Goal: Information Seeking & Learning: Compare options

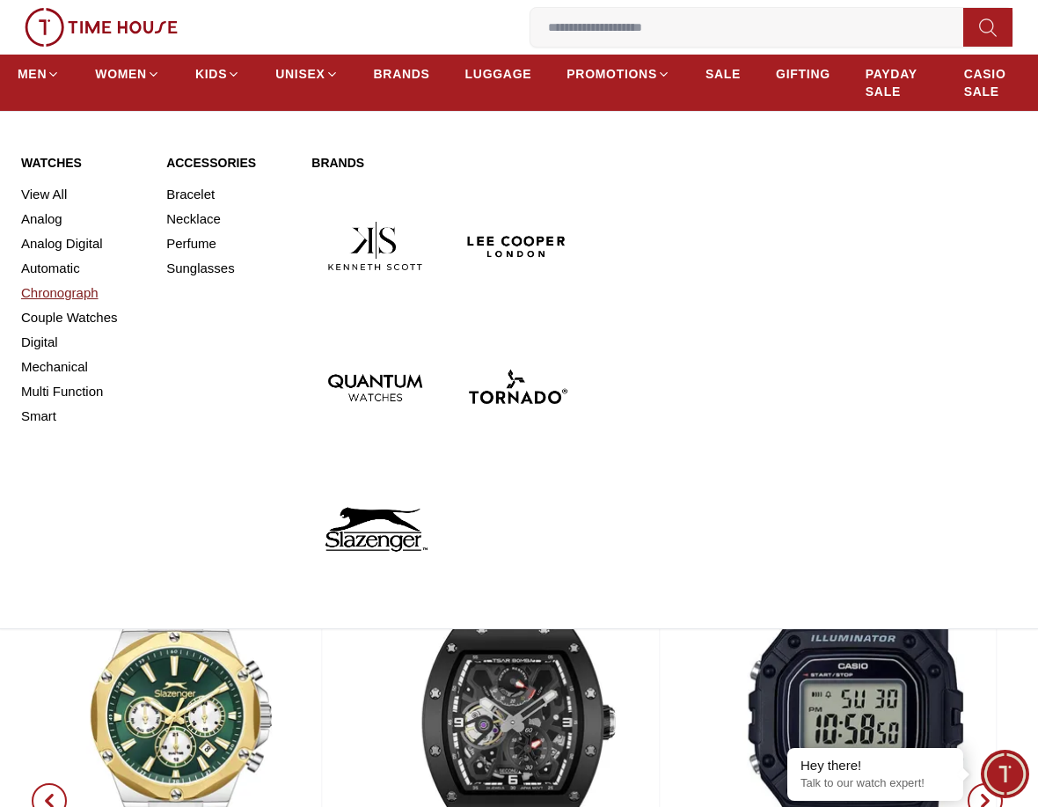
click at [43, 293] on link "Chronograph" at bounding box center [83, 293] width 124 height 25
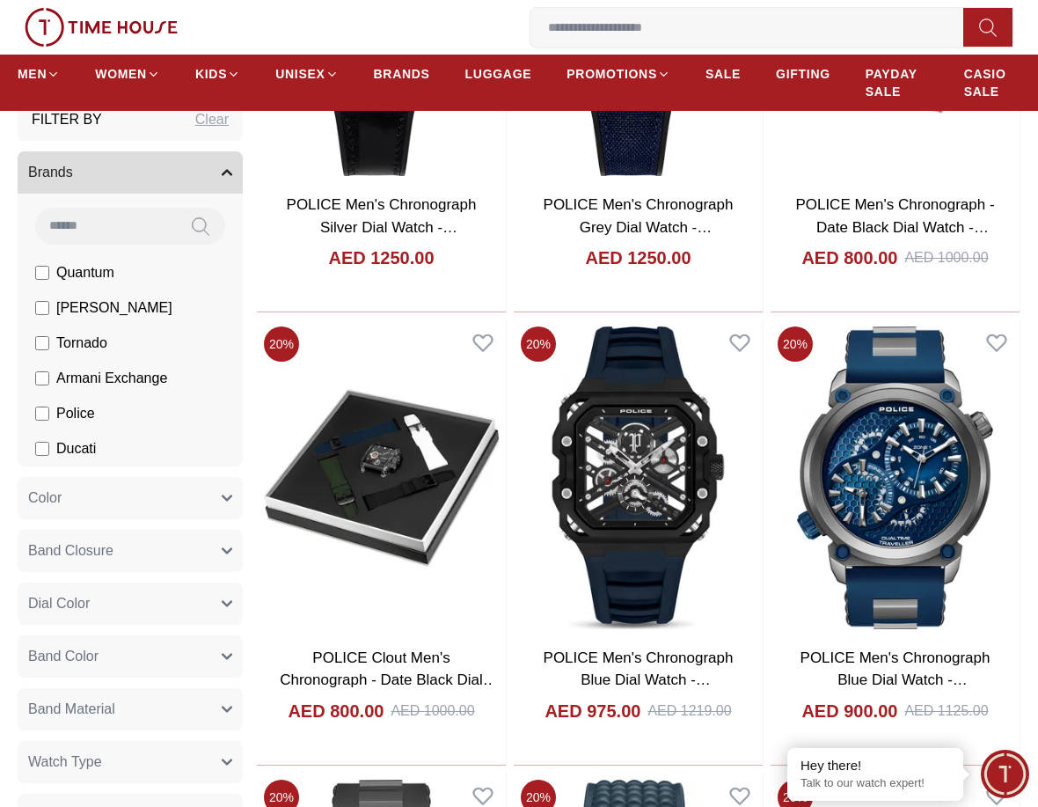
scroll to position [880, 0]
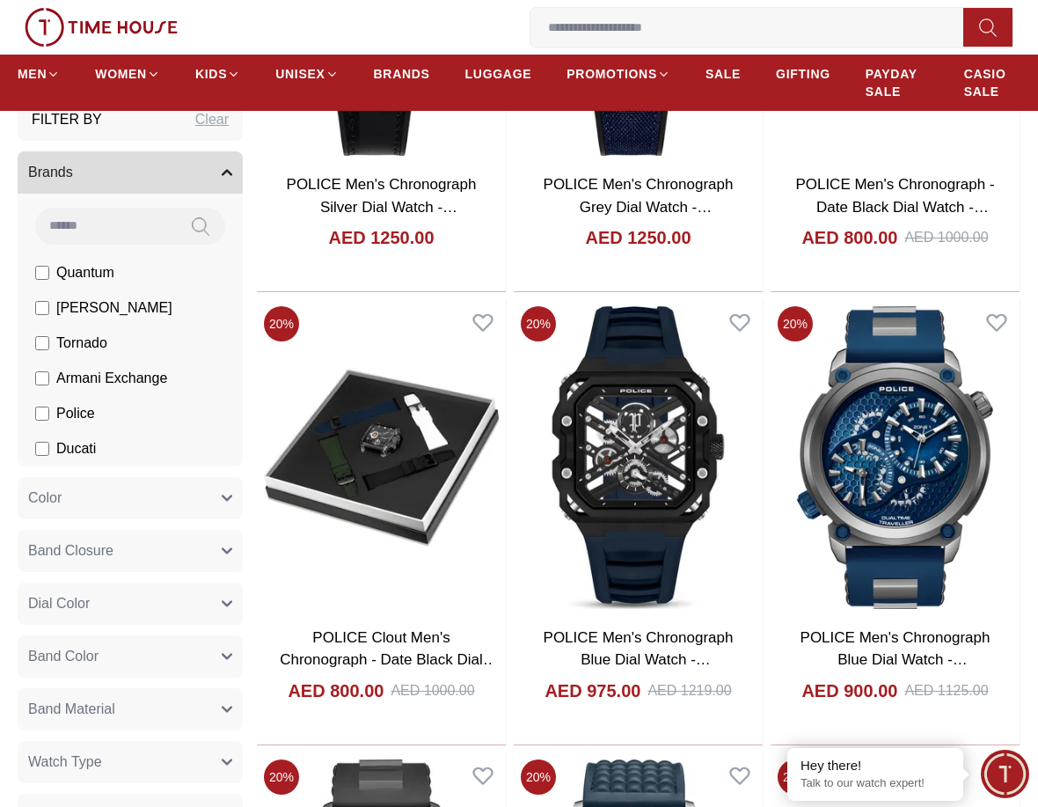
click at [213, 707] on button "Band Material" at bounding box center [130, 709] width 225 height 42
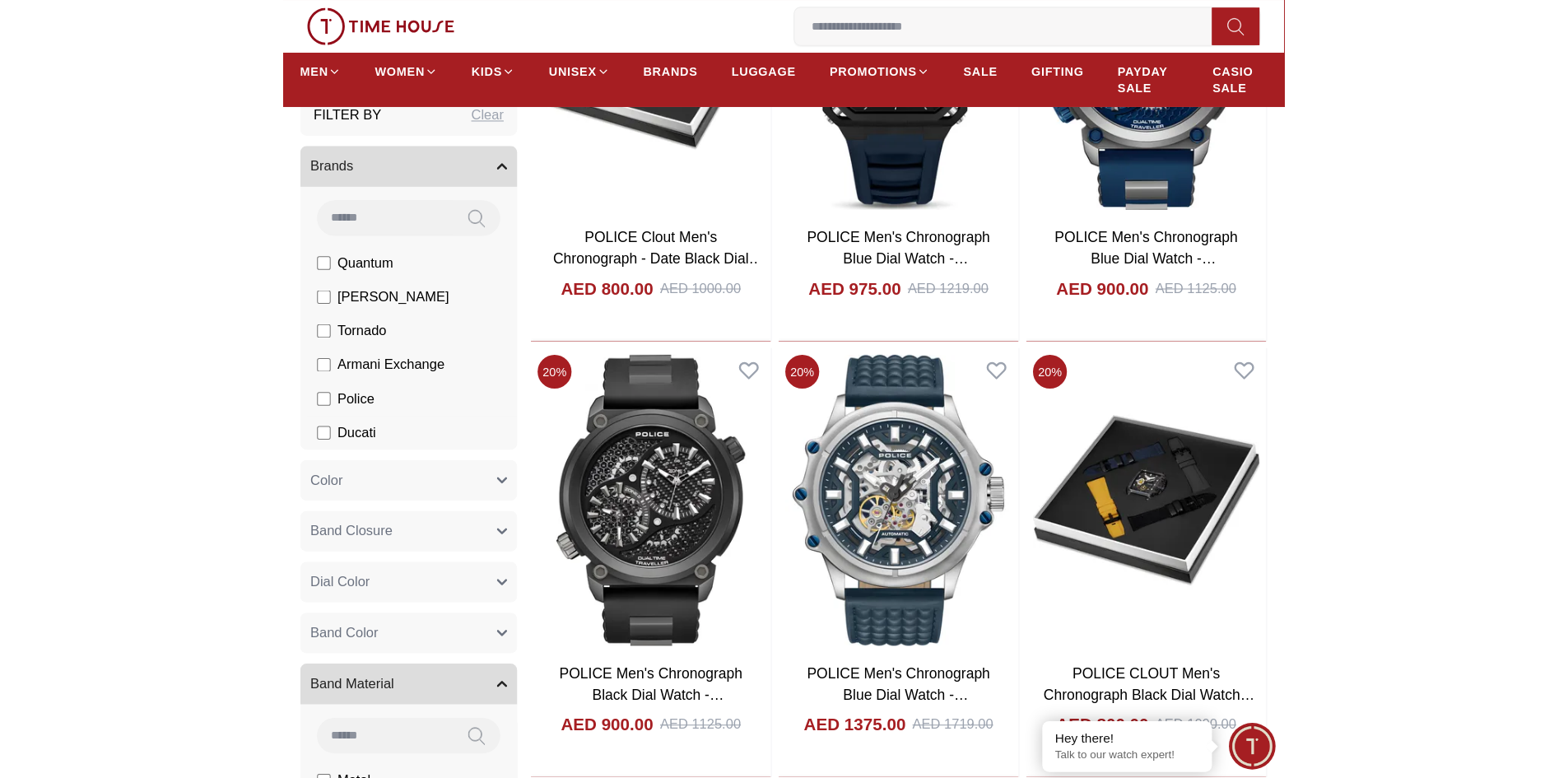
scroll to position [1399, 0]
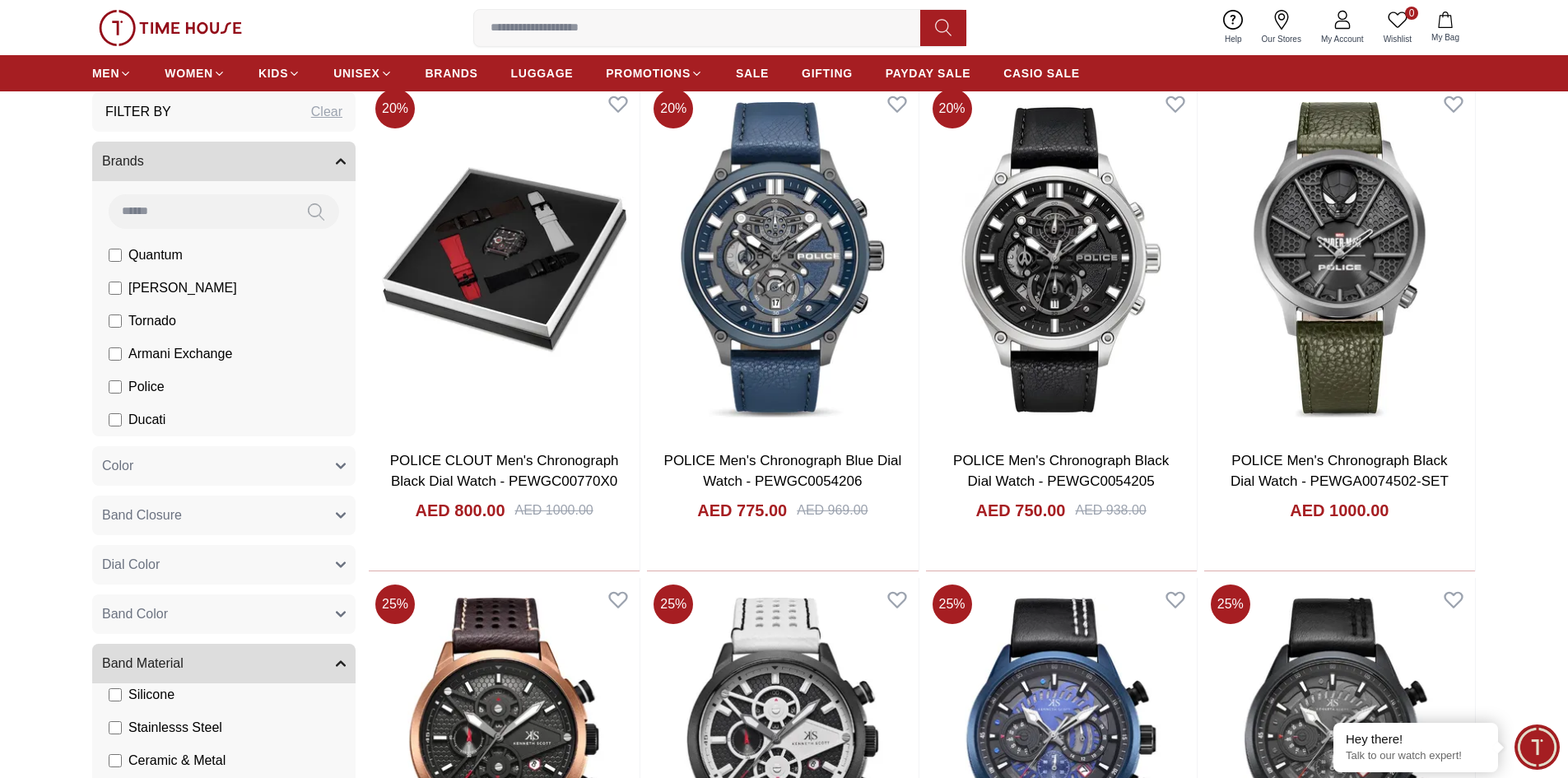
scroll to position [96, 0]
click at [209, 730] on span "Stainlesss Steel" at bounding box center [175, 726] width 94 height 20
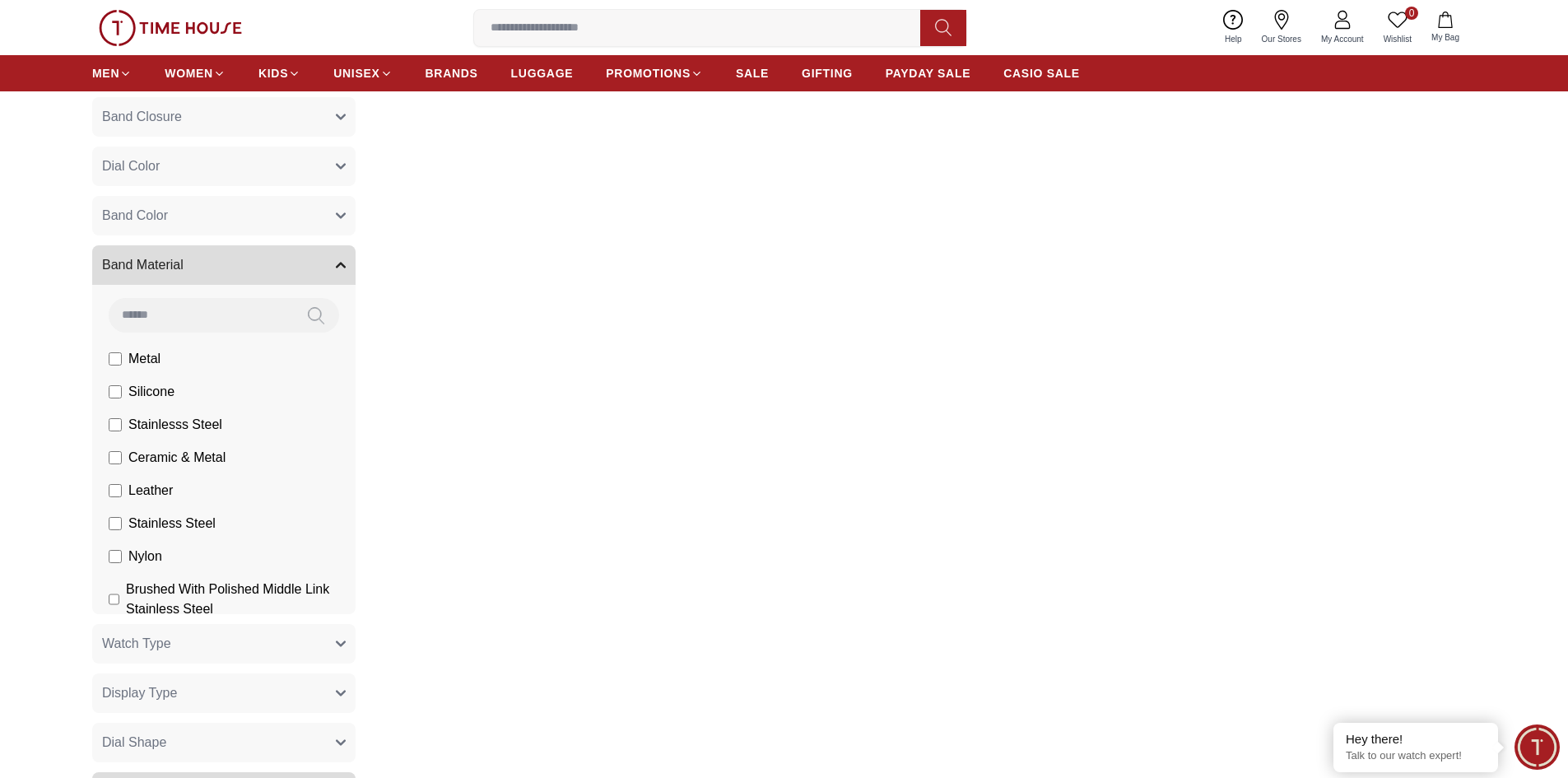
scroll to position [494, 0]
click at [168, 525] on span "Stainless Steel" at bounding box center [171, 520] width 87 height 20
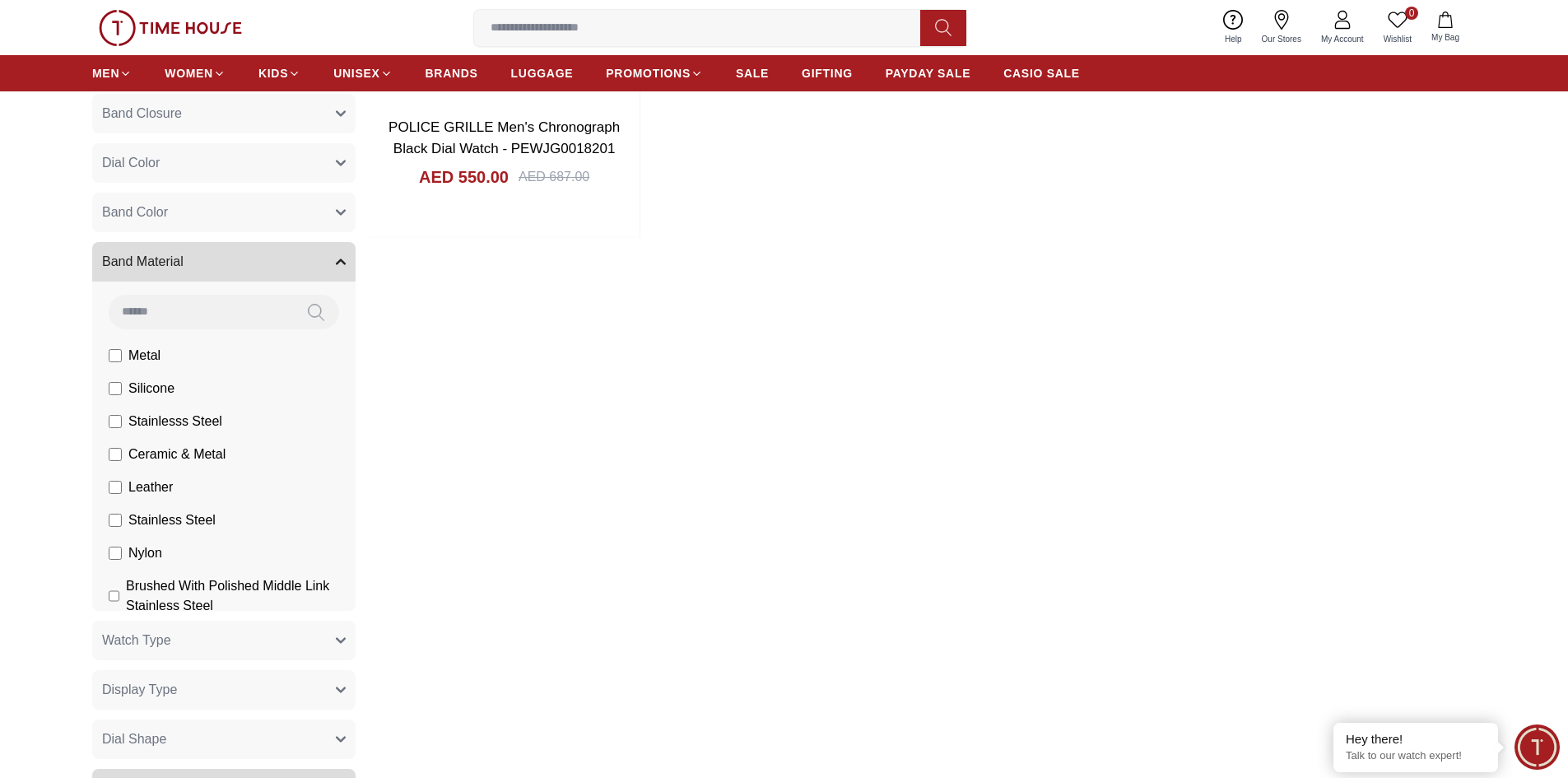
click at [145, 354] on span "Metal" at bounding box center [144, 355] width 32 height 20
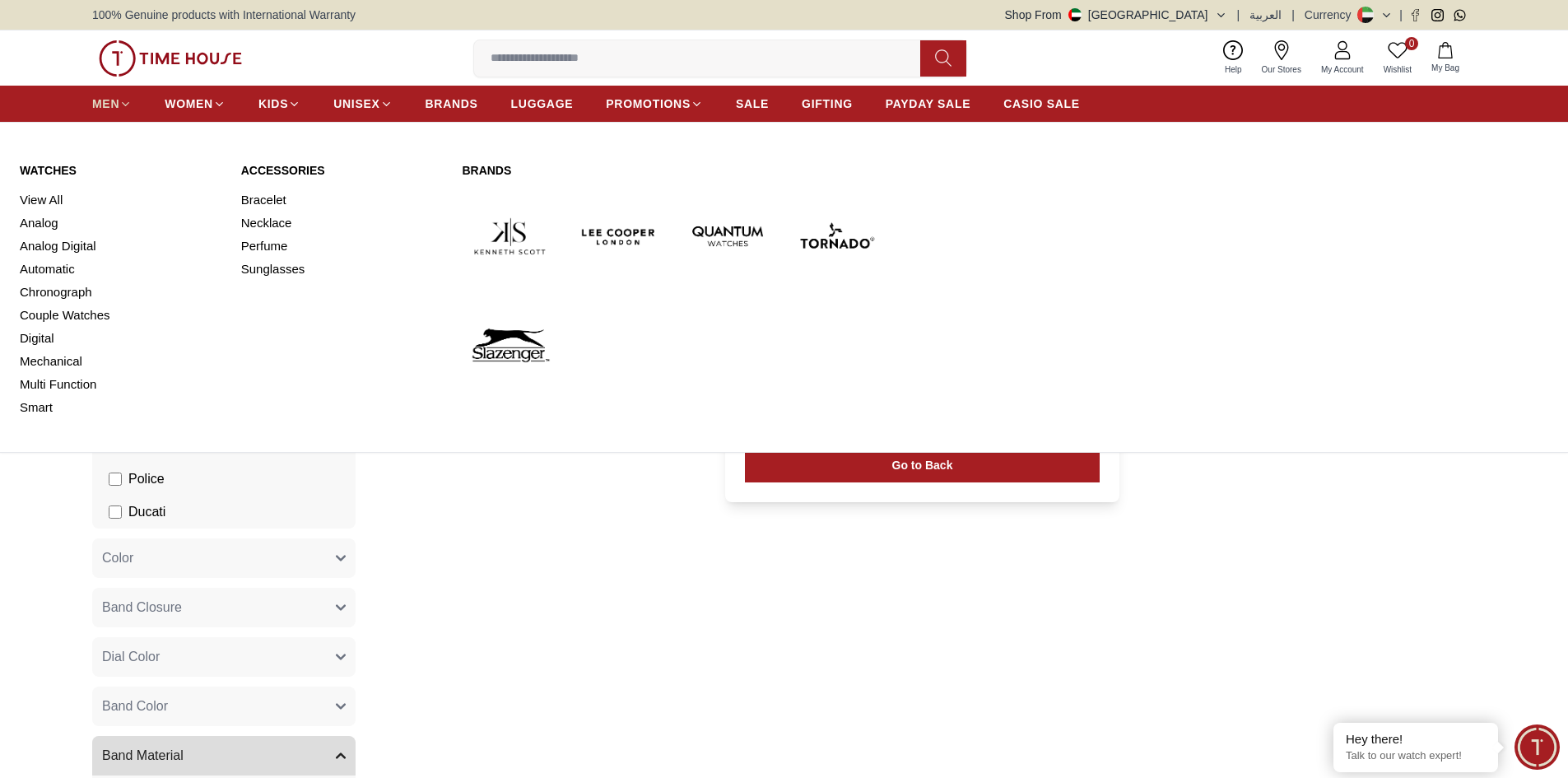
click at [107, 106] on span "MEN" at bounding box center [106, 104] width 27 height 17
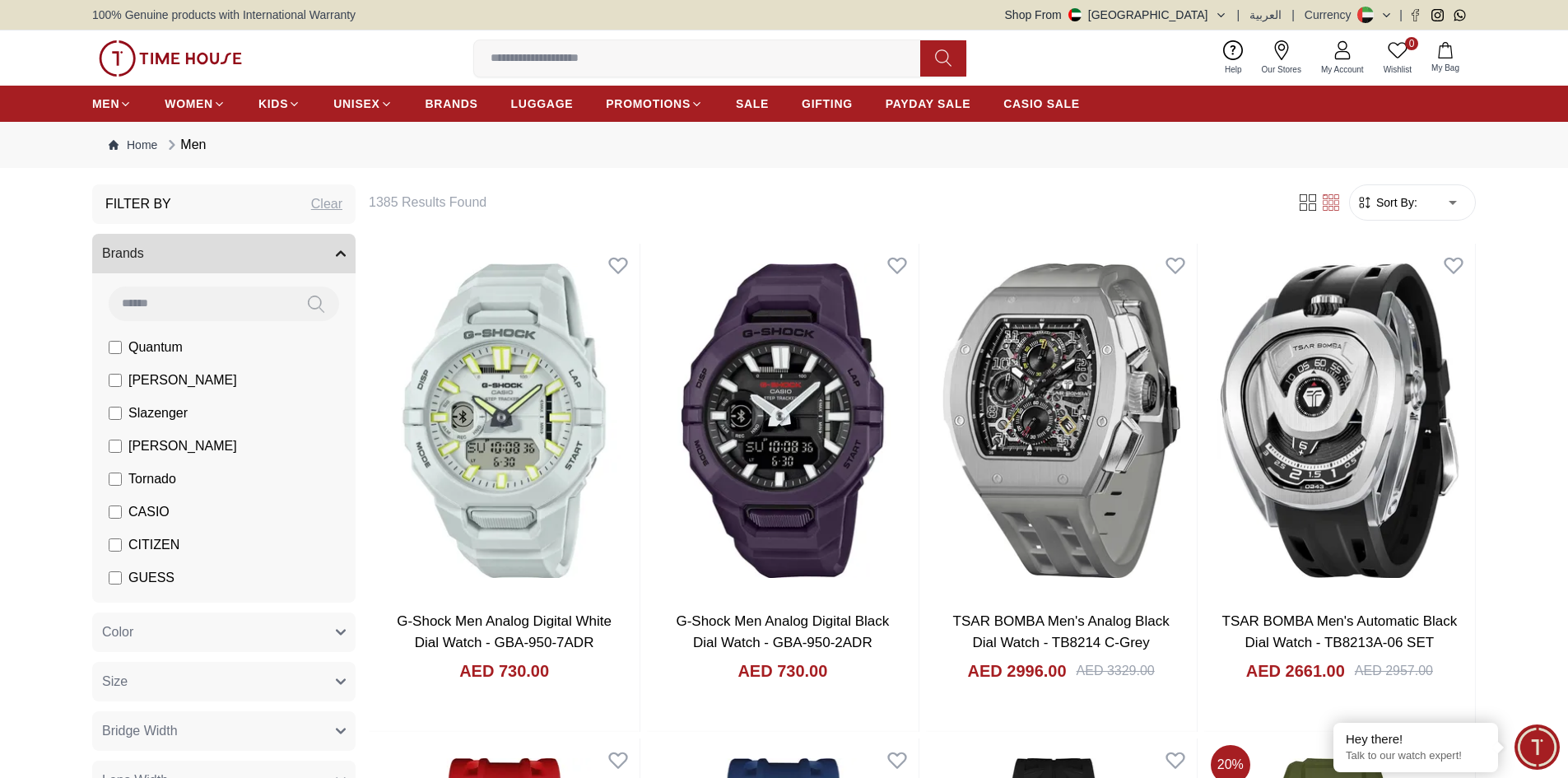
click at [319, 209] on div "Clear" at bounding box center [327, 204] width 31 height 20
click at [152, 481] on span "Tornado" at bounding box center [152, 479] width 48 height 20
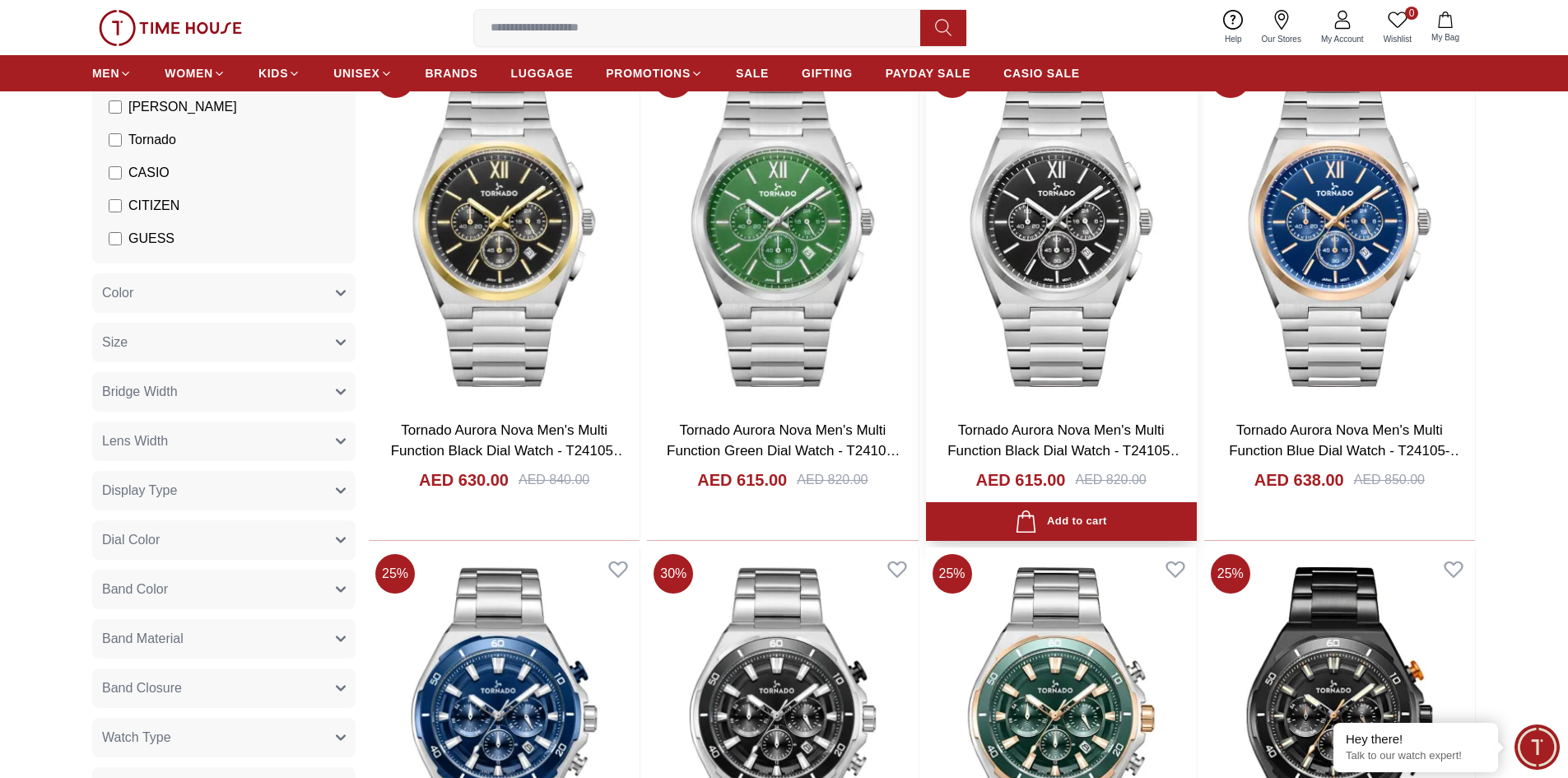
scroll to position [1810, 0]
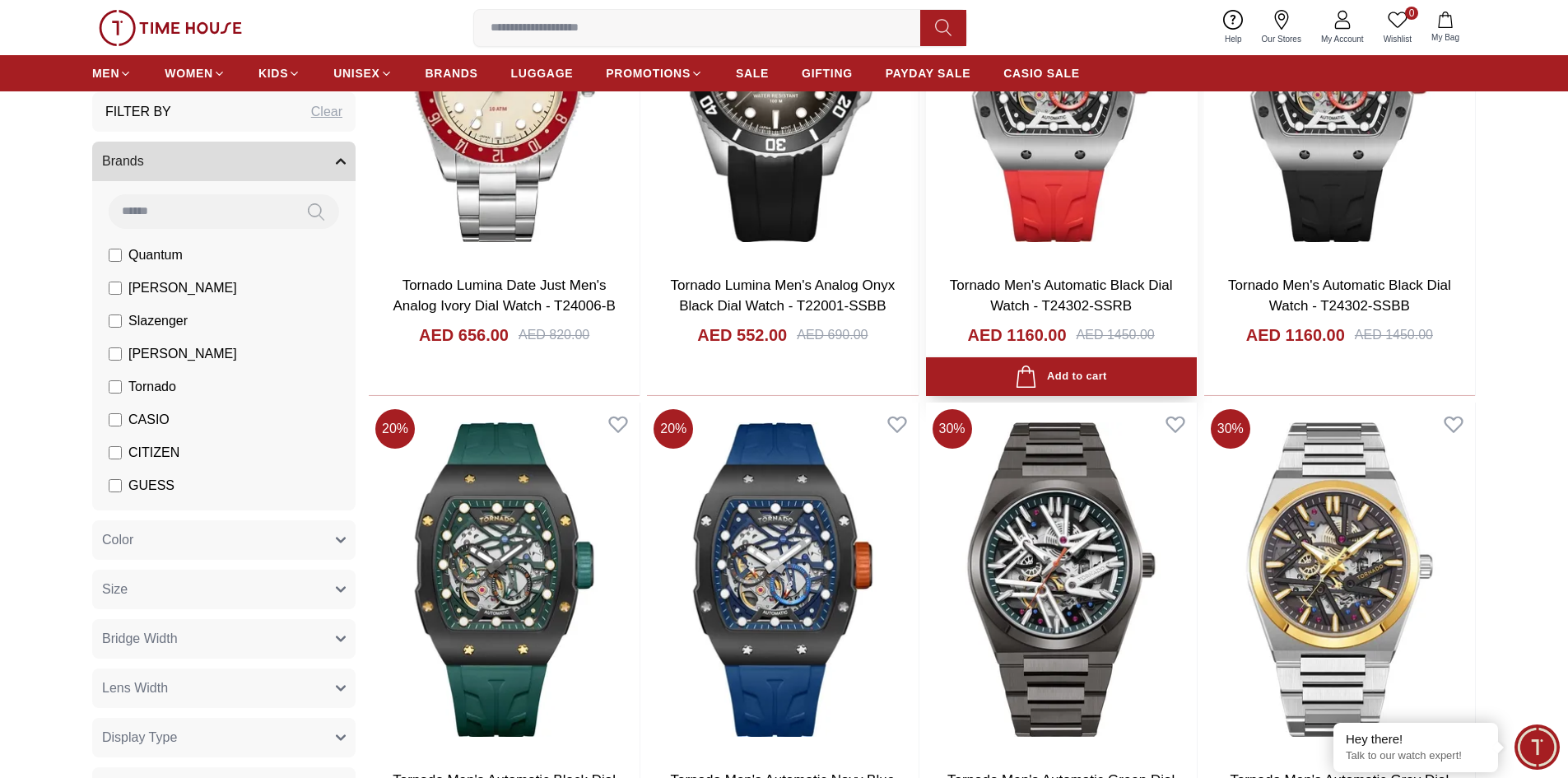
scroll to position [2962, 0]
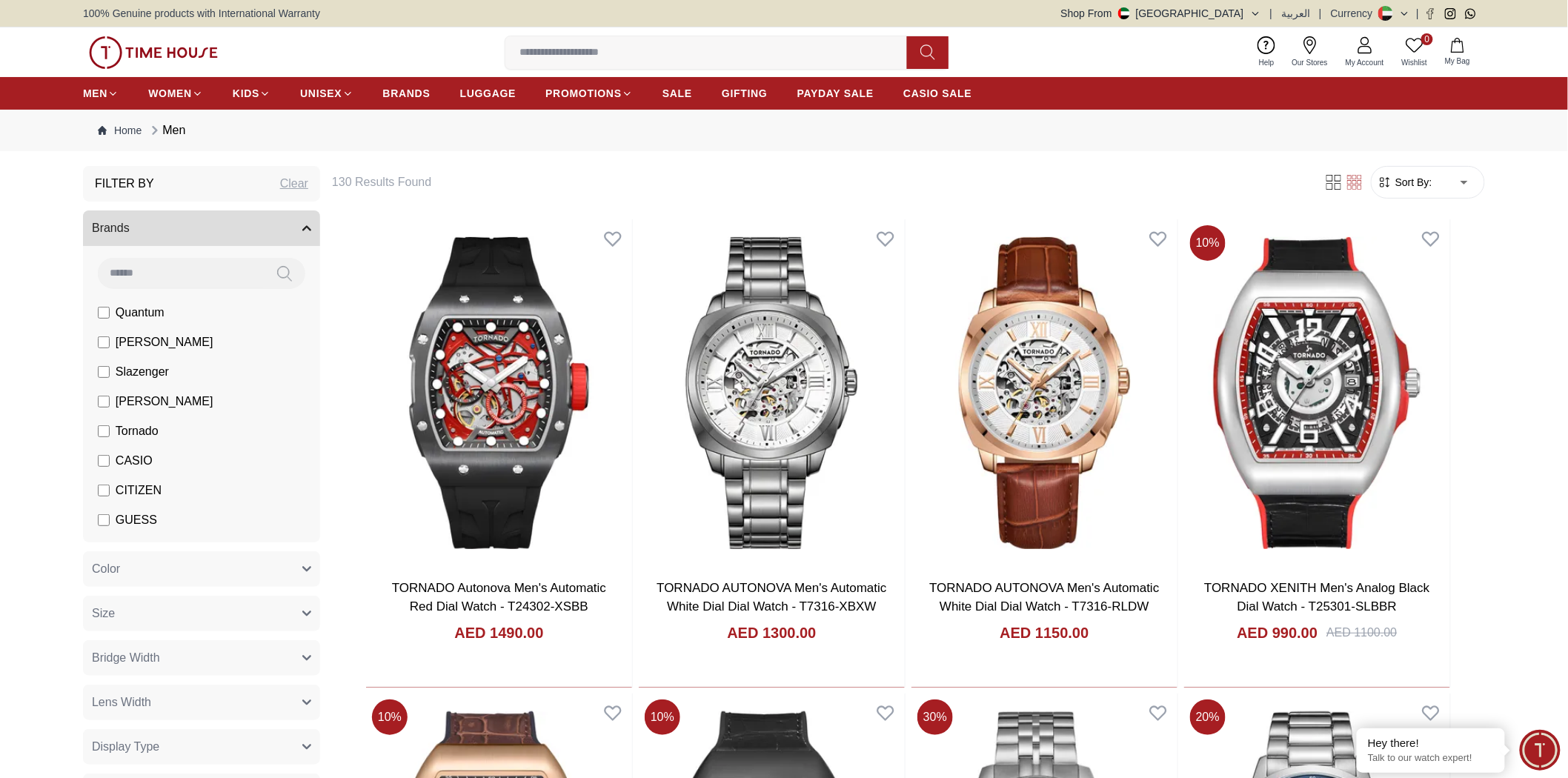
click at [873, 183] on icon at bounding box center [1338, 186] width 7 height 7
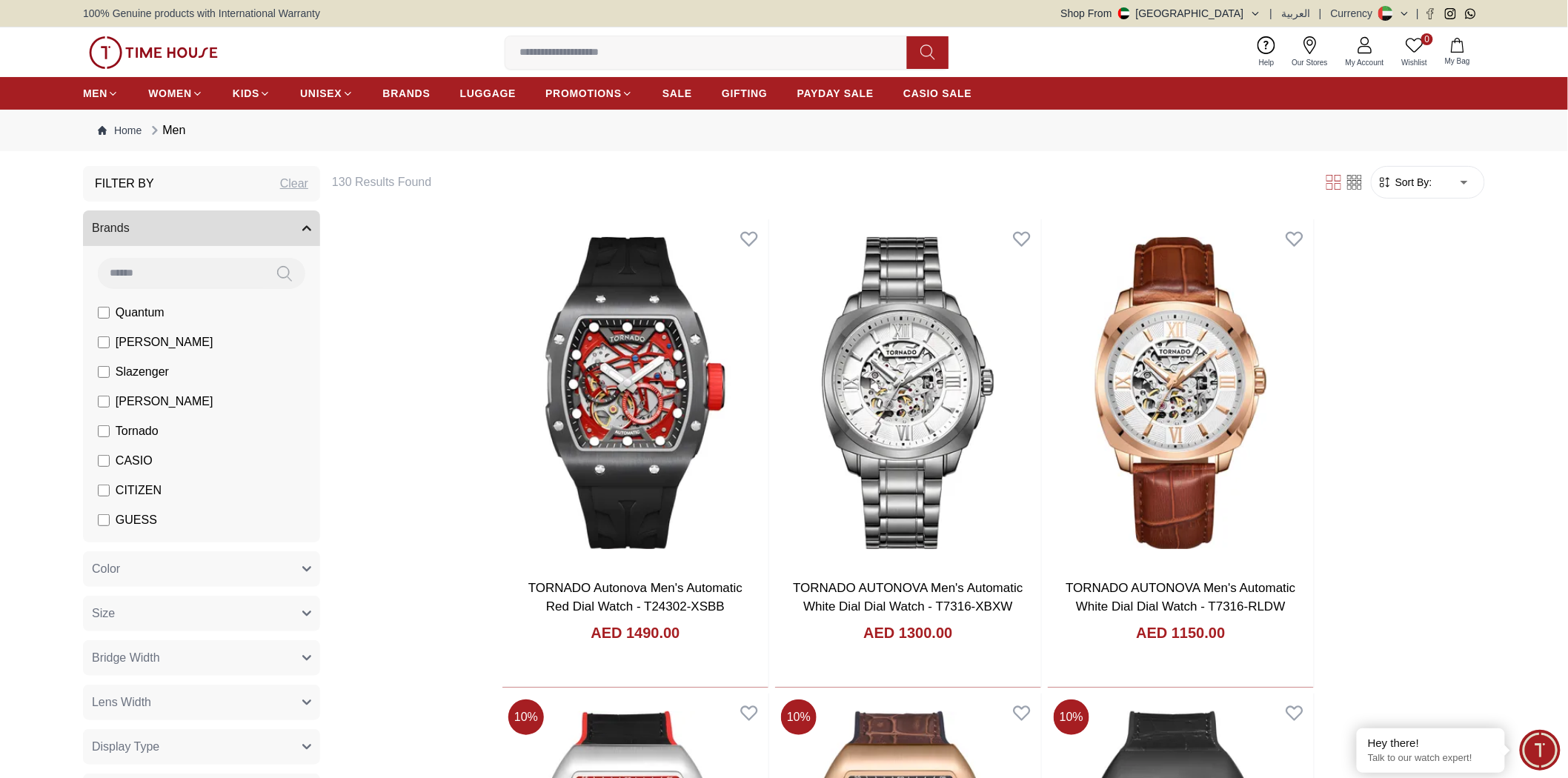
click at [873, 183] on icon at bounding box center [1338, 186] width 7 height 7
click at [873, 181] on icon at bounding box center [1355, 183] width 15 height 15
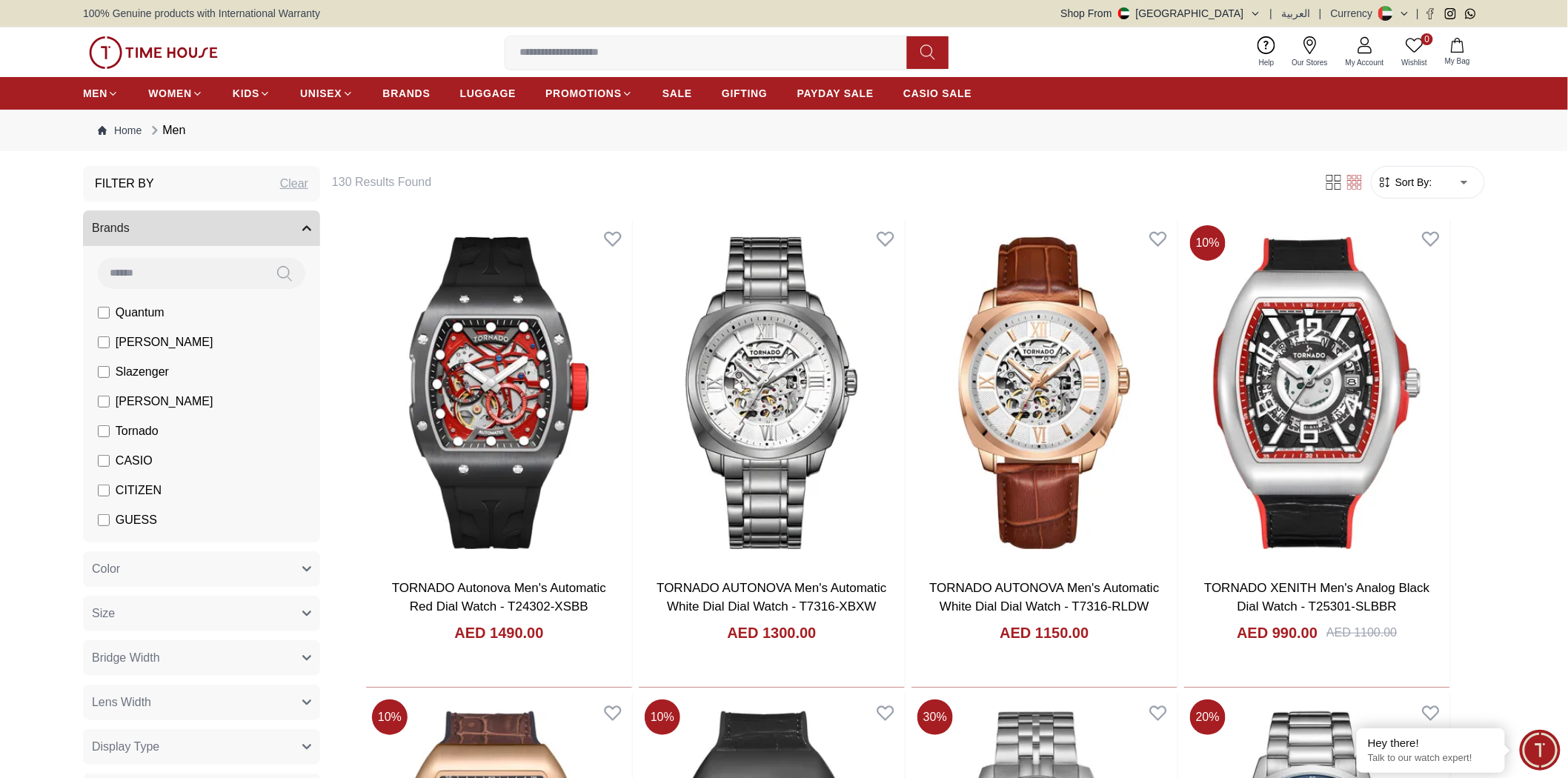
click at [873, 184] on icon at bounding box center [1355, 183] width 15 height 15
click at [873, 187] on icon at bounding box center [1330, 186] width 7 height 7
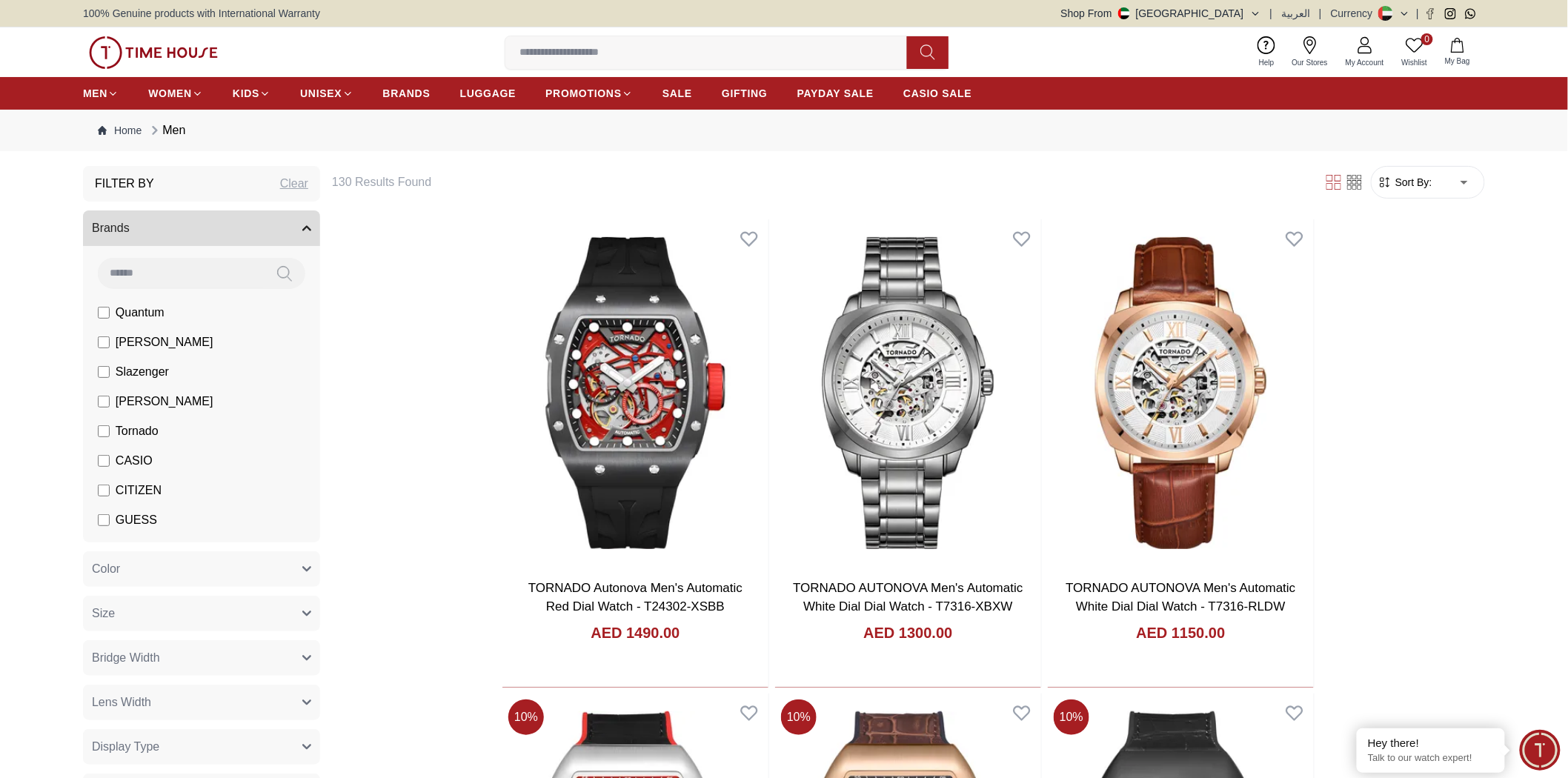
click at [873, 179] on icon at bounding box center [1355, 183] width 15 height 15
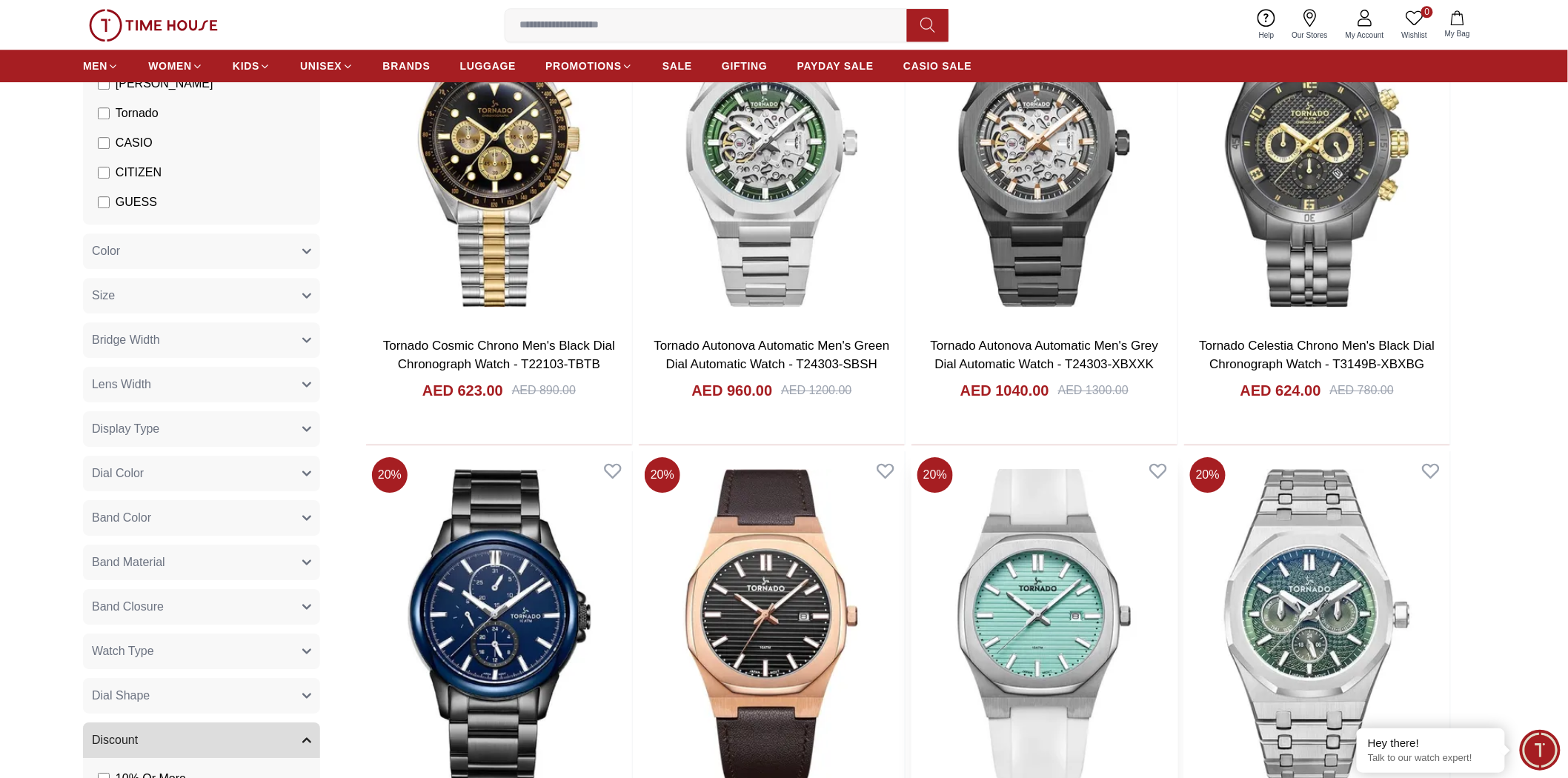
scroll to position [8926, 0]
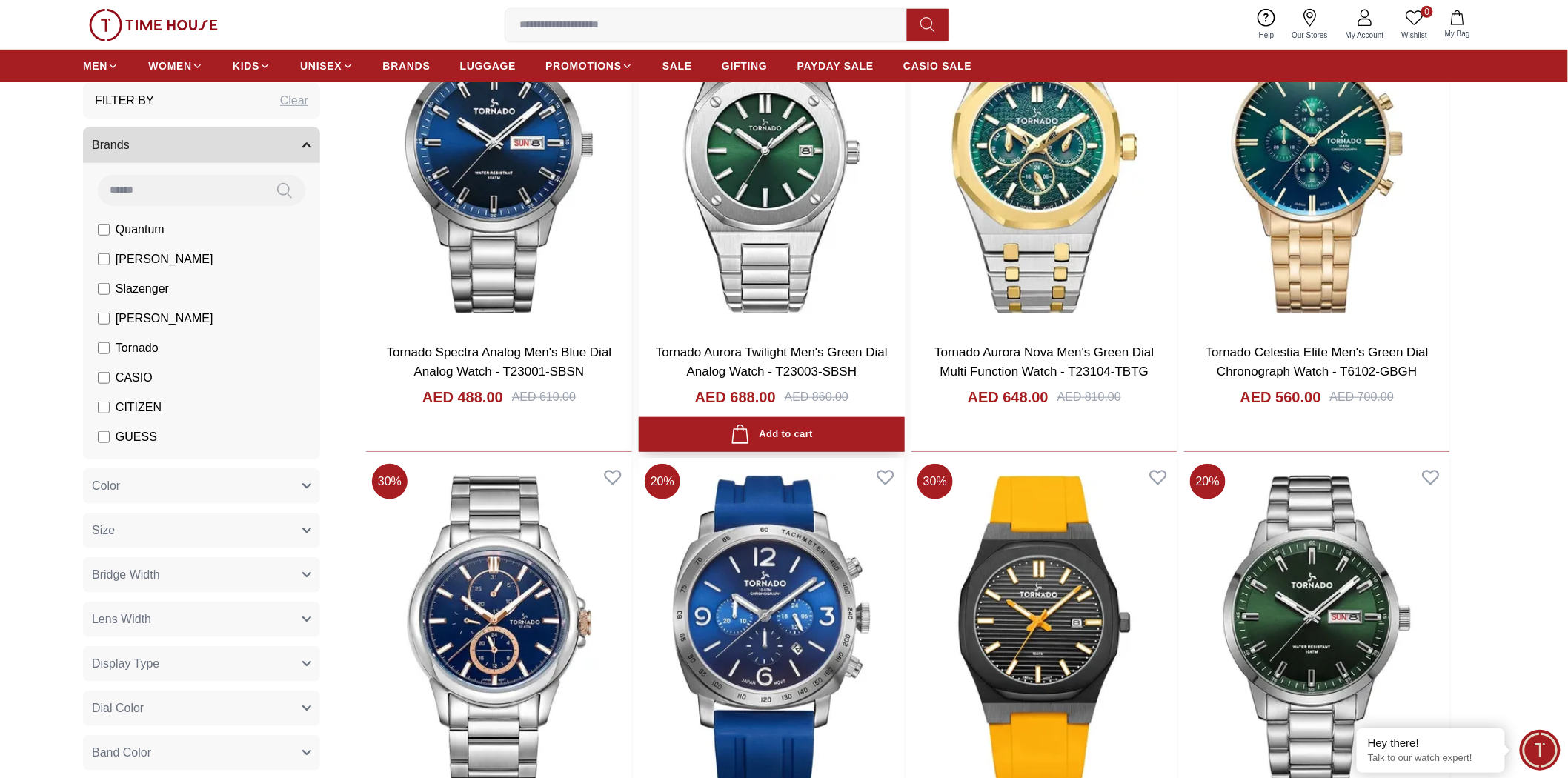
scroll to position [11972, 0]
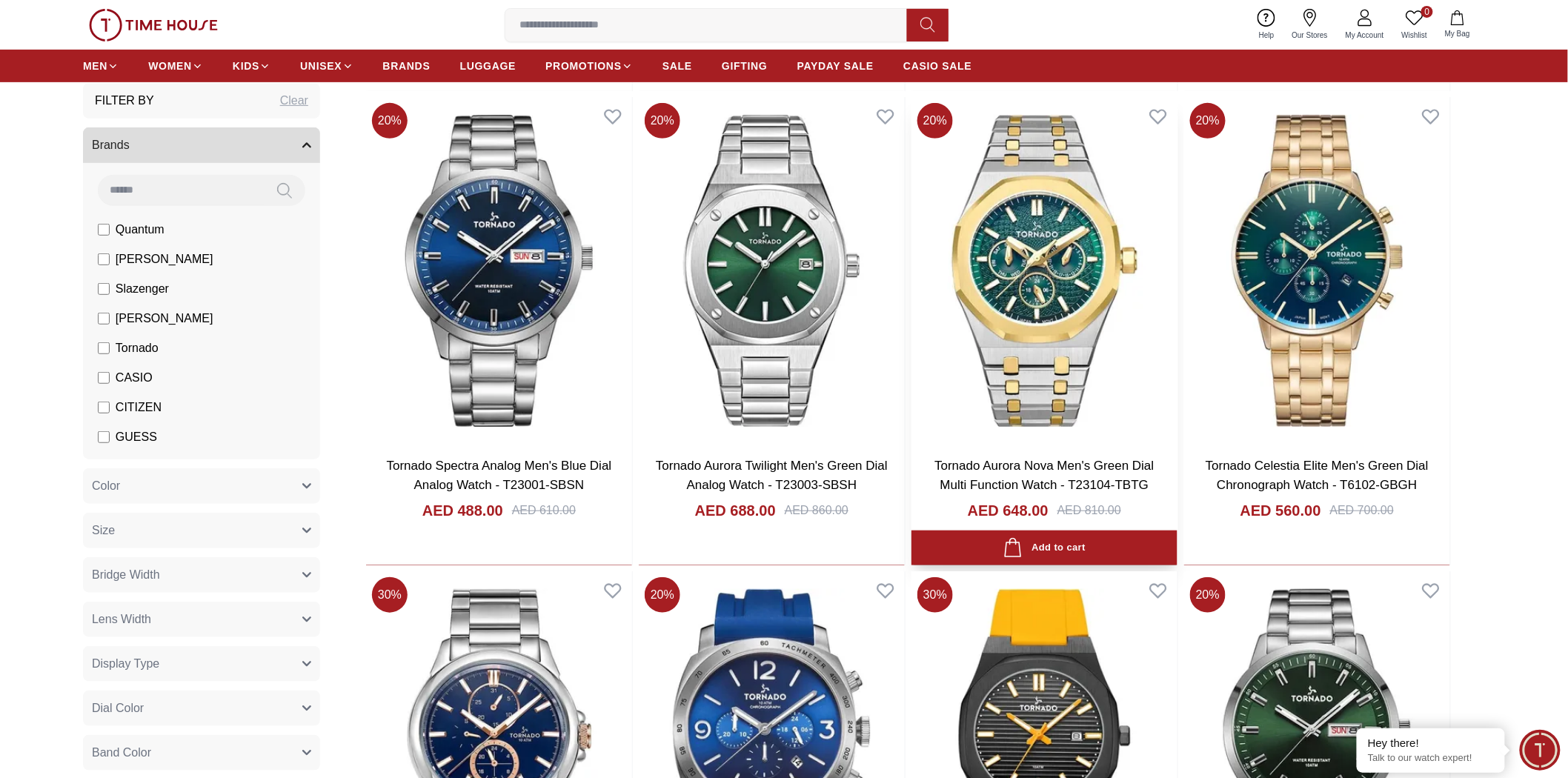
click at [873, 472] on link "Tornado Aurora Nova Men's Green Dial Multi Function Watch - T23104-TBTG" at bounding box center [1044, 476] width 219 height 34
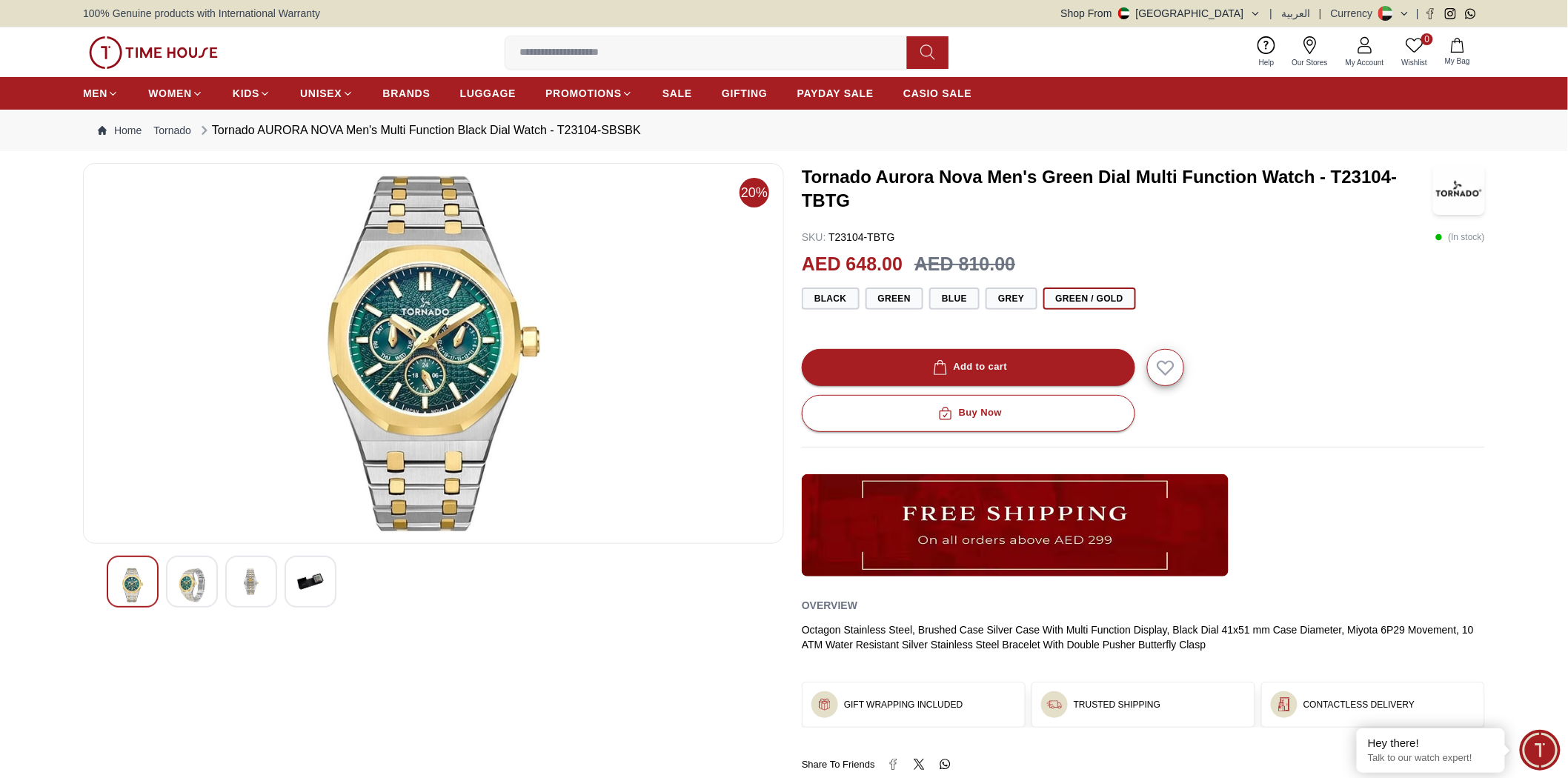
click at [202, 575] on img at bounding box center [192, 585] width 27 height 34
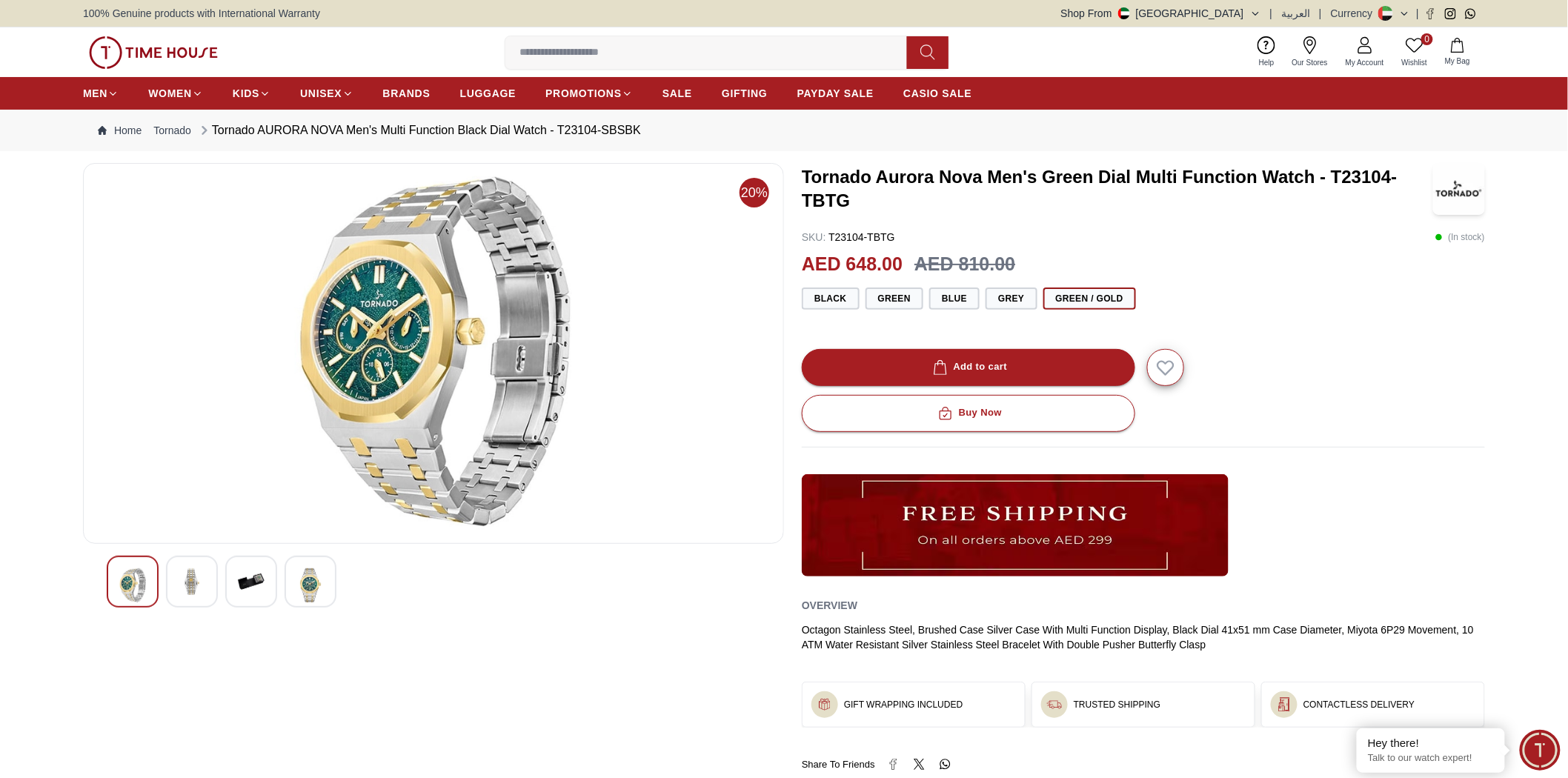
click at [179, 586] on img at bounding box center [192, 582] width 27 height 27
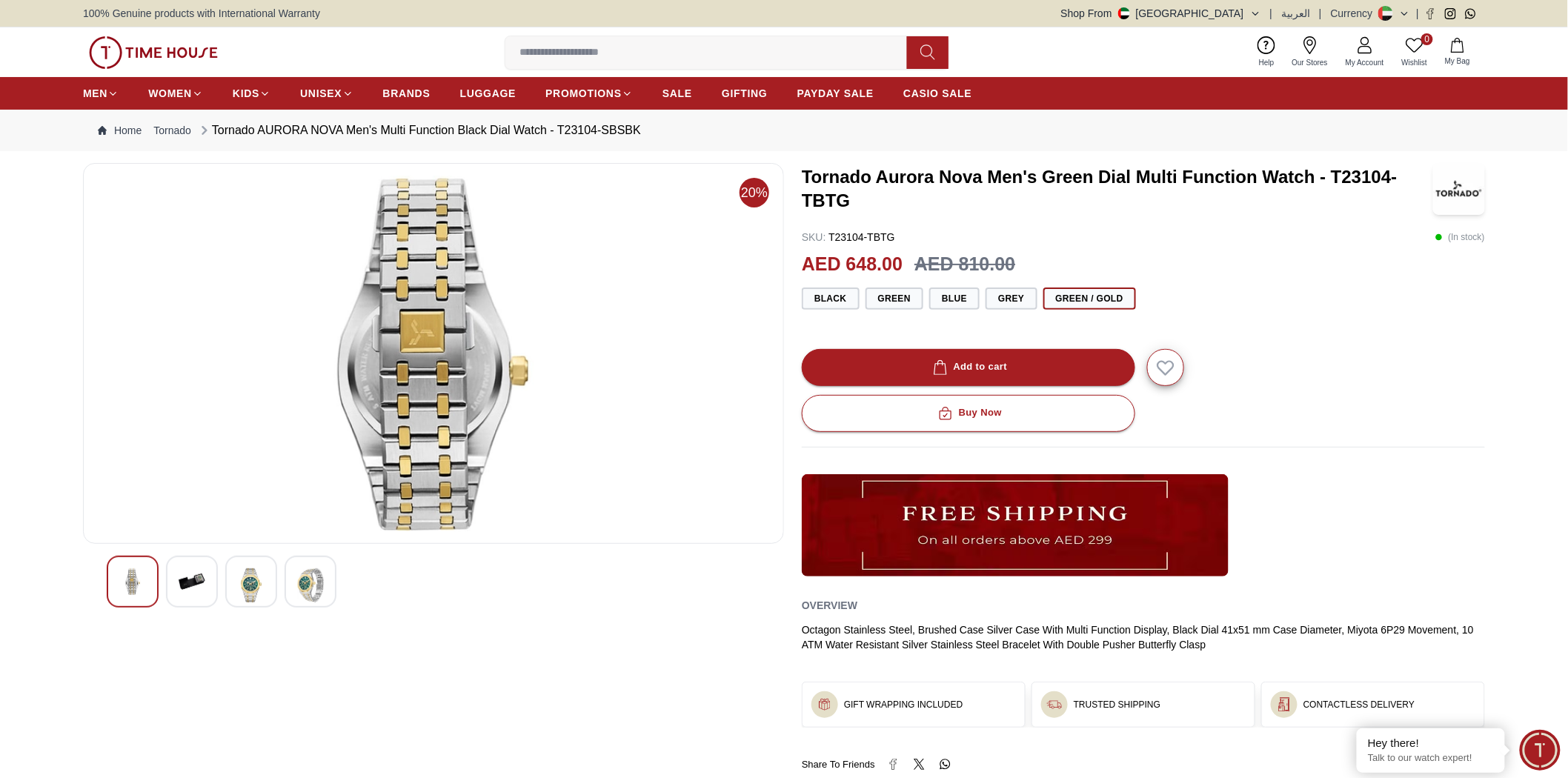
click at [181, 586] on img at bounding box center [192, 582] width 27 height 27
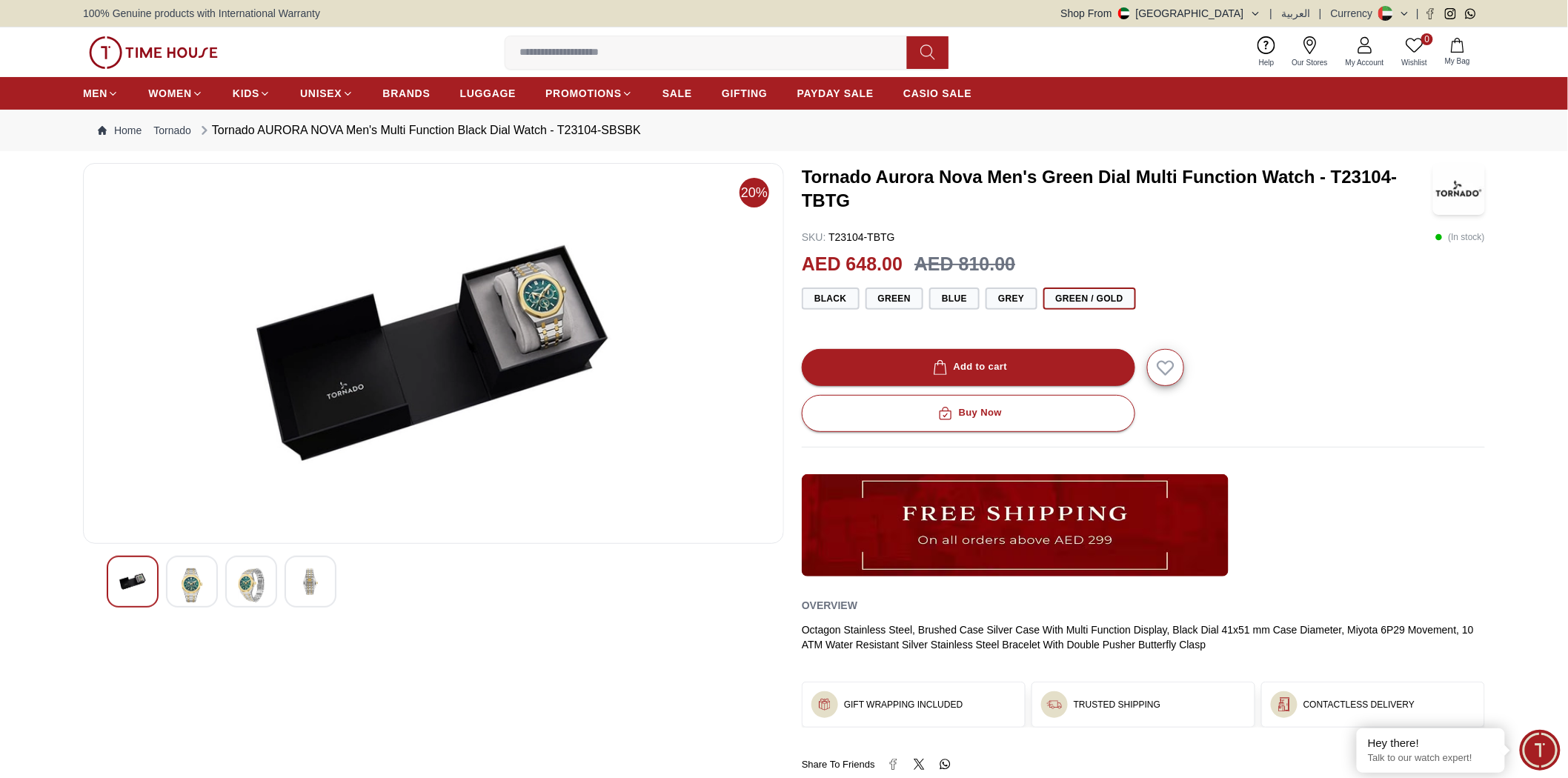
click at [653, 376] on img at bounding box center [434, 354] width 676 height 355
click at [189, 578] on img at bounding box center [192, 585] width 27 height 34
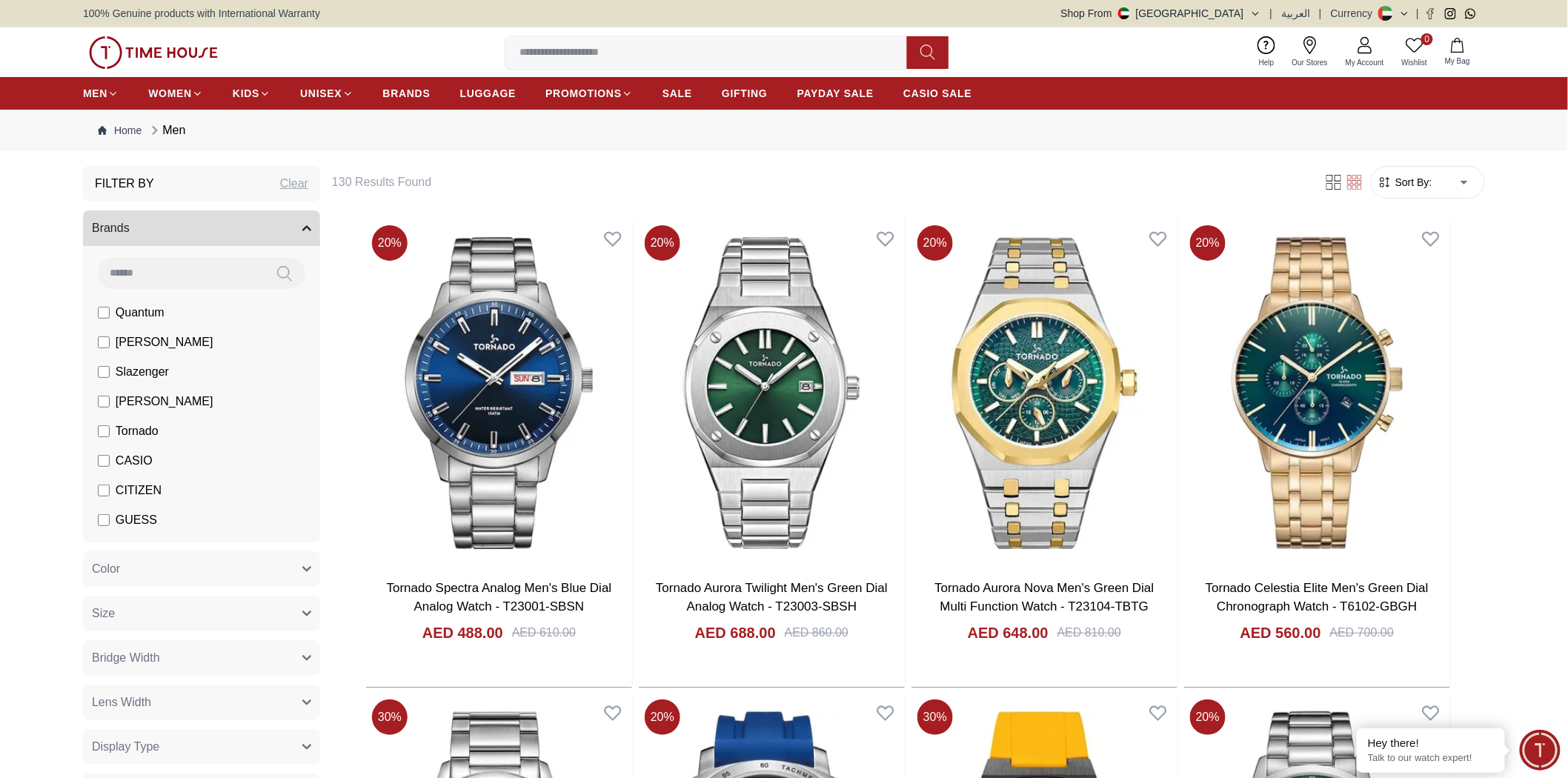
click at [146, 429] on span "Tornado" at bounding box center [136, 431] width 43 height 18
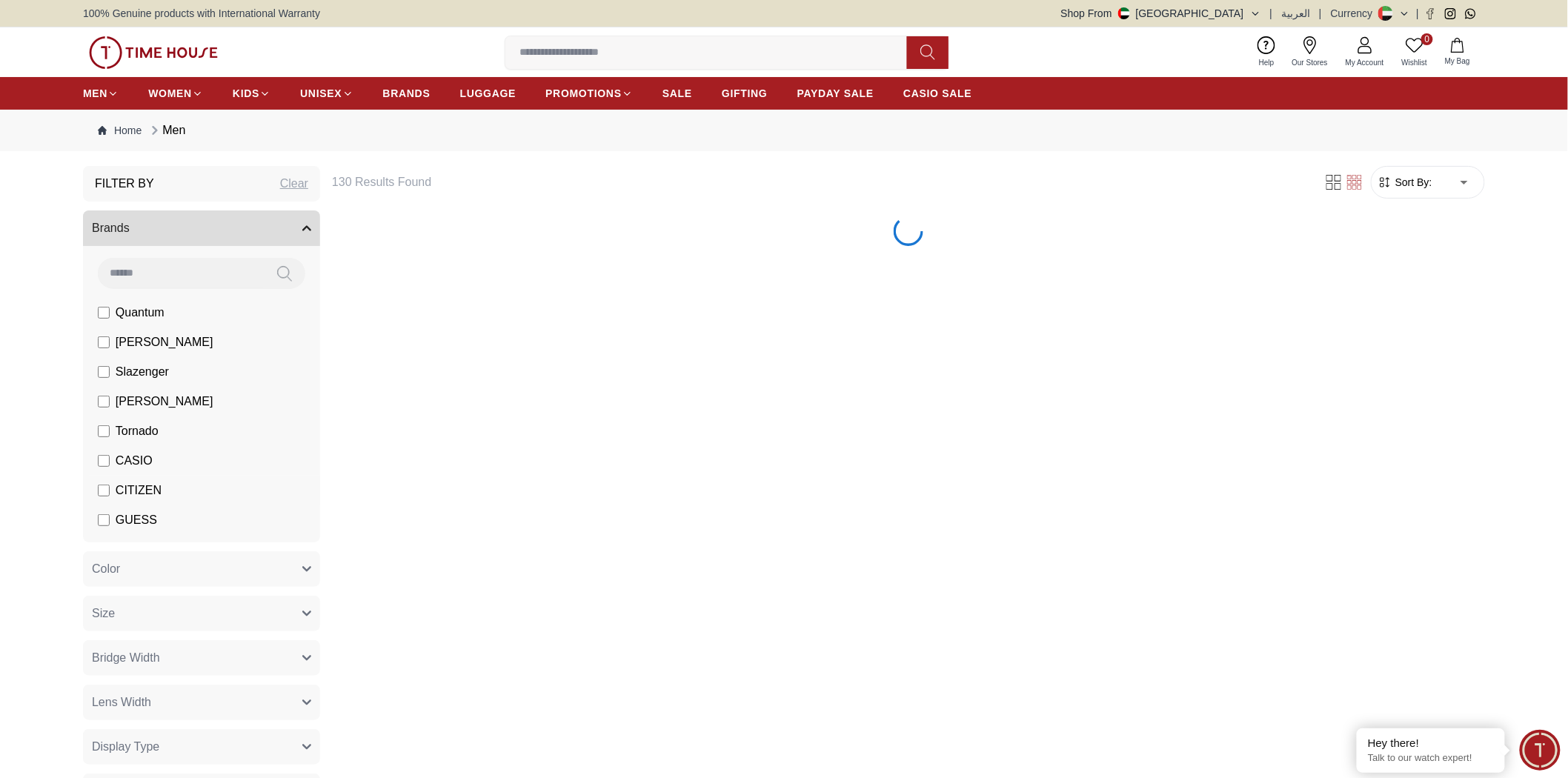
click at [152, 493] on span "CITIZEN" at bounding box center [138, 490] width 46 height 18
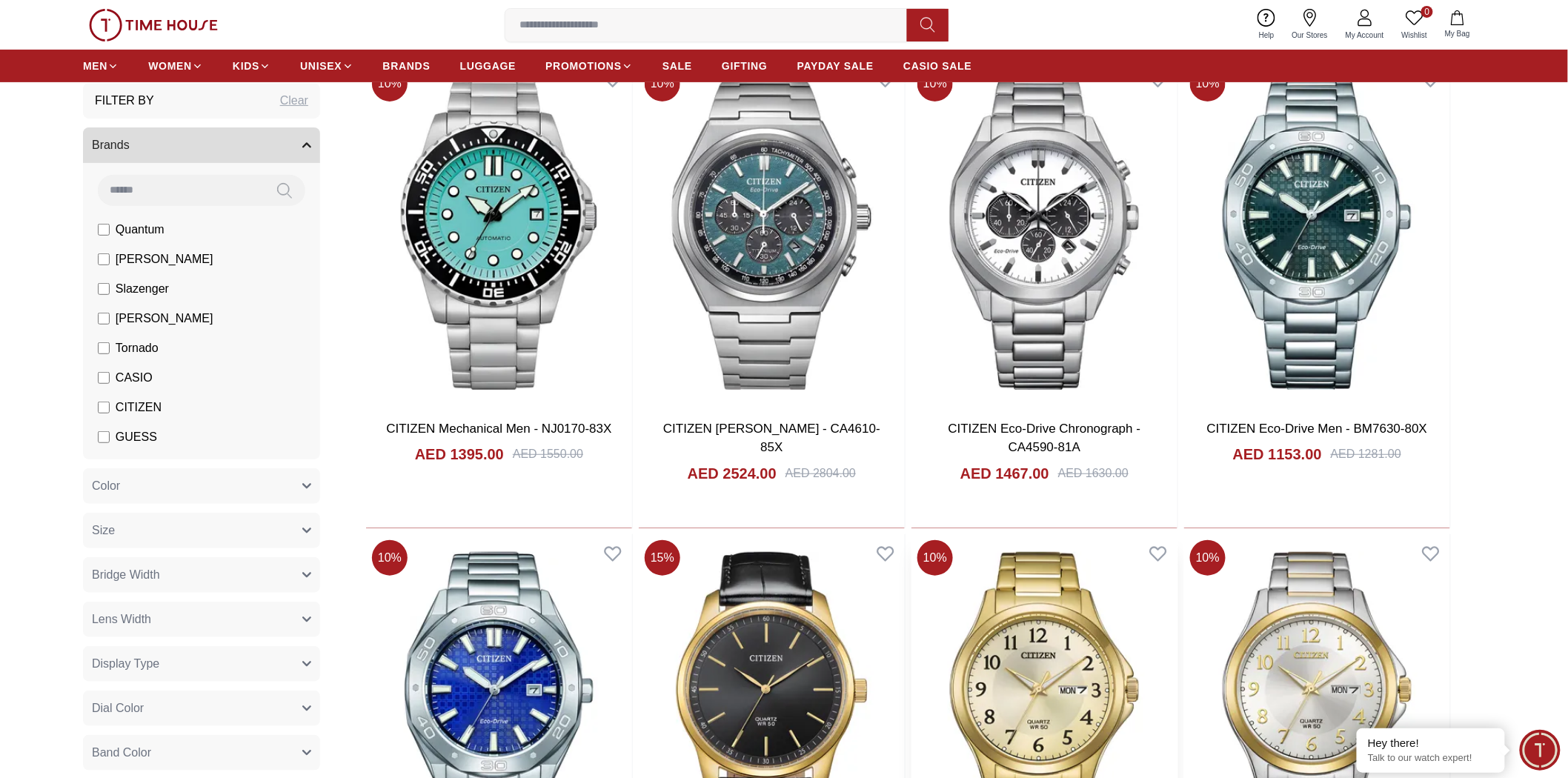
scroll to position [411, 0]
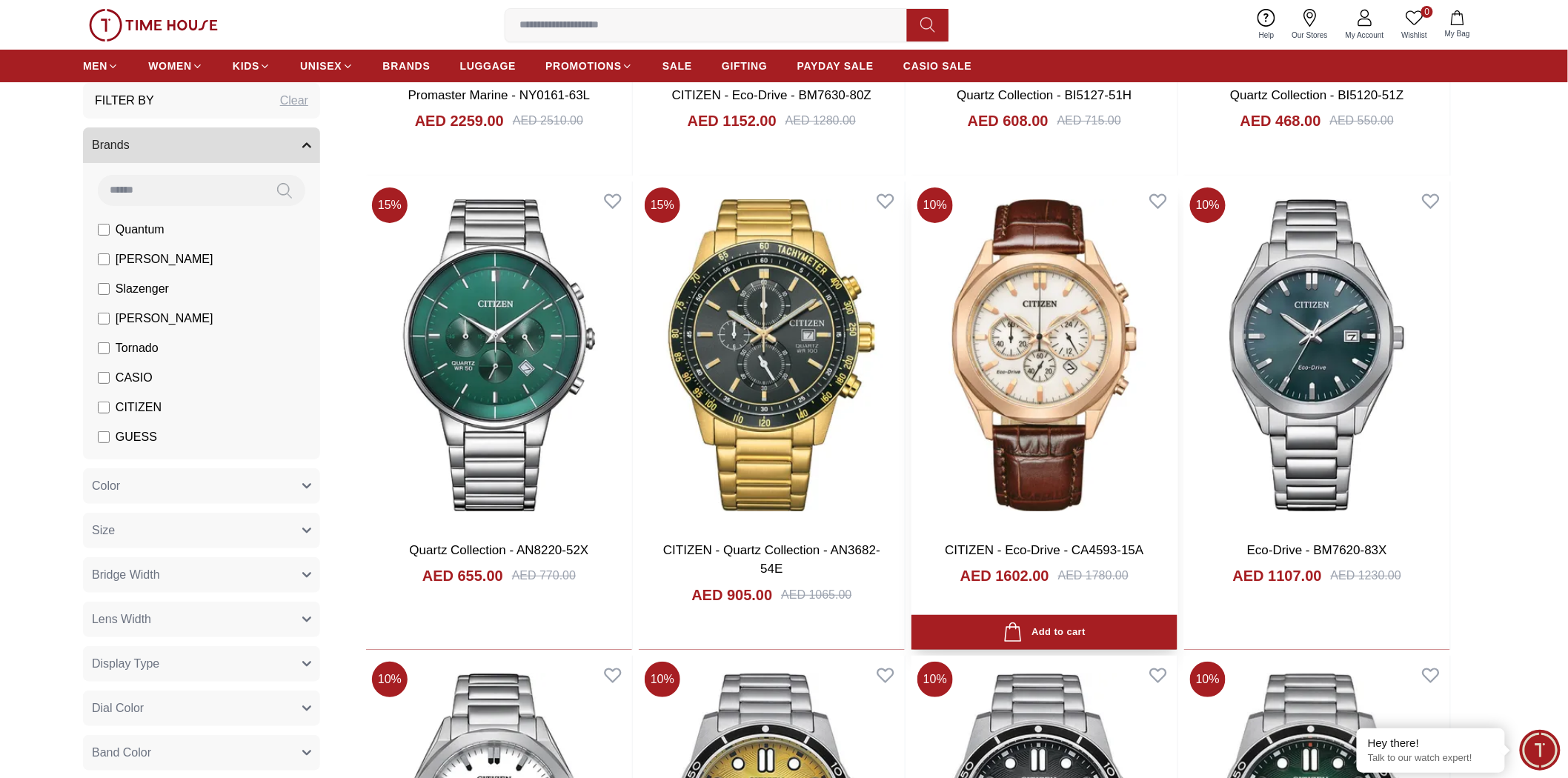
scroll to position [2353, 0]
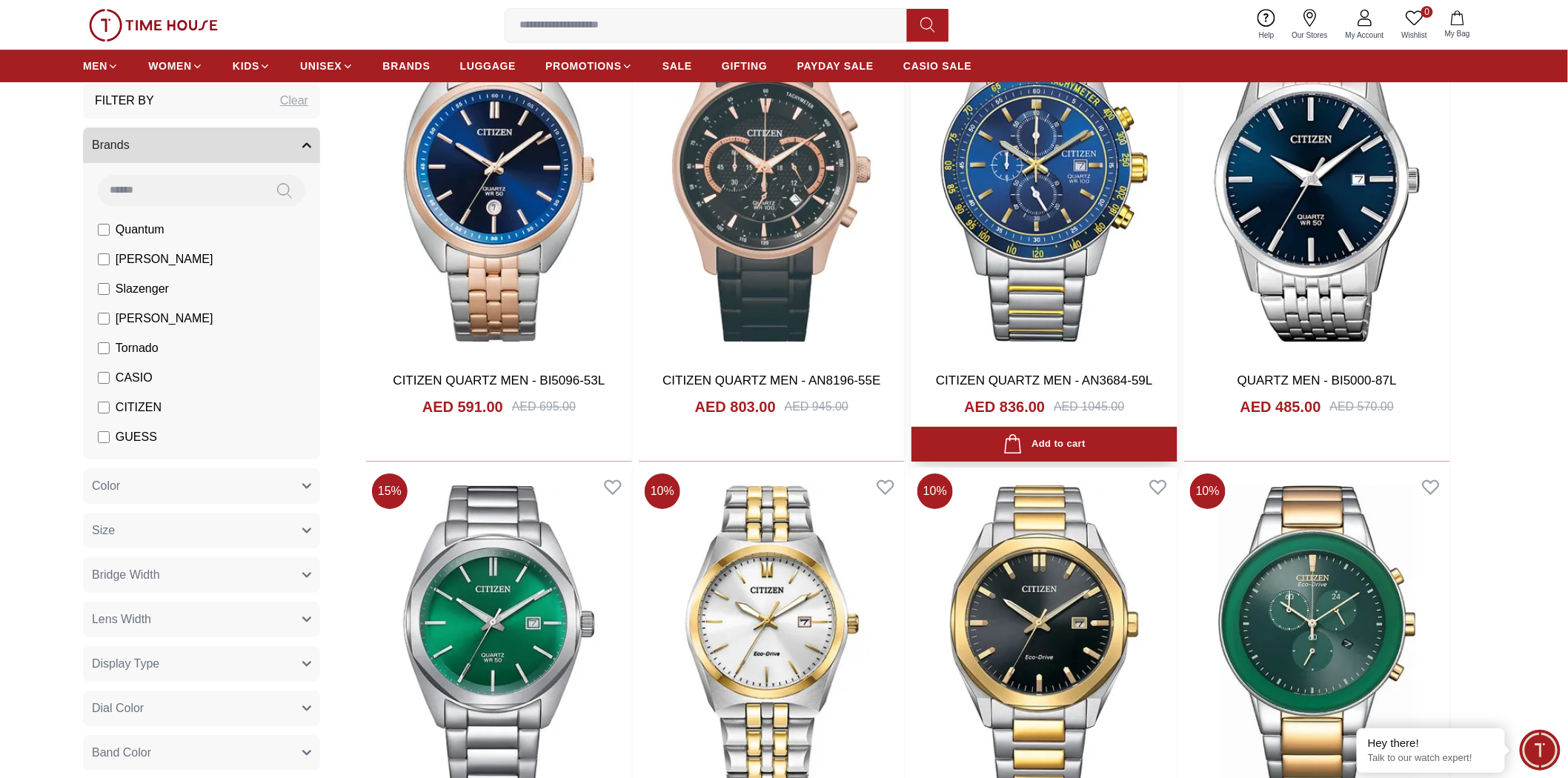
scroll to position [4575, 0]
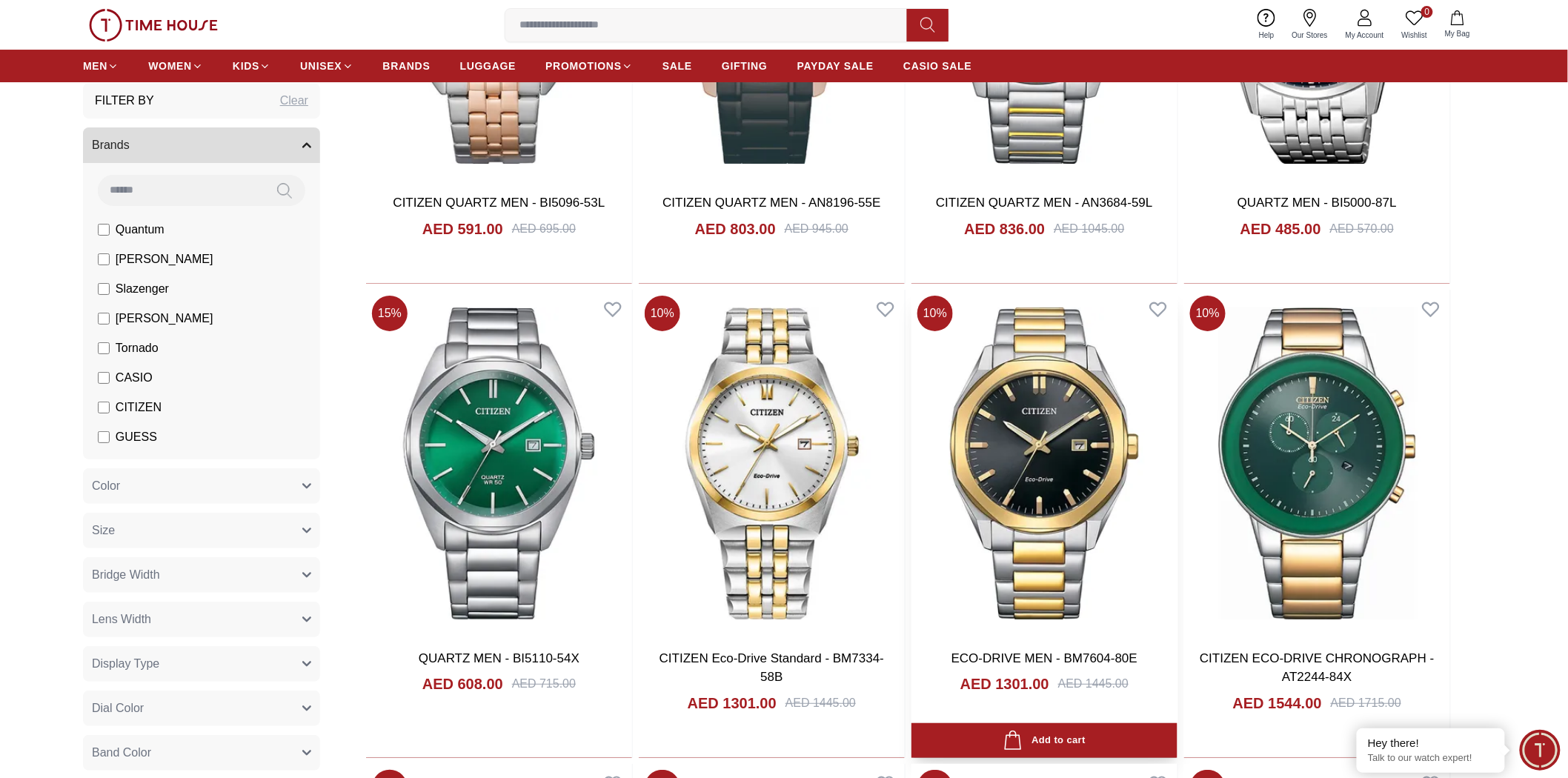
click at [873, 658] on link "ECO-DRIVE MEN - BM7604-80E" at bounding box center [1044, 658] width 186 height 14
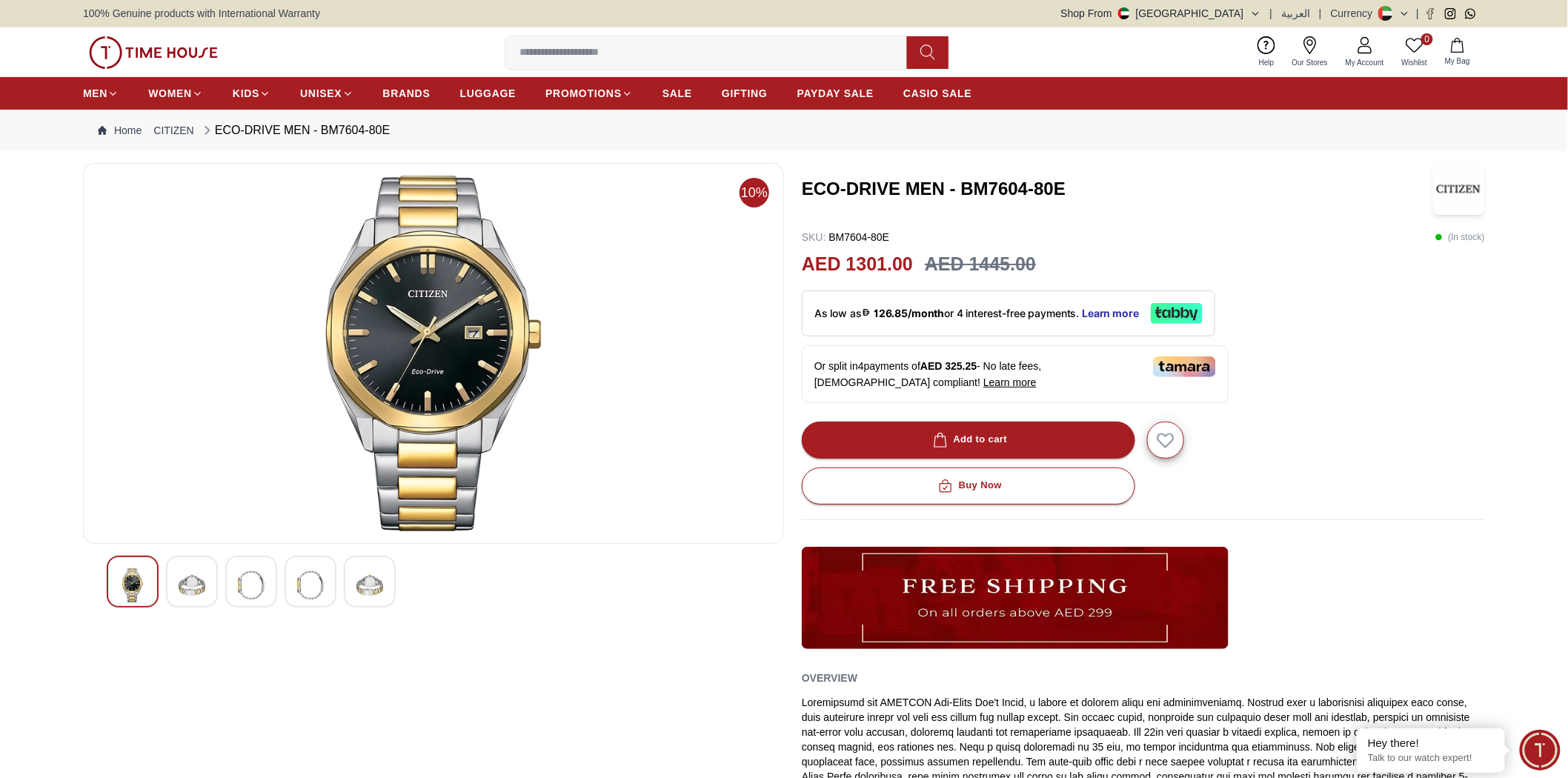
click at [180, 583] on img at bounding box center [192, 585] width 27 height 34
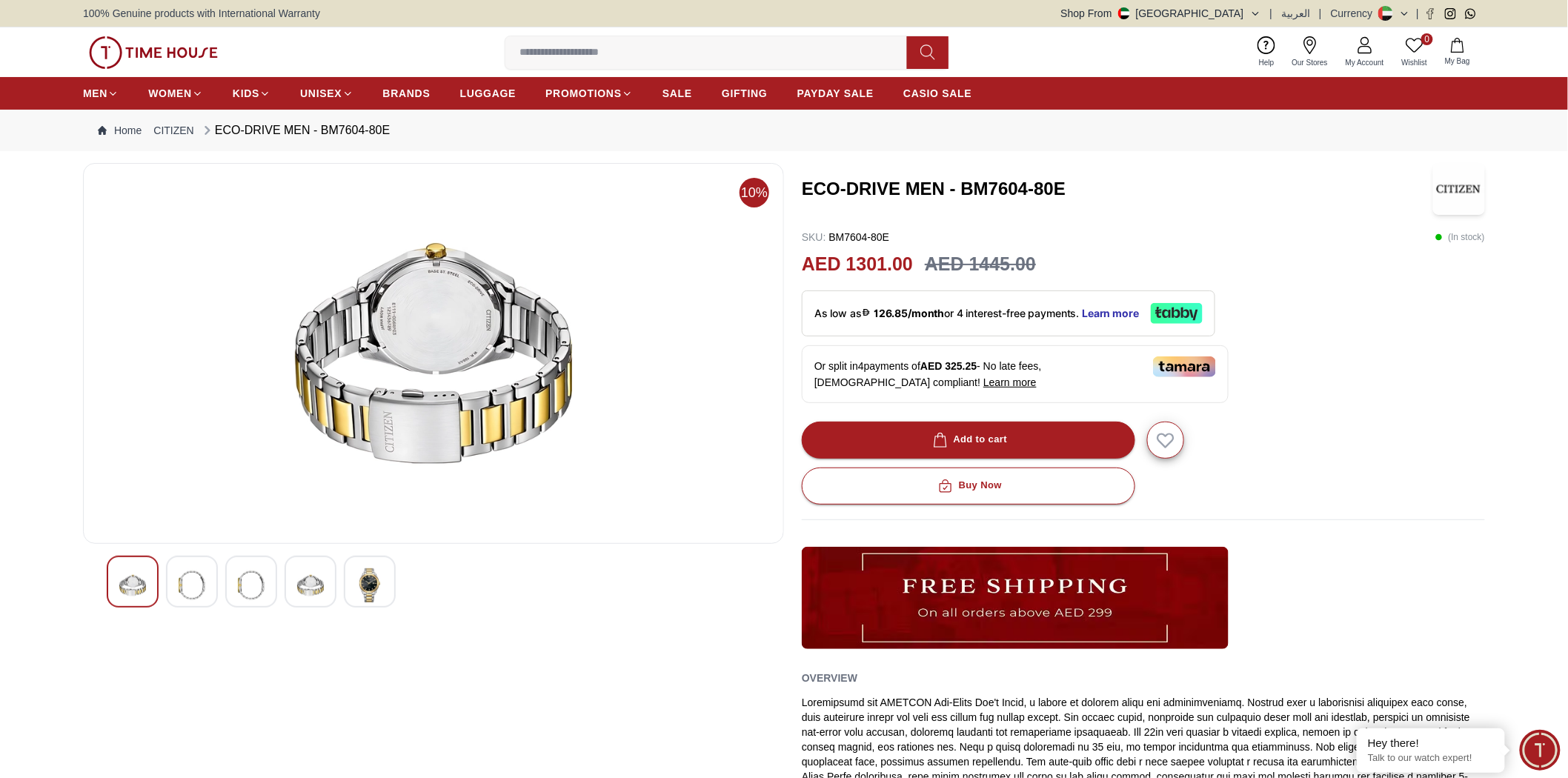
click at [241, 588] on img at bounding box center [251, 585] width 27 height 34
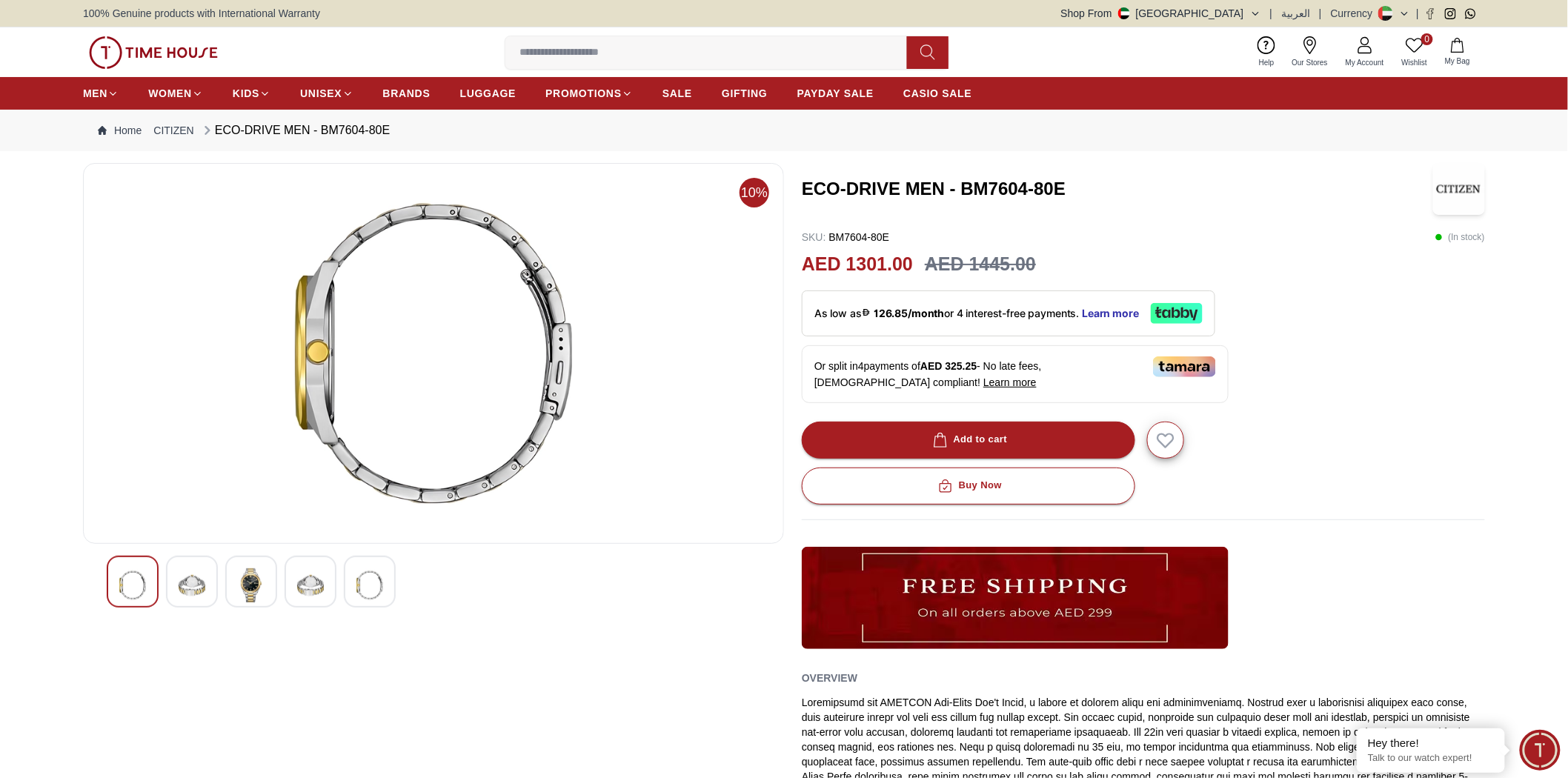
click at [321, 589] on img at bounding box center [311, 585] width 27 height 34
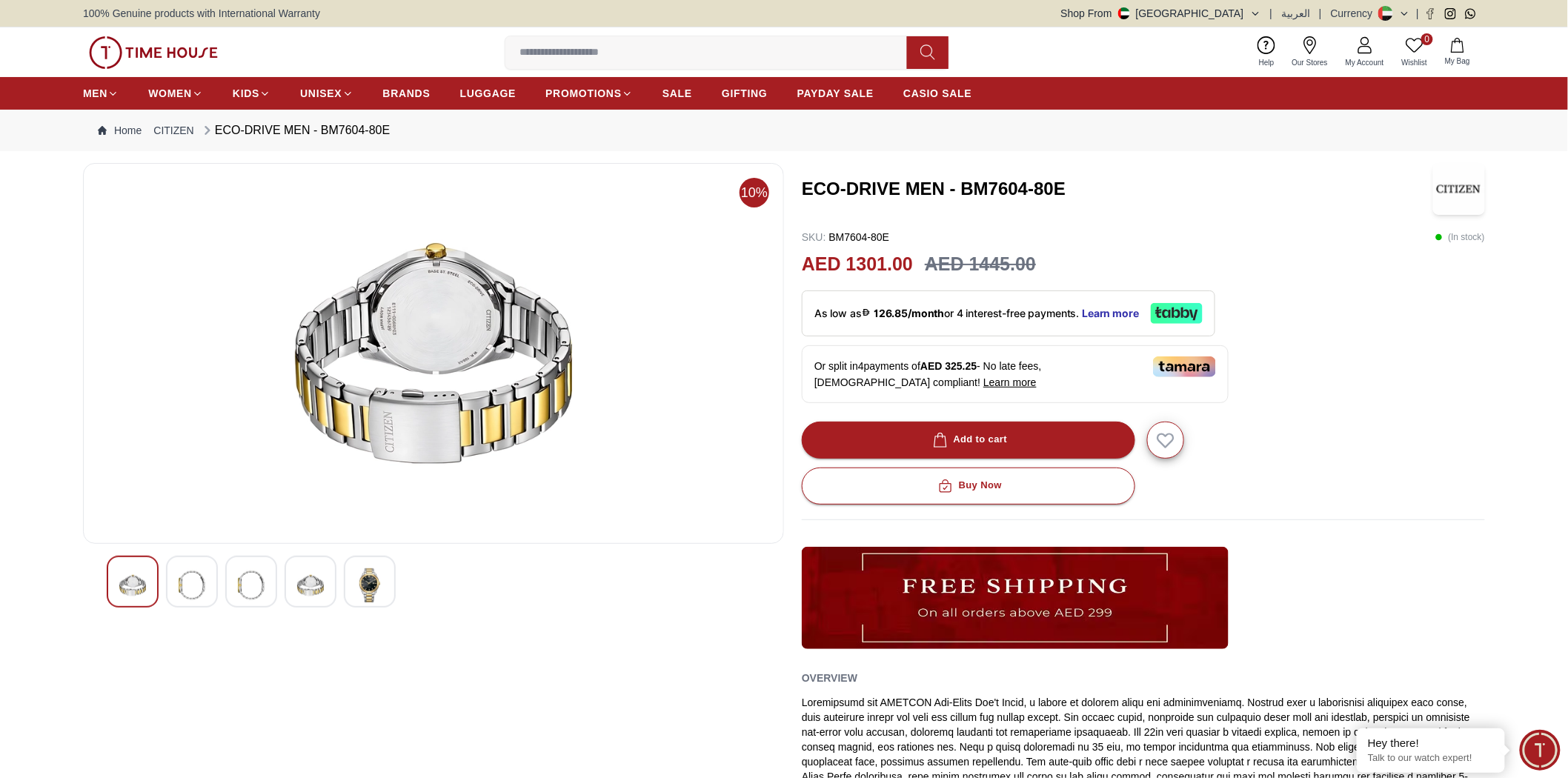
click at [374, 590] on img at bounding box center [370, 585] width 27 height 34
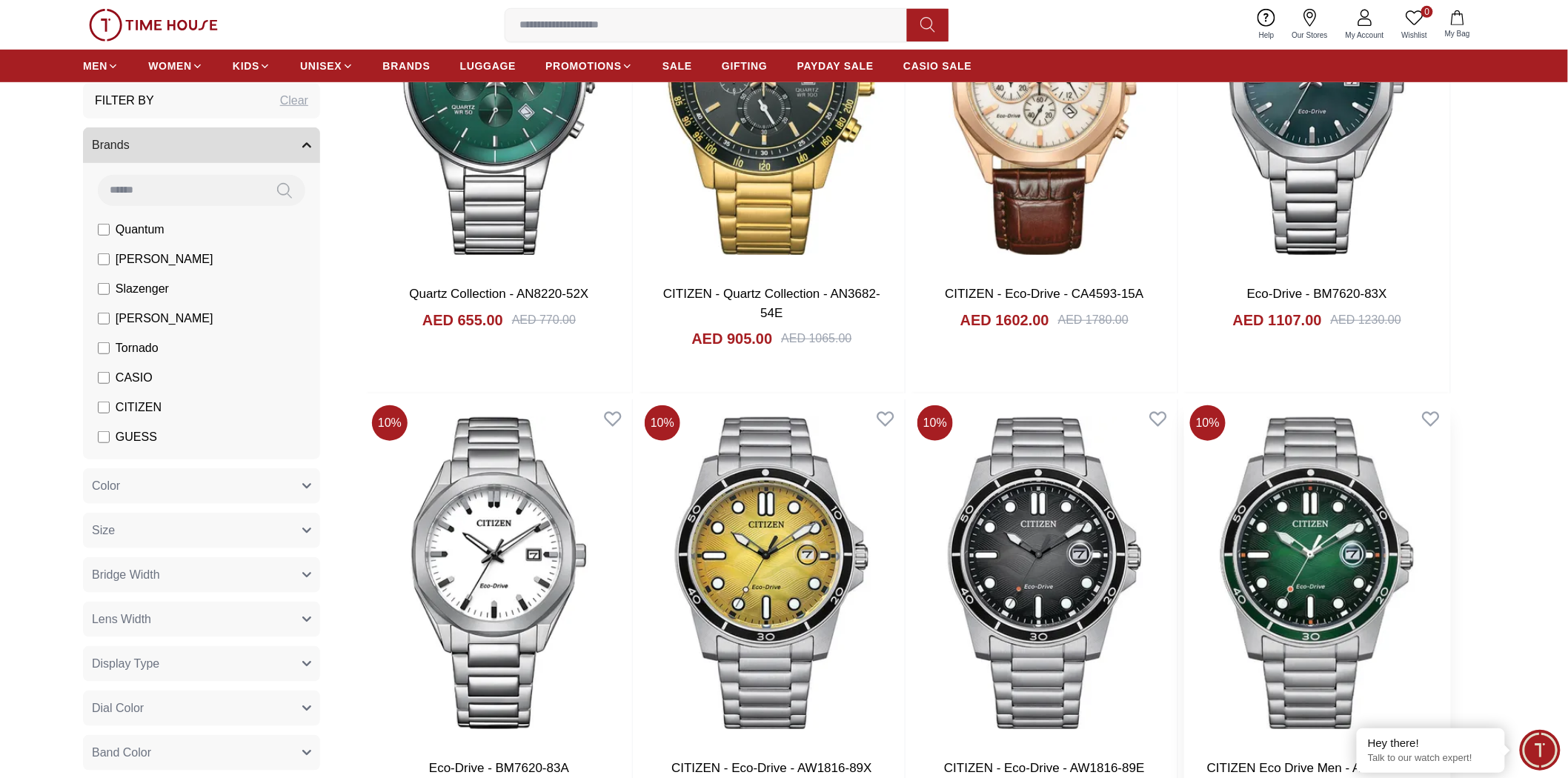
scroll to position [2449, 0]
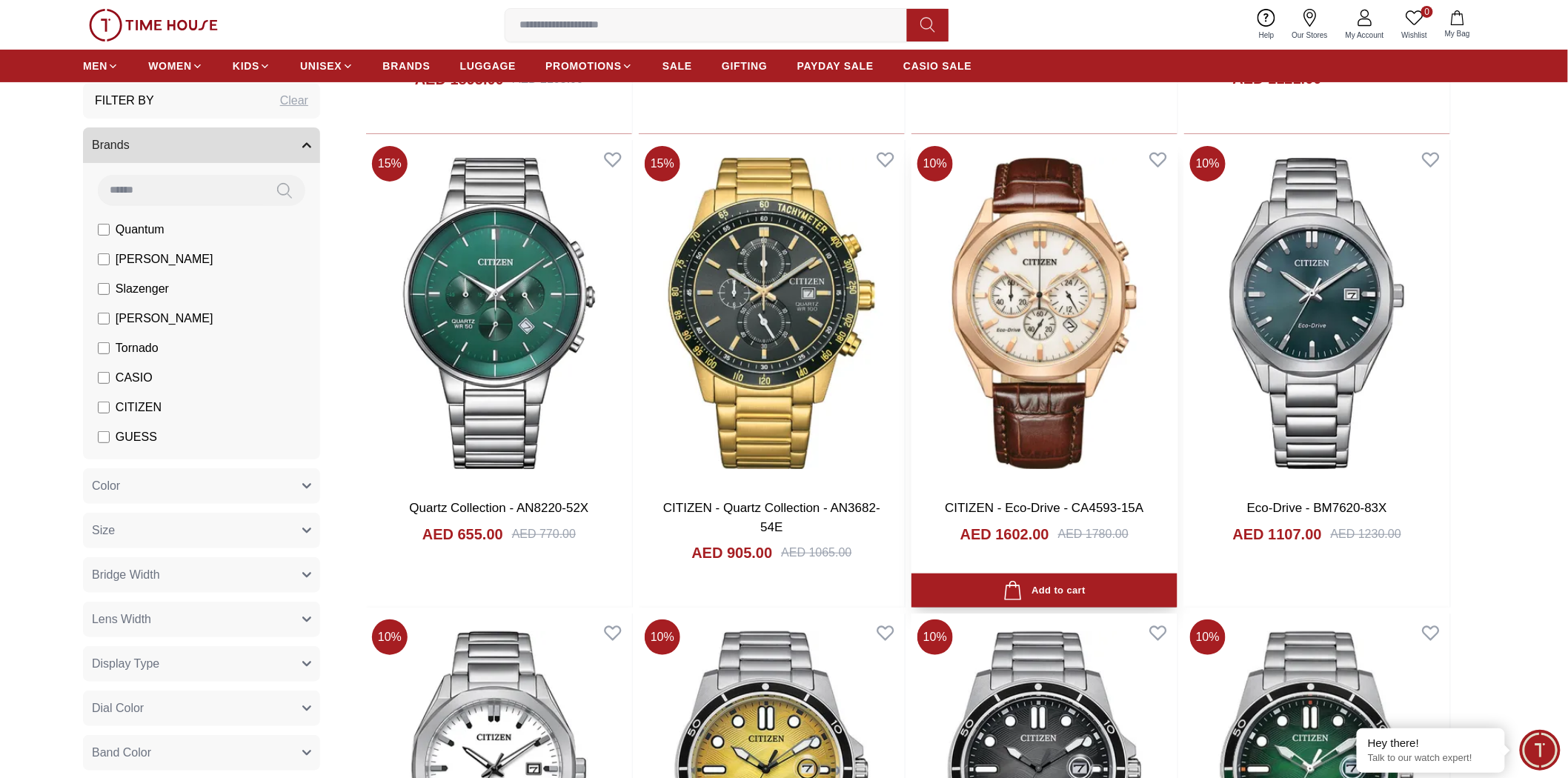
click at [873, 353] on img at bounding box center [1044, 313] width 266 height 348
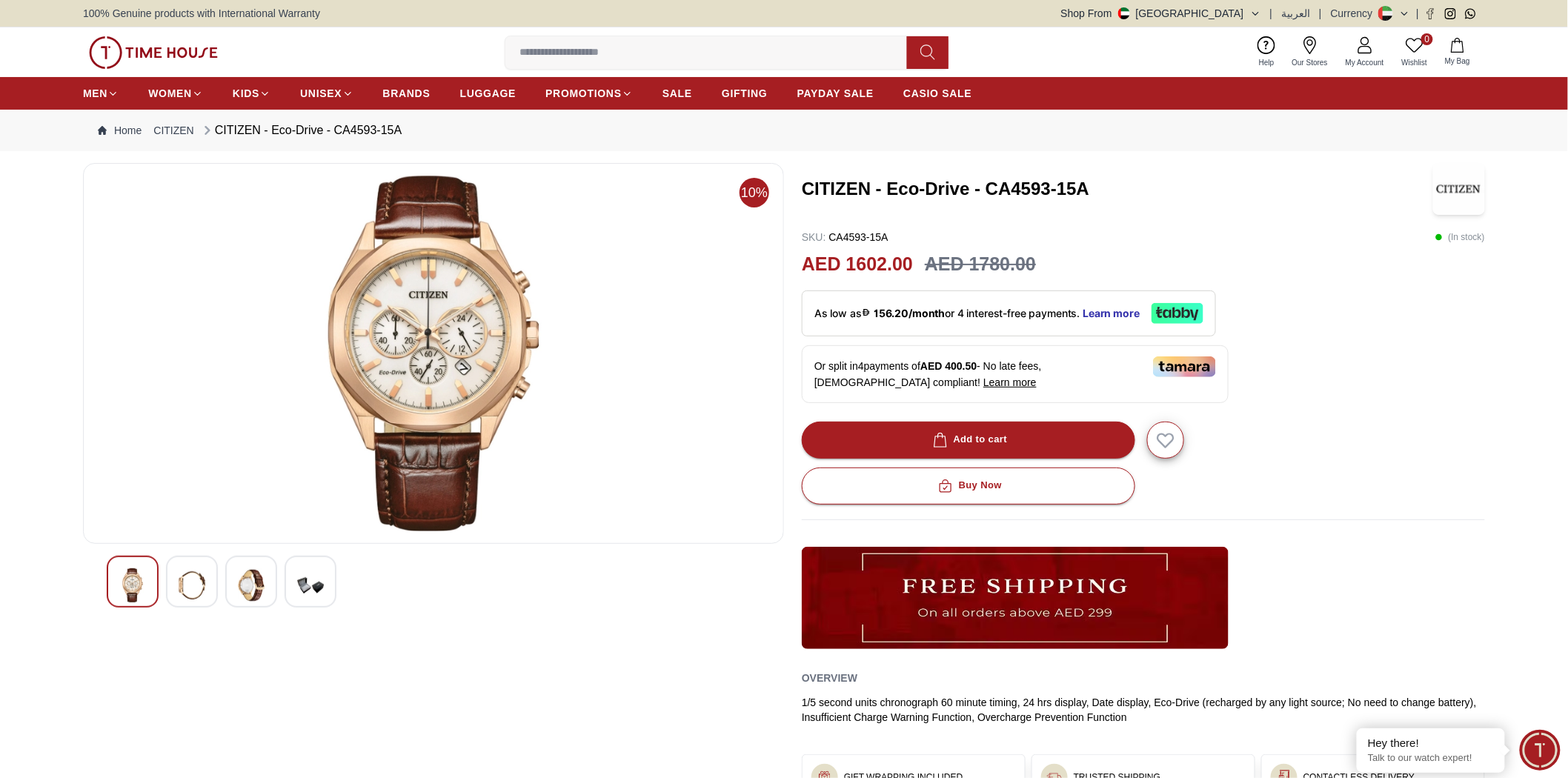
click at [185, 596] on img at bounding box center [192, 585] width 27 height 34
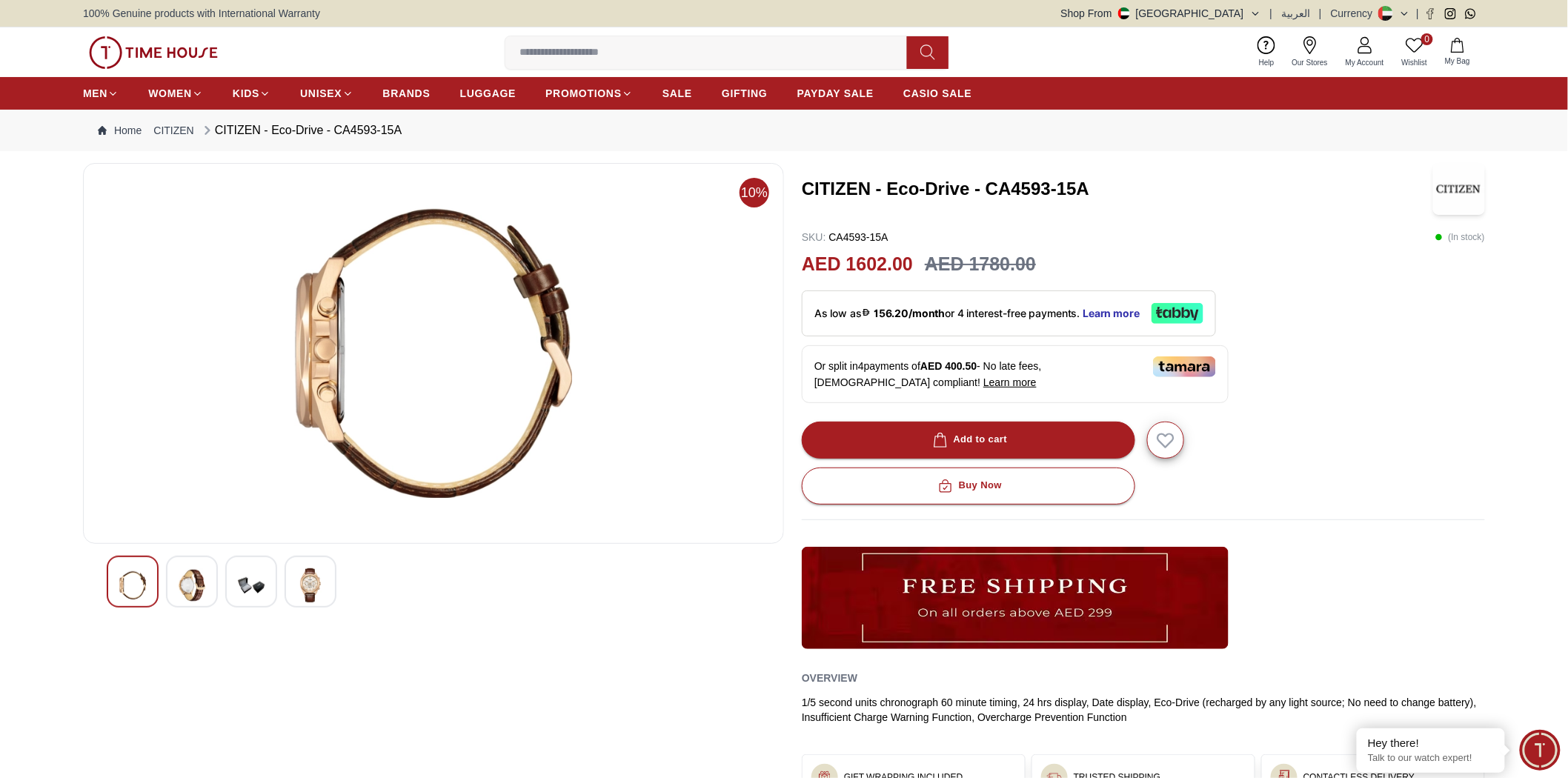
click at [240, 588] on img at bounding box center [251, 585] width 27 height 34
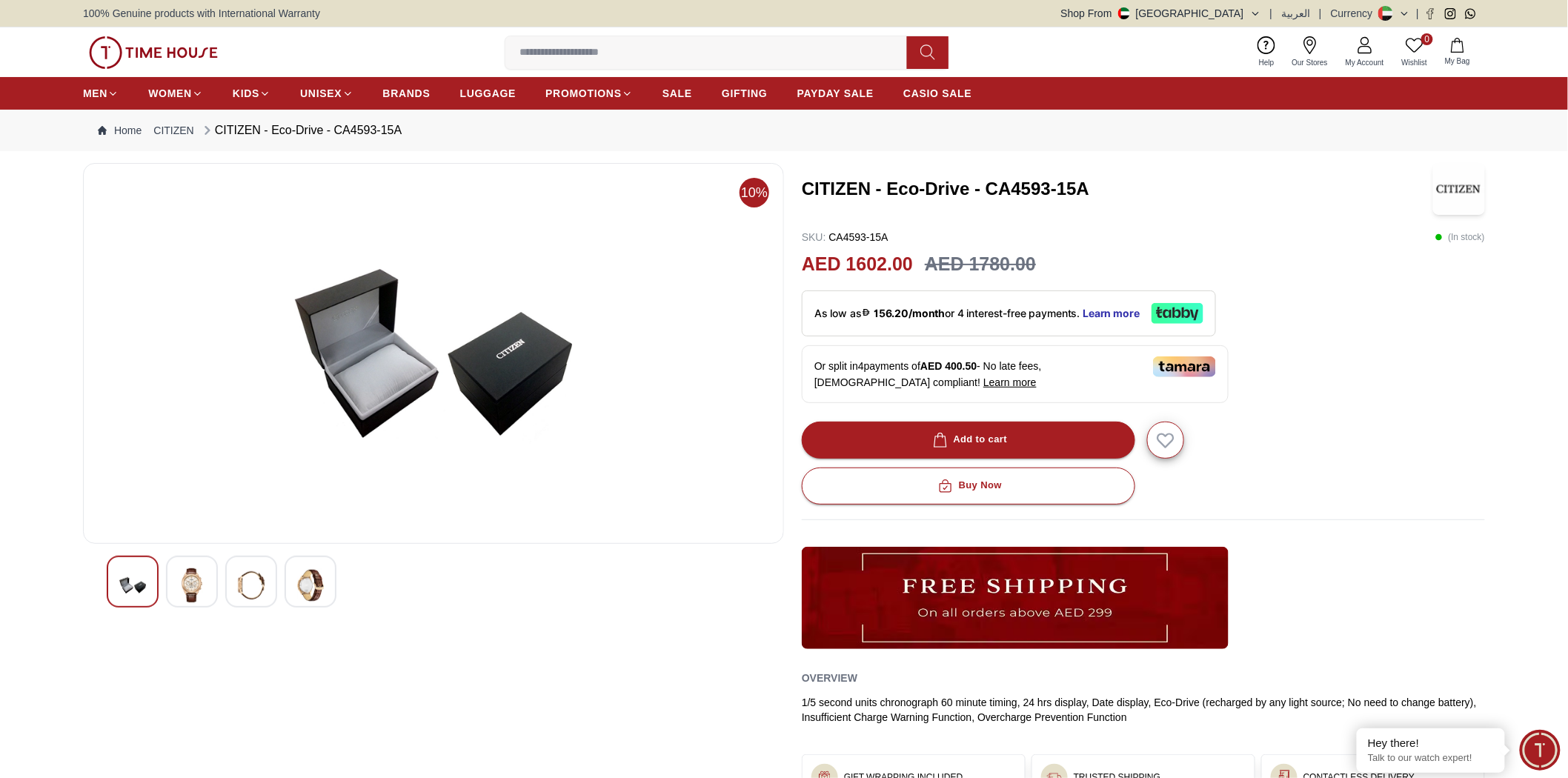
click at [310, 587] on img at bounding box center [311, 585] width 27 height 34
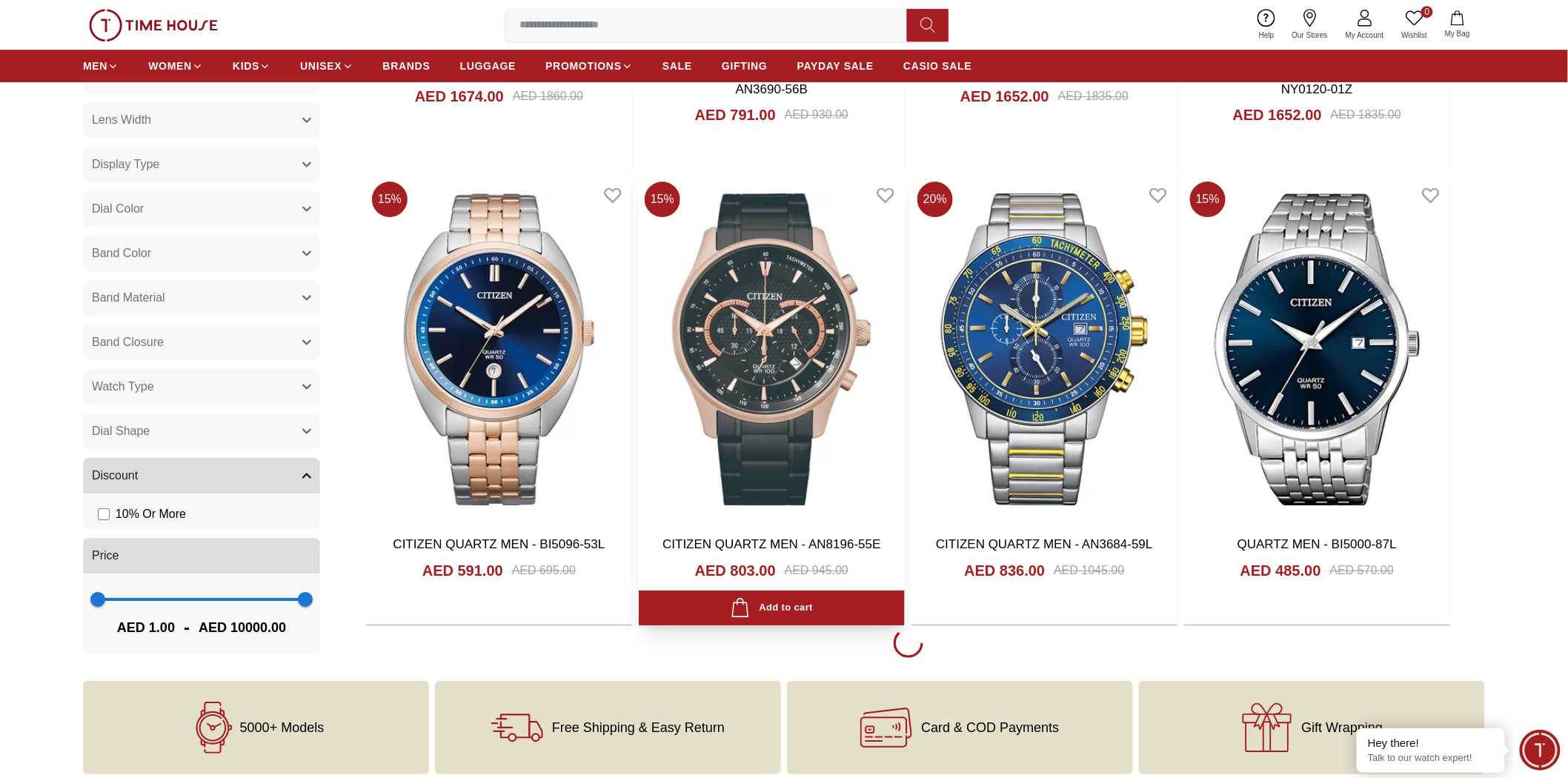
scroll to position [1960, 0]
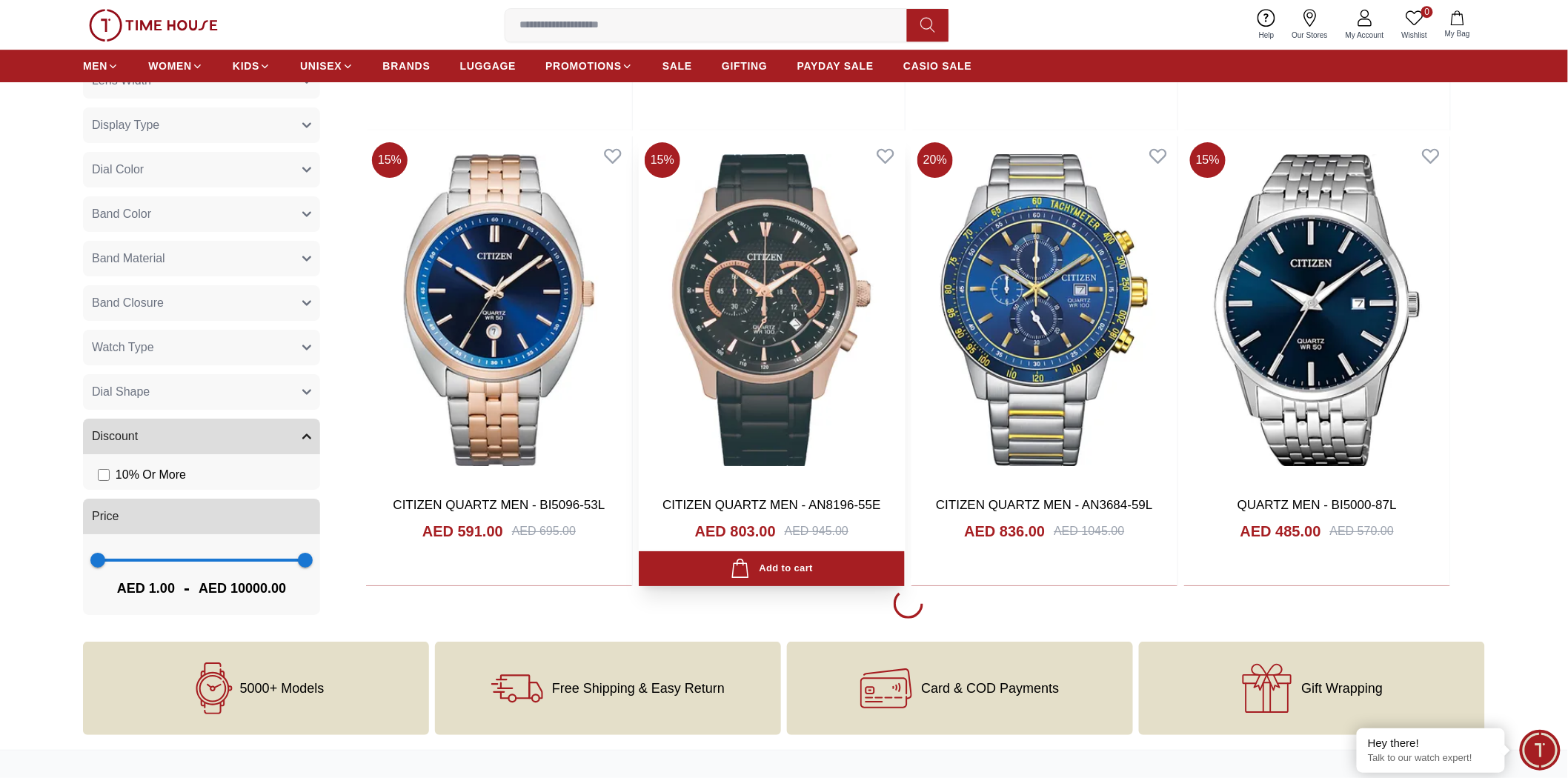
click at [775, 509] on link "CITIZEN QUARTZ MEN - AN8196-55E" at bounding box center [771, 504] width 218 height 14
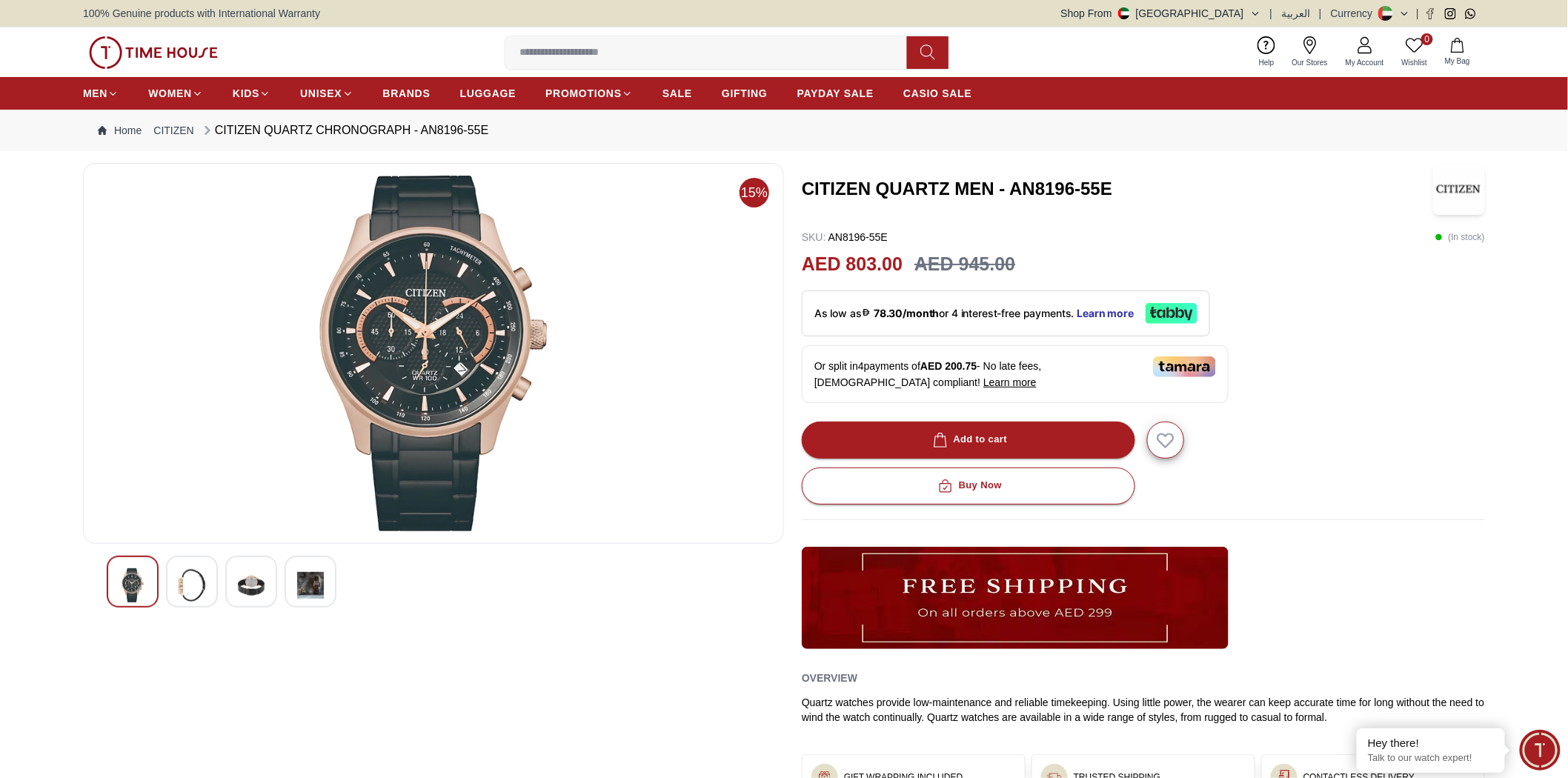
click at [195, 594] on img at bounding box center [192, 585] width 27 height 34
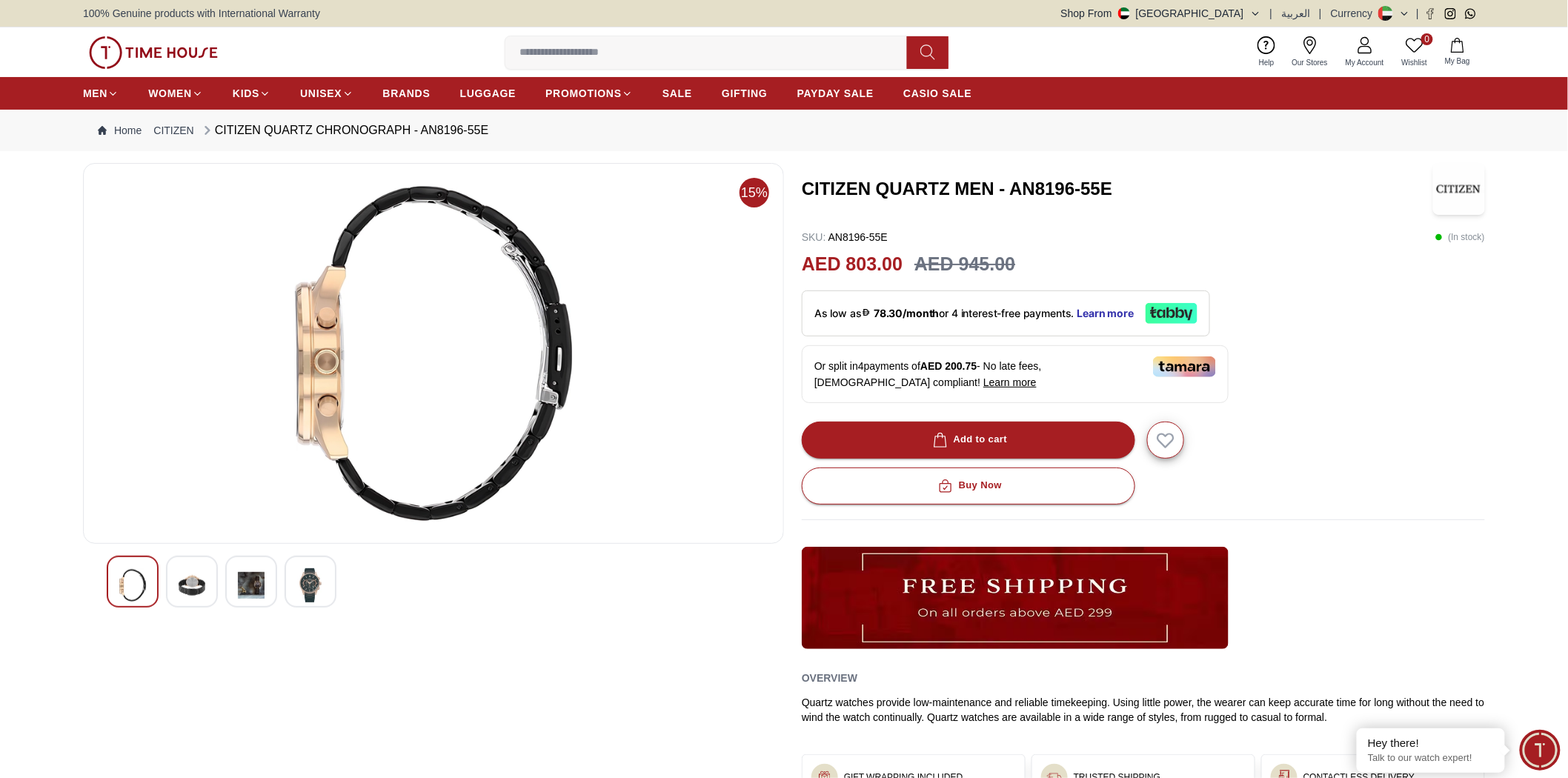
click at [243, 590] on img at bounding box center [251, 585] width 27 height 34
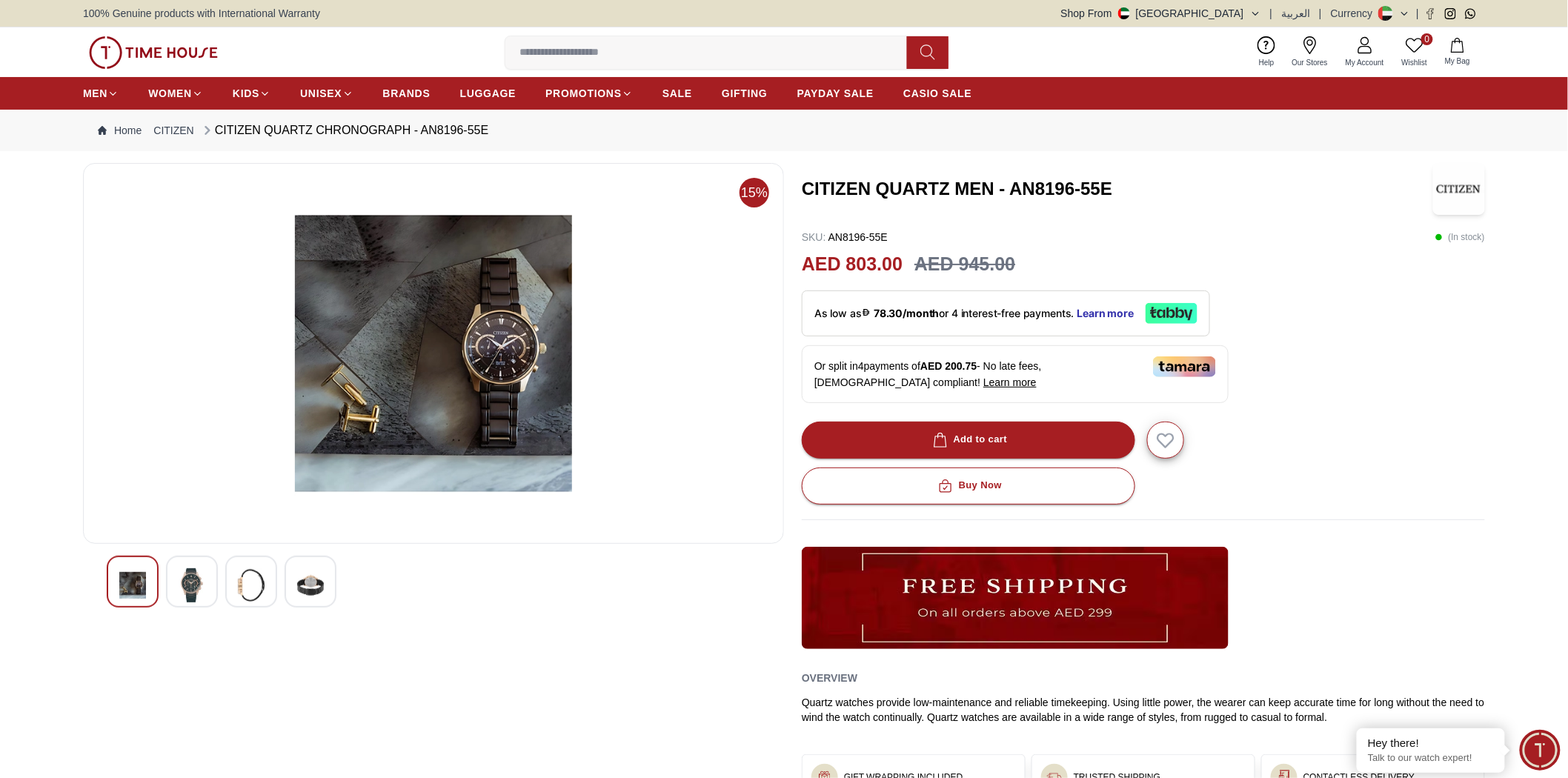
click at [315, 590] on img at bounding box center [311, 585] width 27 height 34
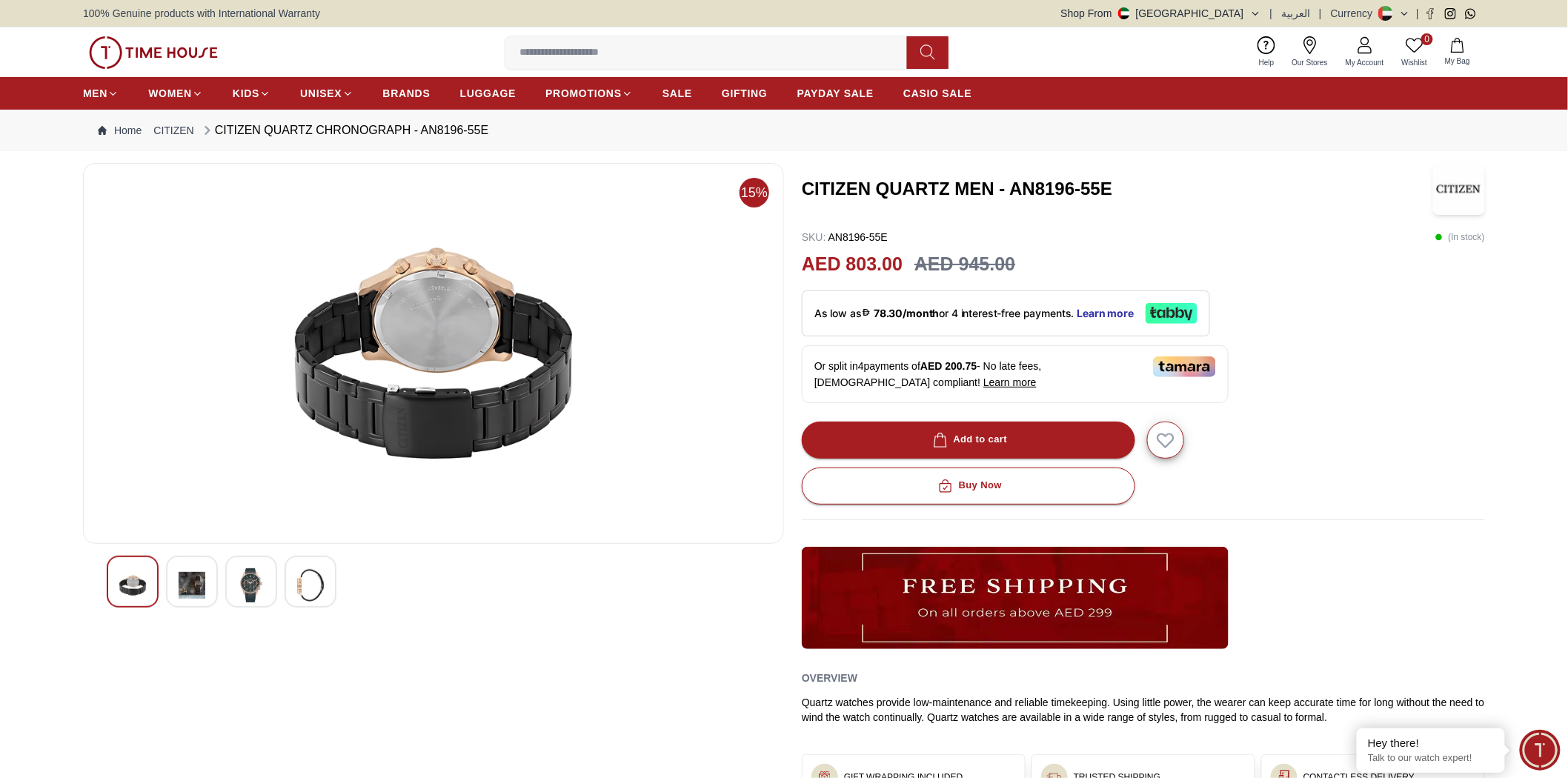
click at [259, 584] on img at bounding box center [251, 585] width 27 height 34
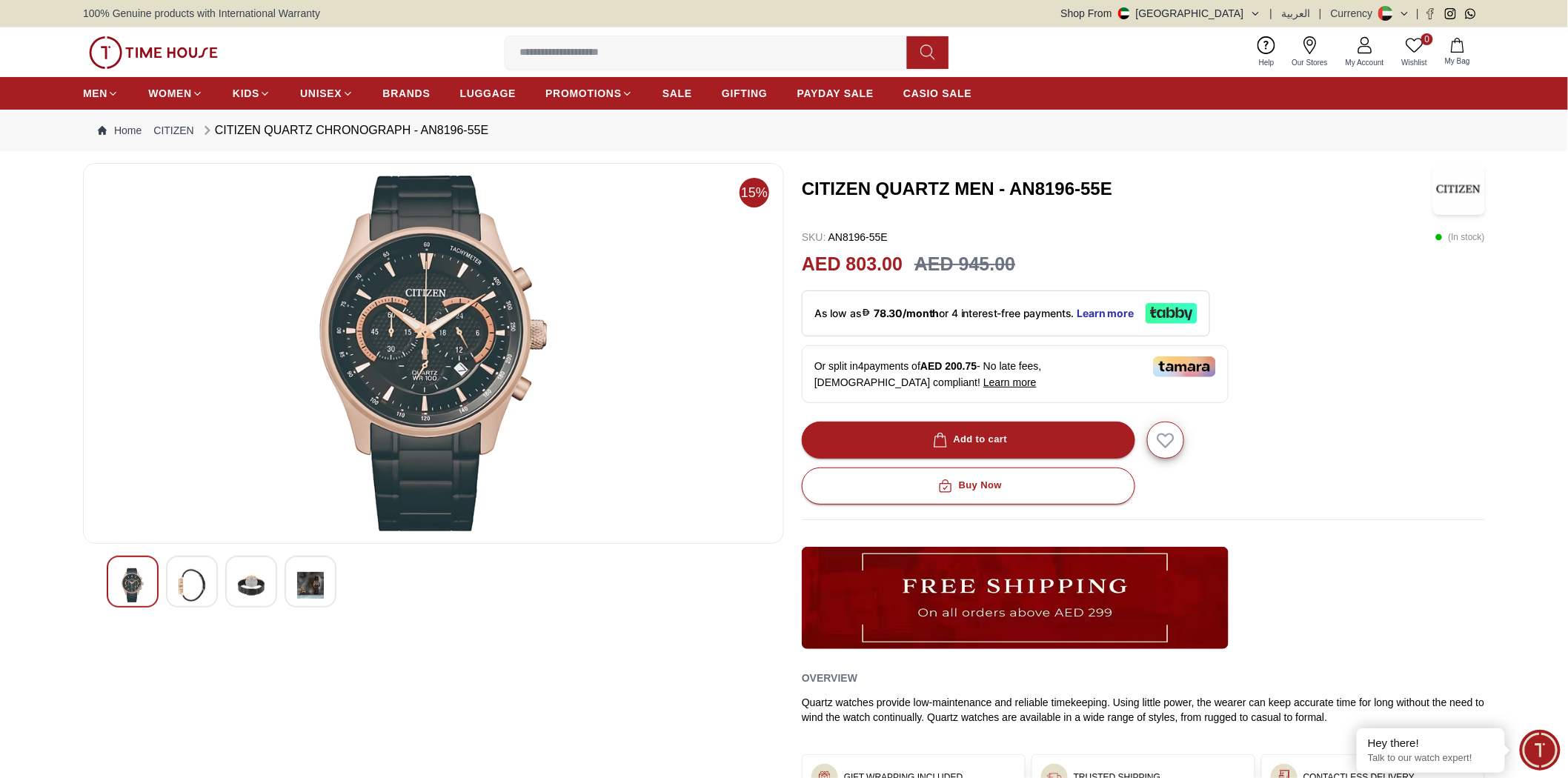
click at [213, 576] on div at bounding box center [192, 582] width 52 height 52
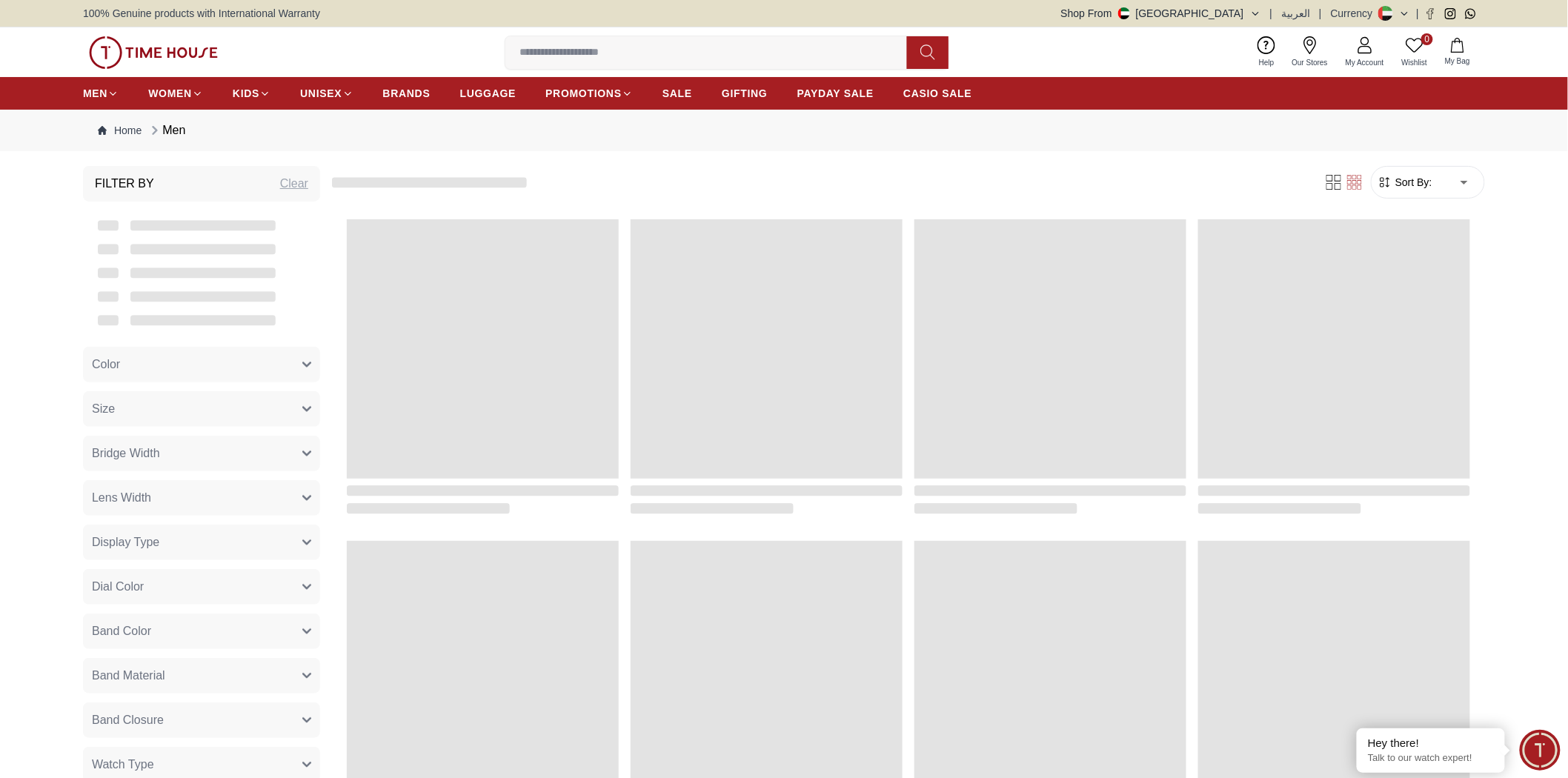
scroll to position [1298, 0]
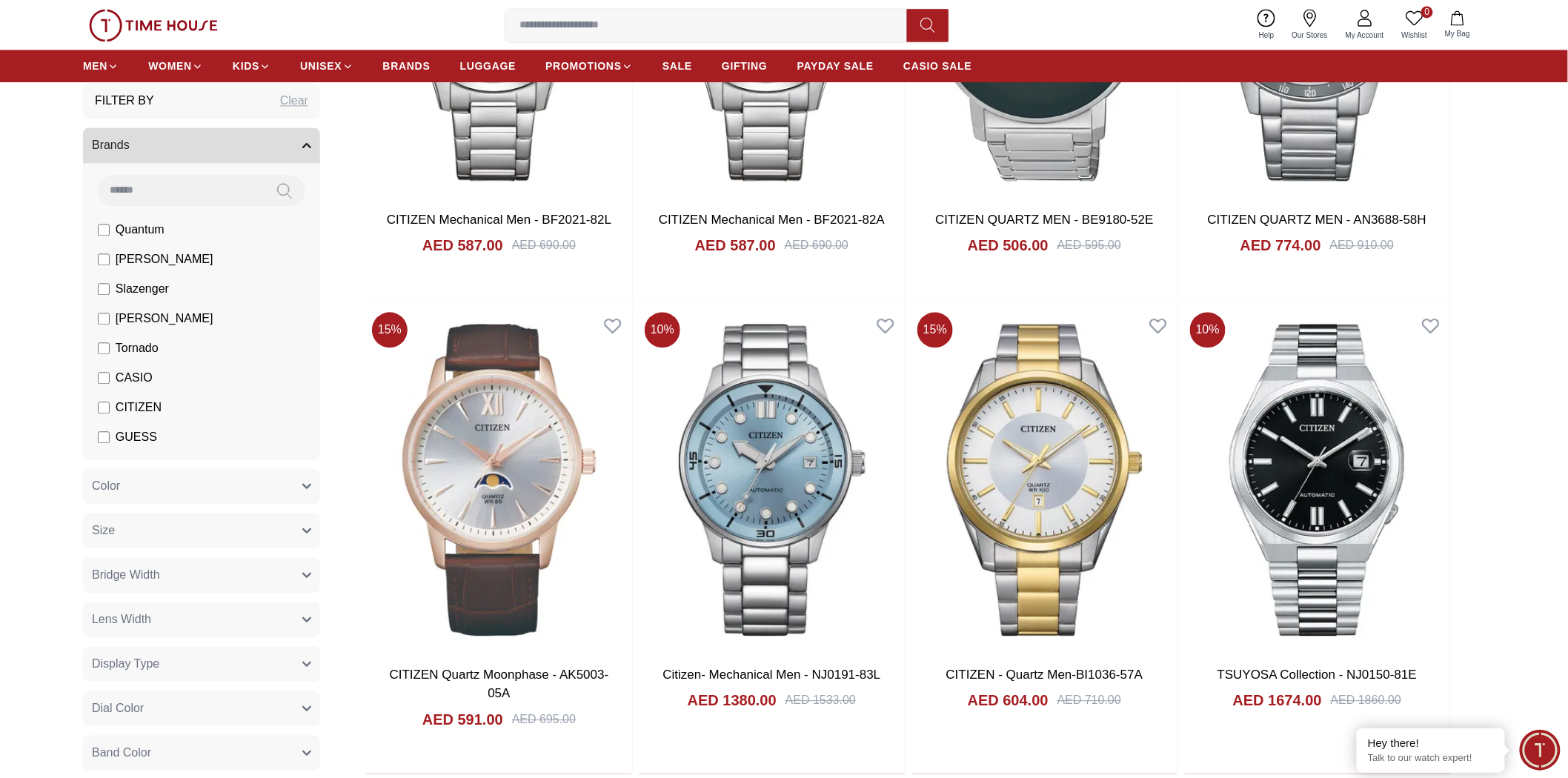
drag, startPoint x: 125, startPoint y: 416, endPoint x: 133, endPoint y: 427, distance: 13.6
click at [125, 416] on span "CITIZEN" at bounding box center [138, 407] width 46 height 18
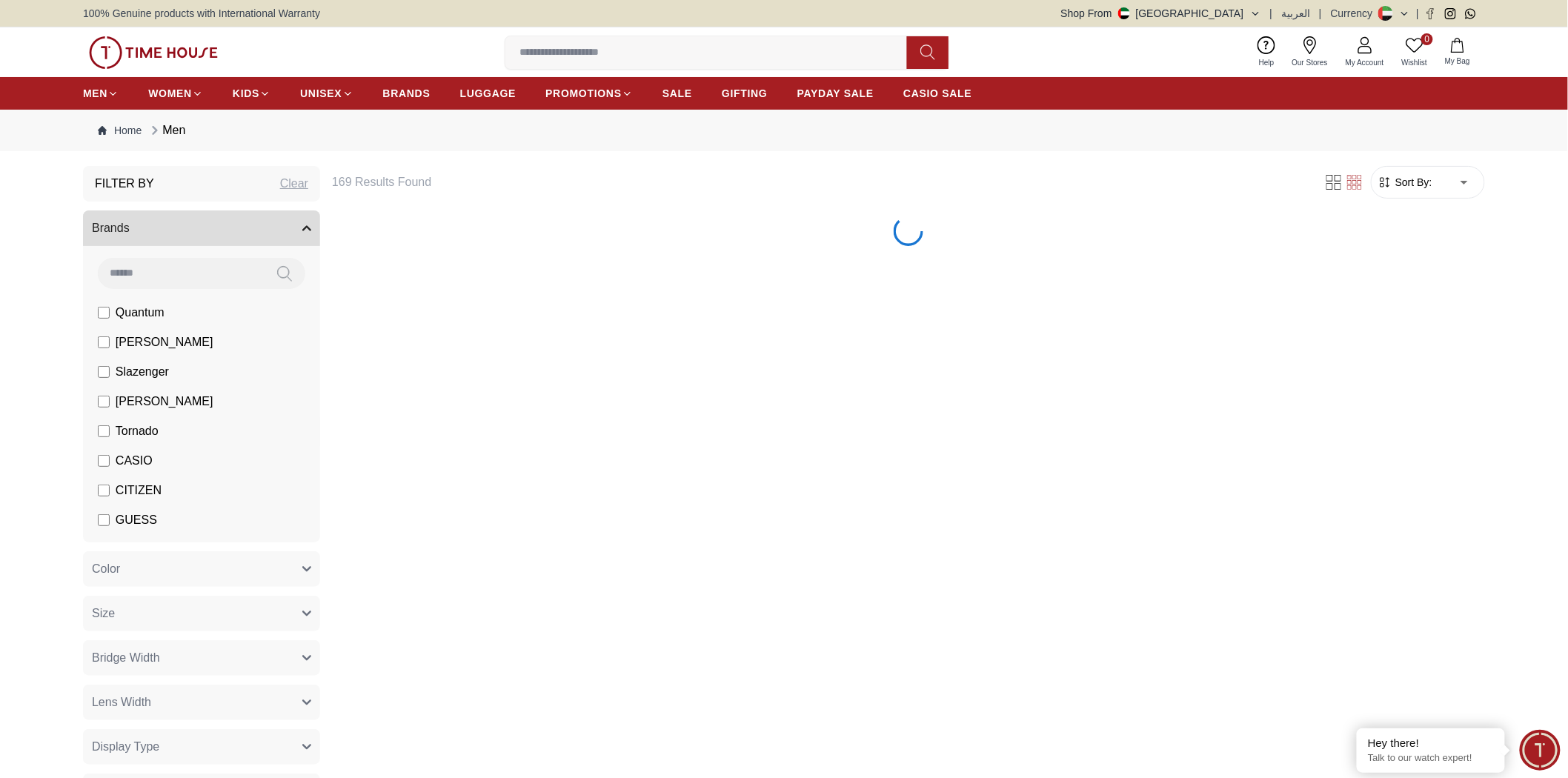
click at [139, 435] on span "Tornado" at bounding box center [136, 431] width 43 height 18
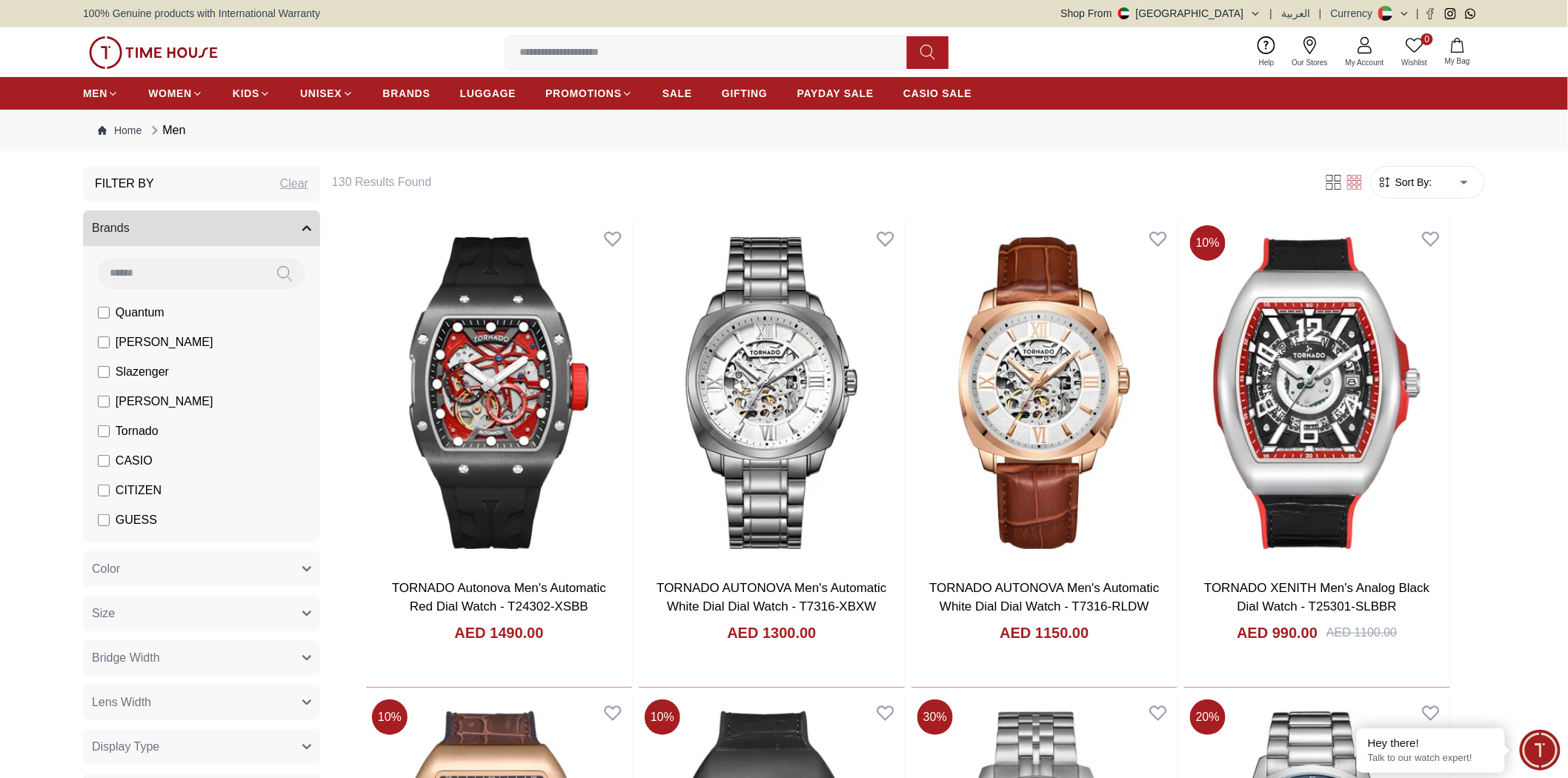
click at [145, 425] on span "Tornado" at bounding box center [136, 431] width 43 height 18
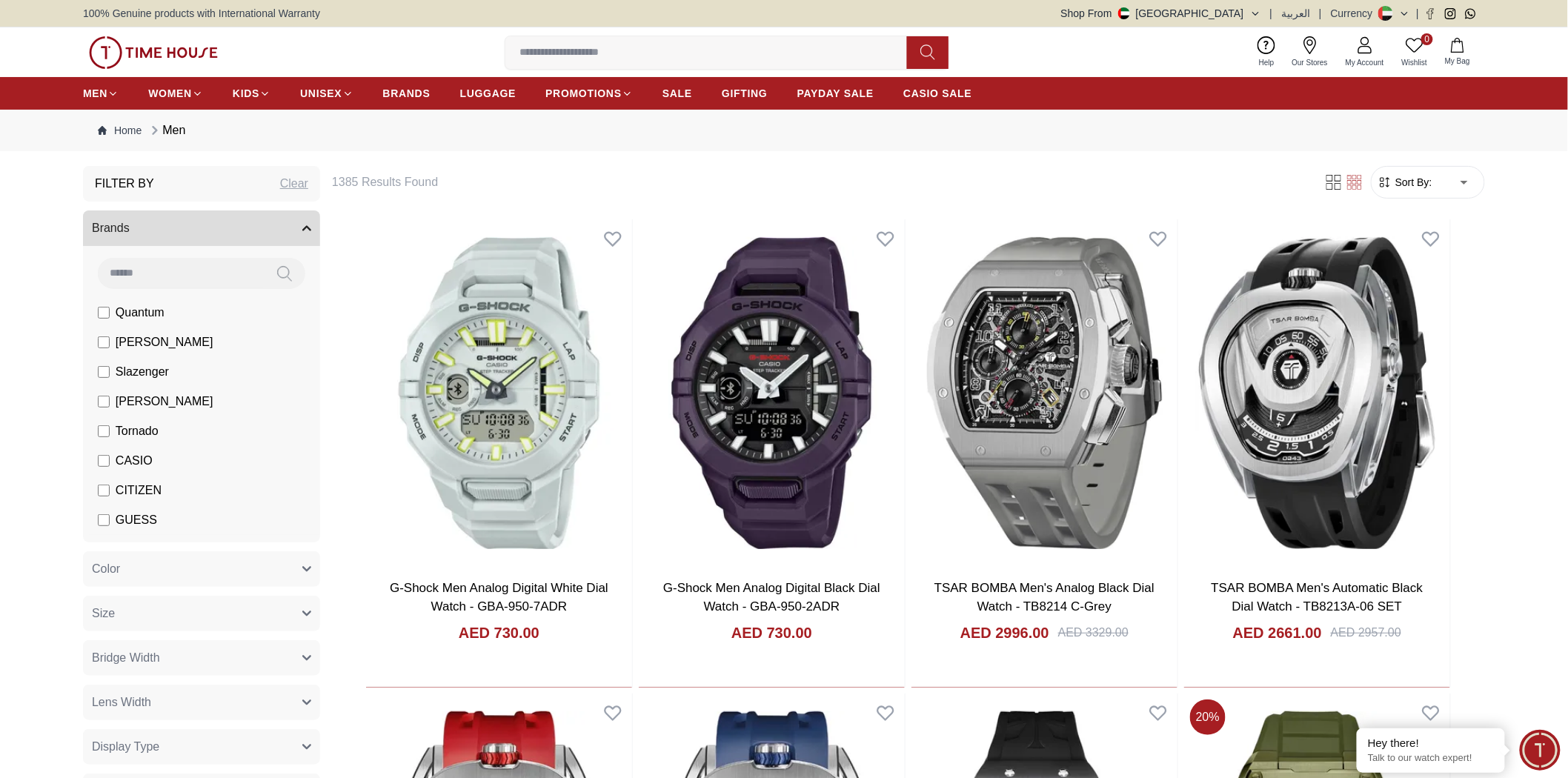
click at [147, 521] on span "GUESS" at bounding box center [136, 520] width 41 height 18
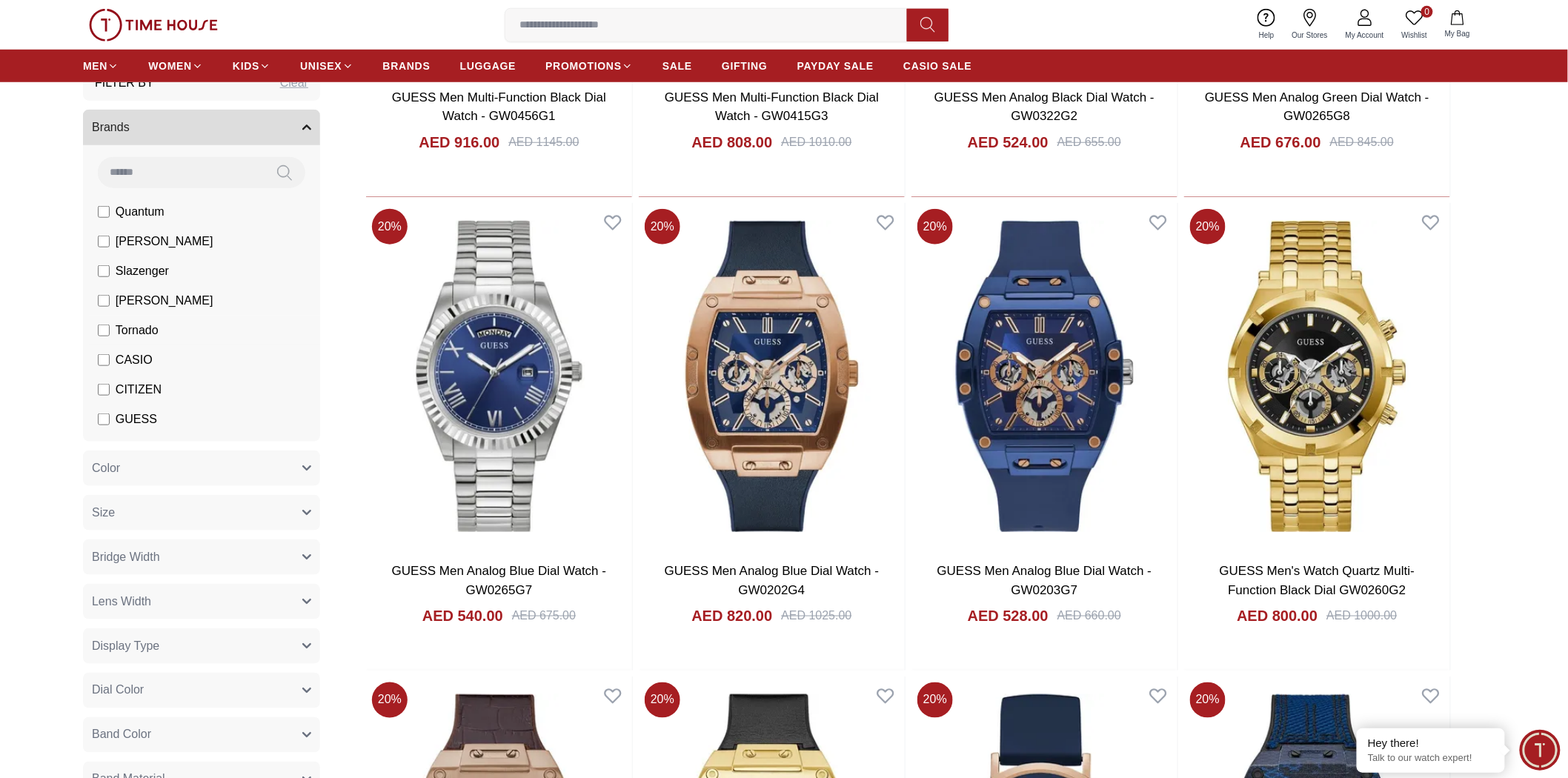
scroll to position [247, 0]
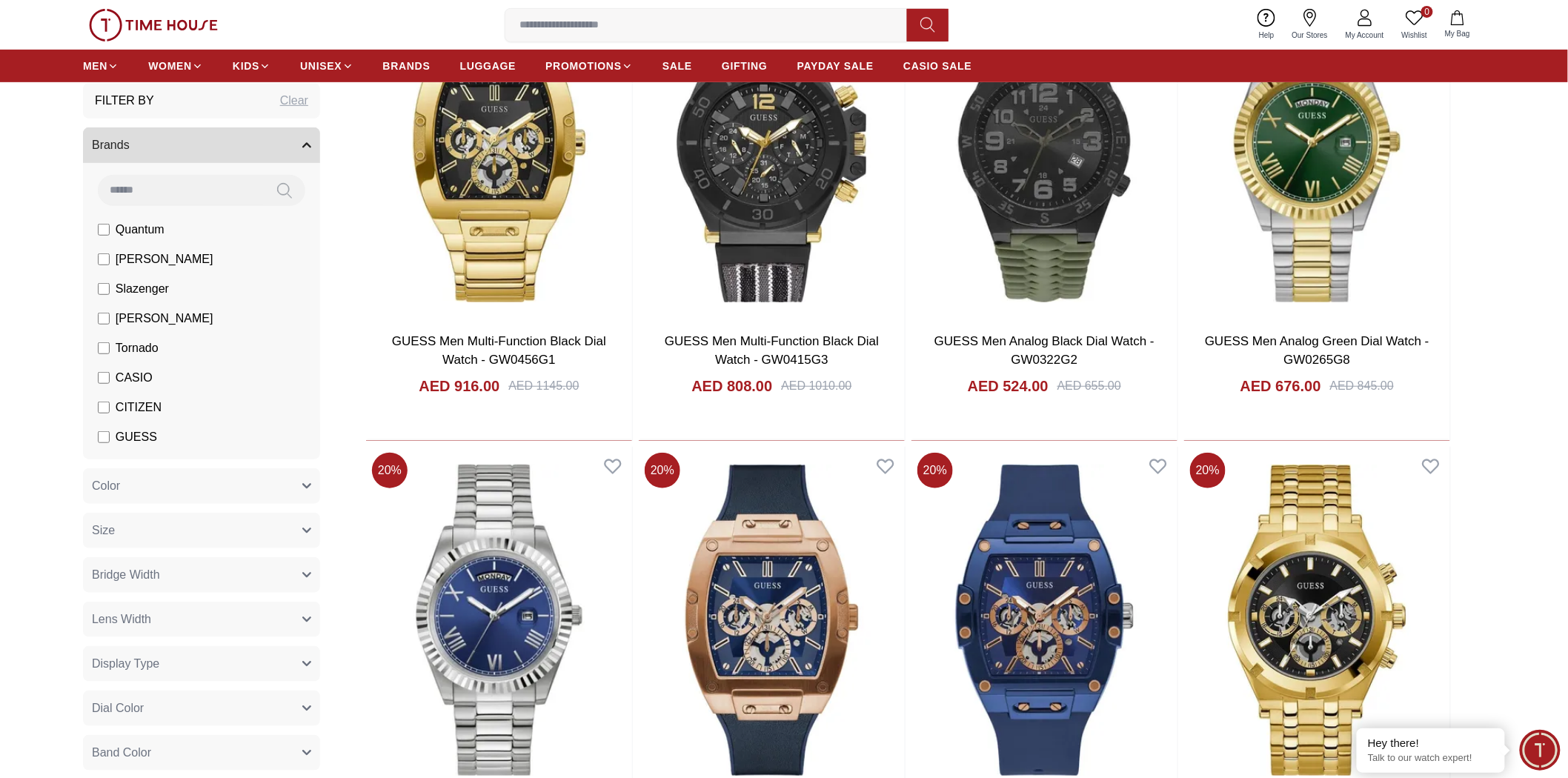
click at [125, 439] on span "GUESS" at bounding box center [136, 437] width 41 height 18
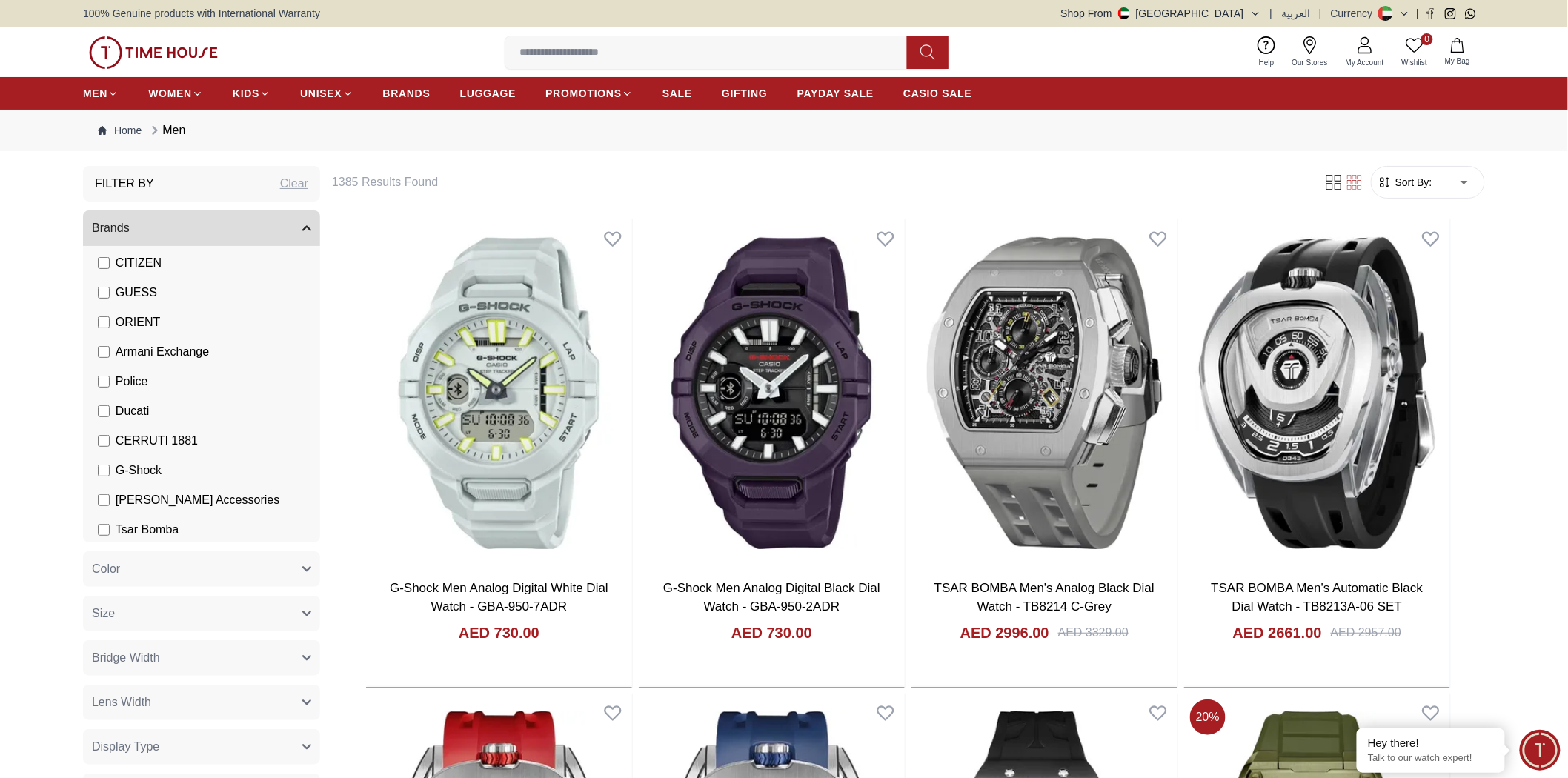
scroll to position [240, 0]
click at [175, 337] on span "Armani Exchange" at bounding box center [162, 338] width 93 height 18
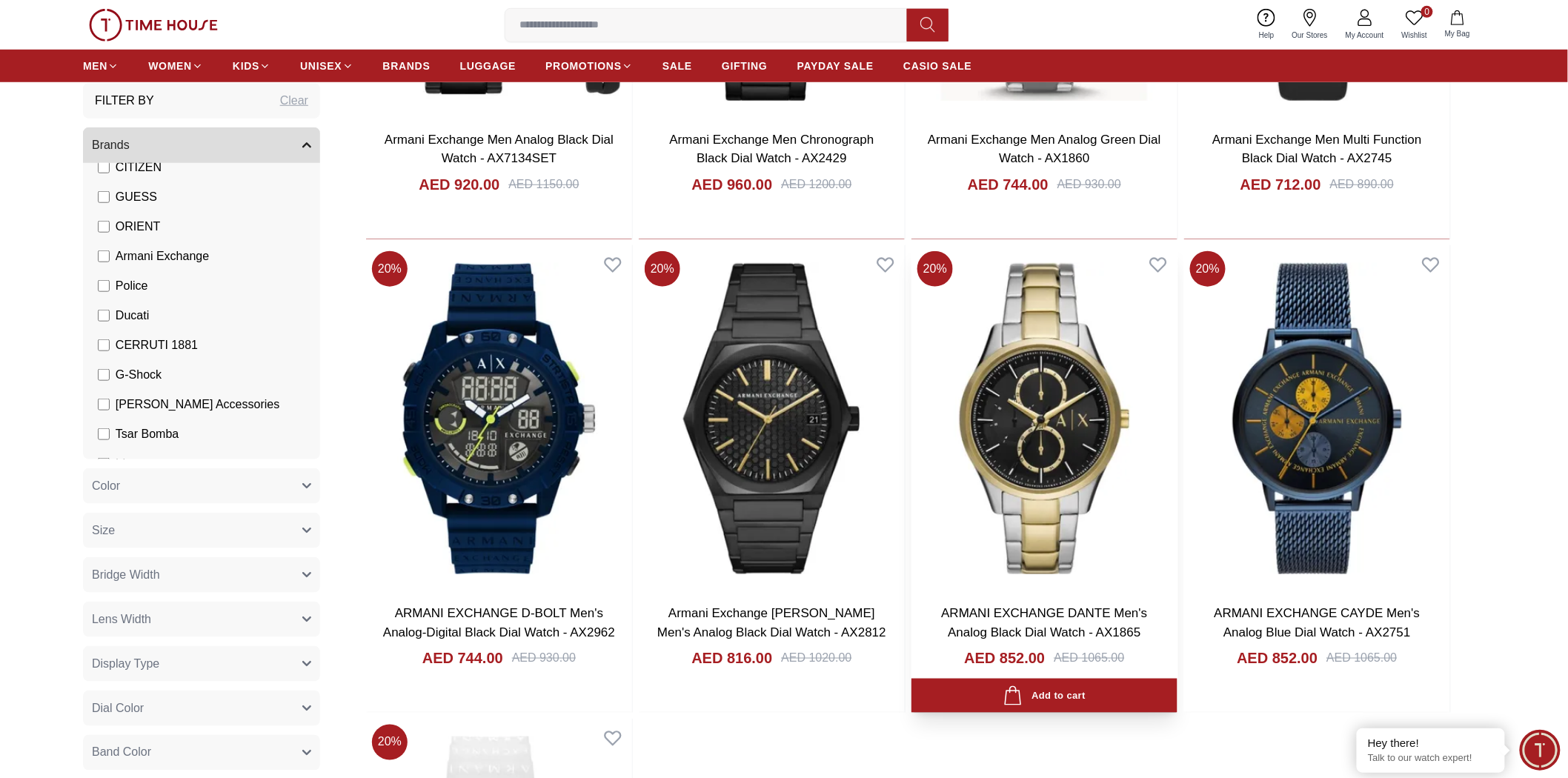
scroll to position [493, 0]
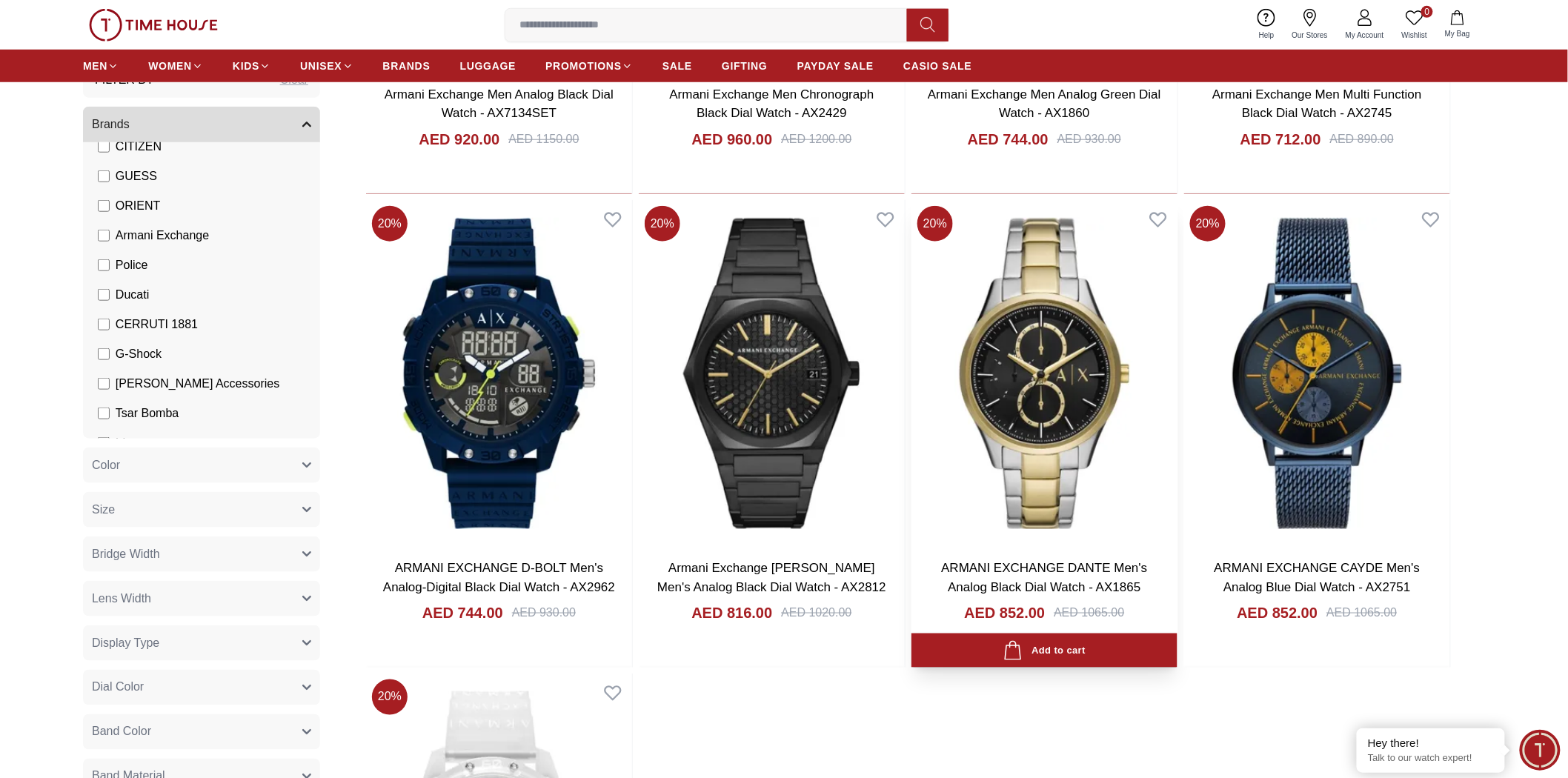
click at [873, 450] on img at bounding box center [1044, 374] width 266 height 348
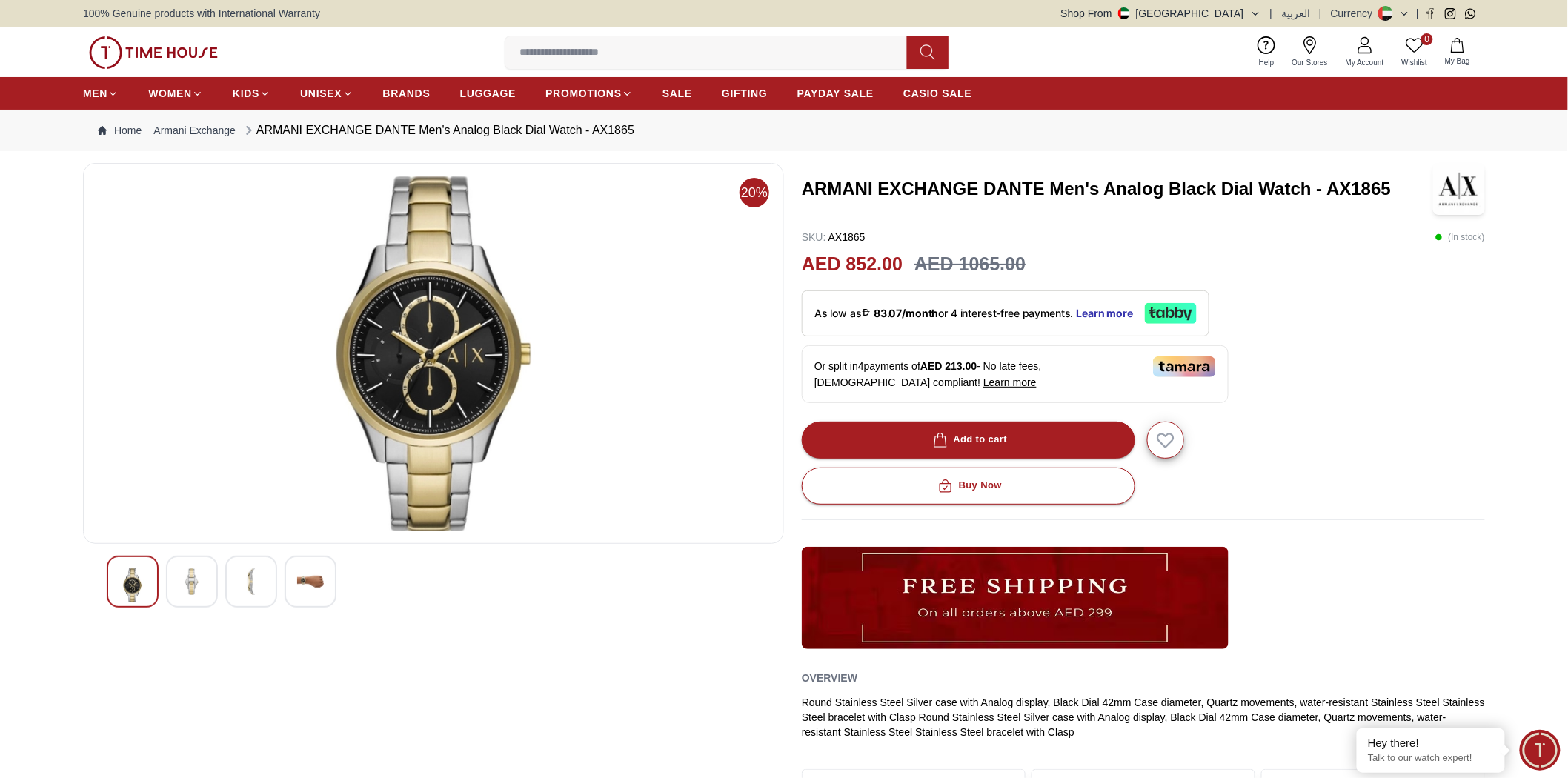
click at [189, 587] on img at bounding box center [192, 582] width 27 height 27
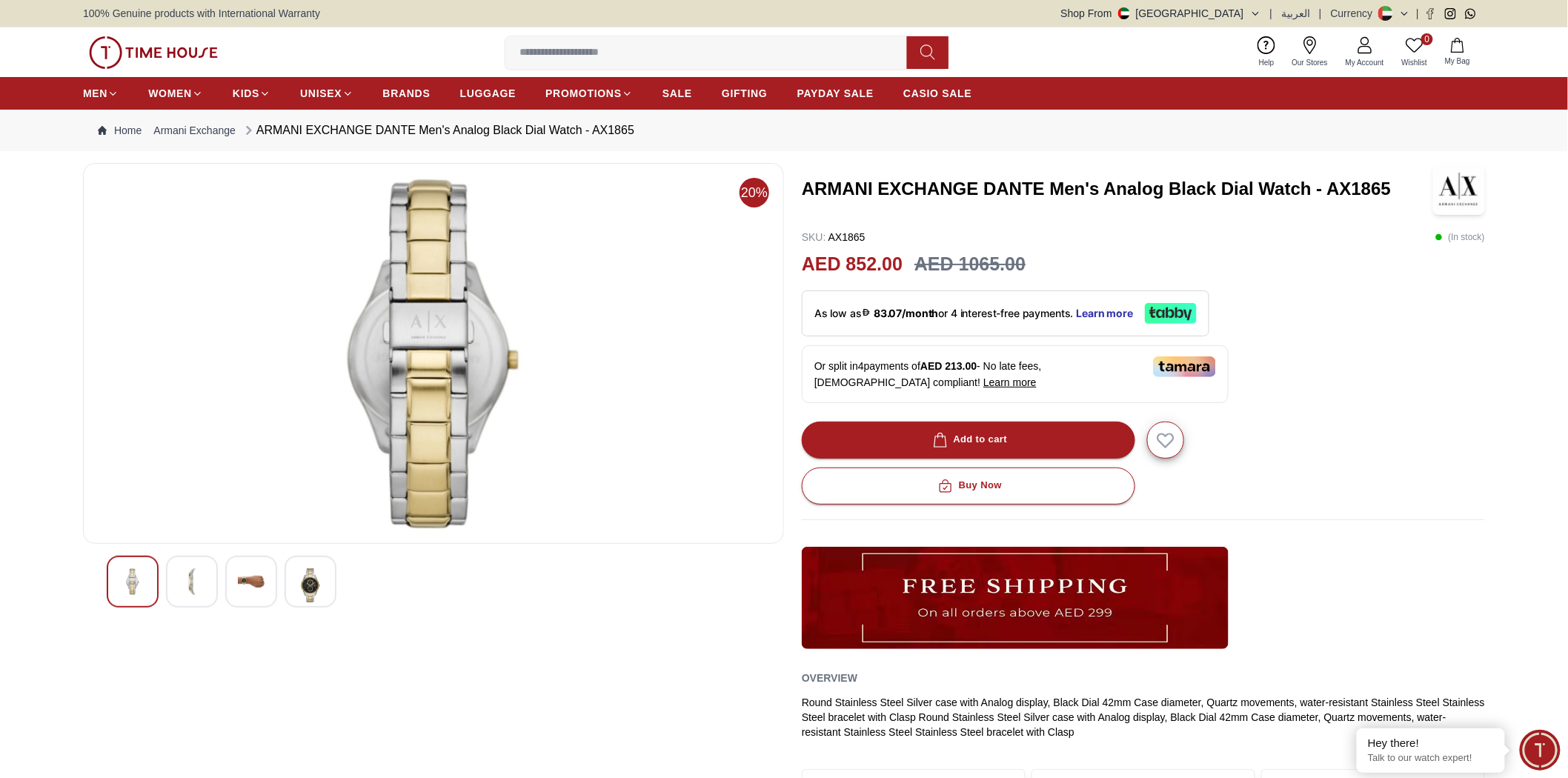
click at [243, 578] on img at bounding box center [251, 582] width 27 height 27
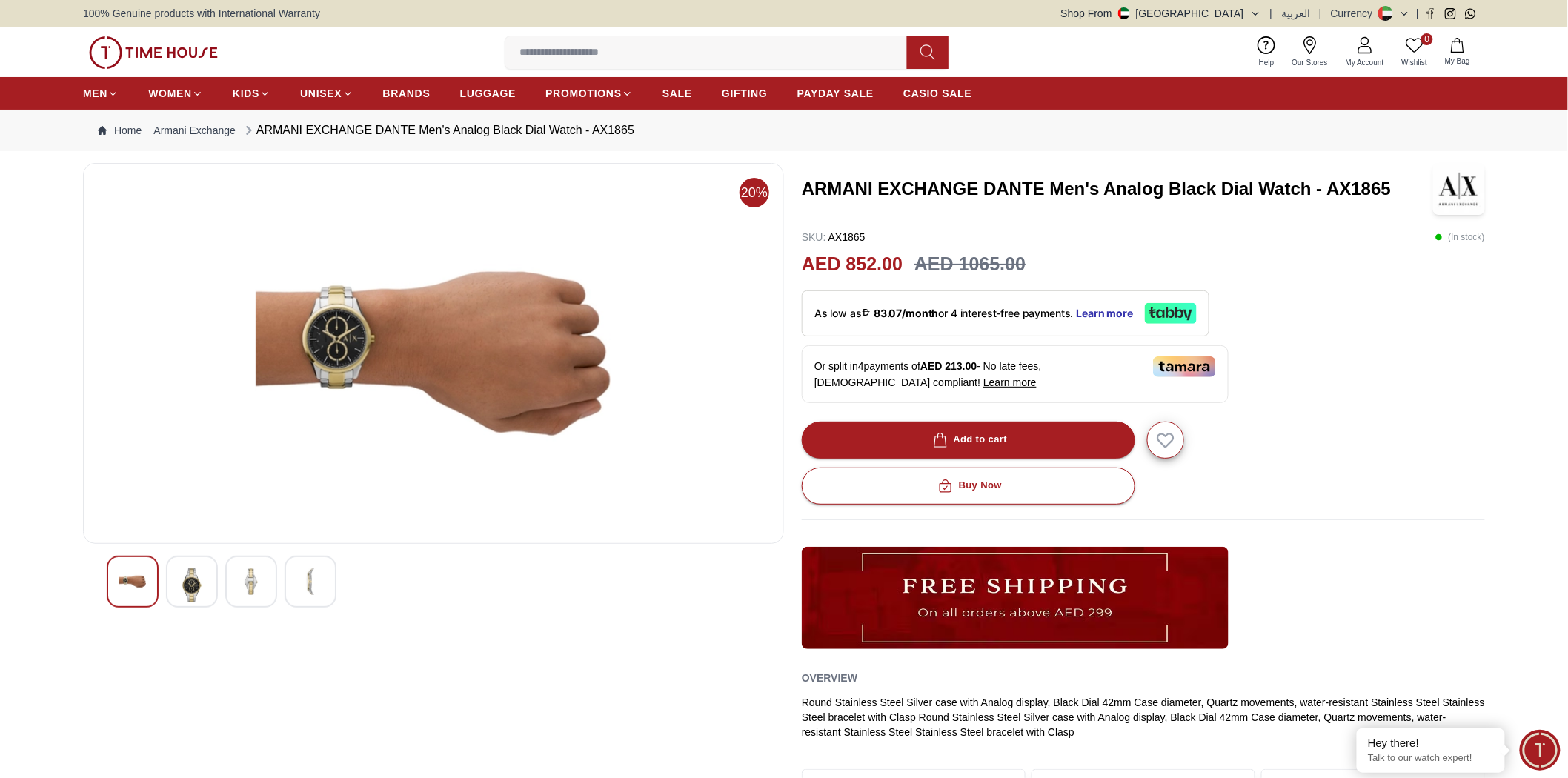
click at [323, 581] on div at bounding box center [311, 582] width 52 height 52
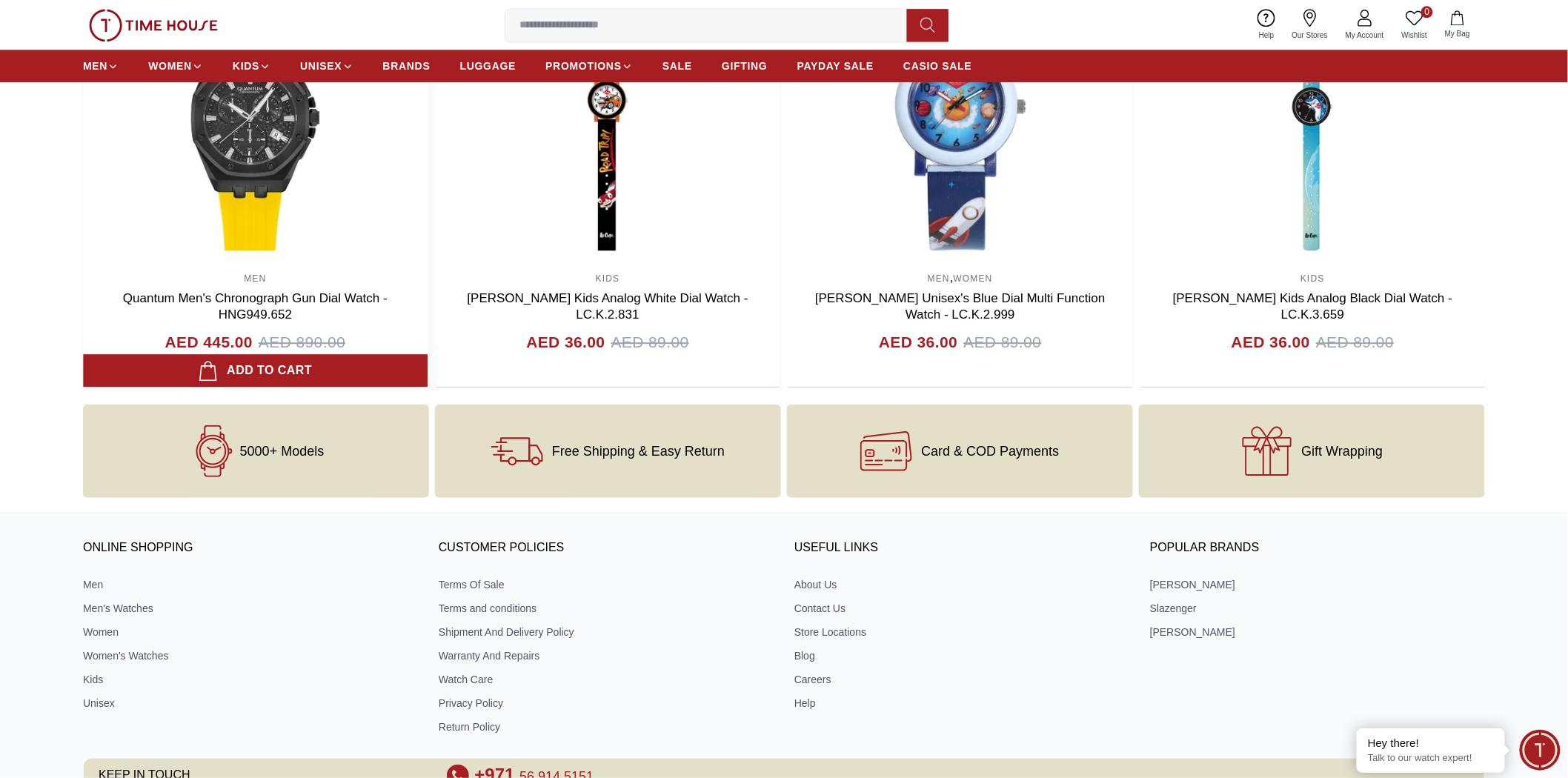
scroll to position [1724, 0]
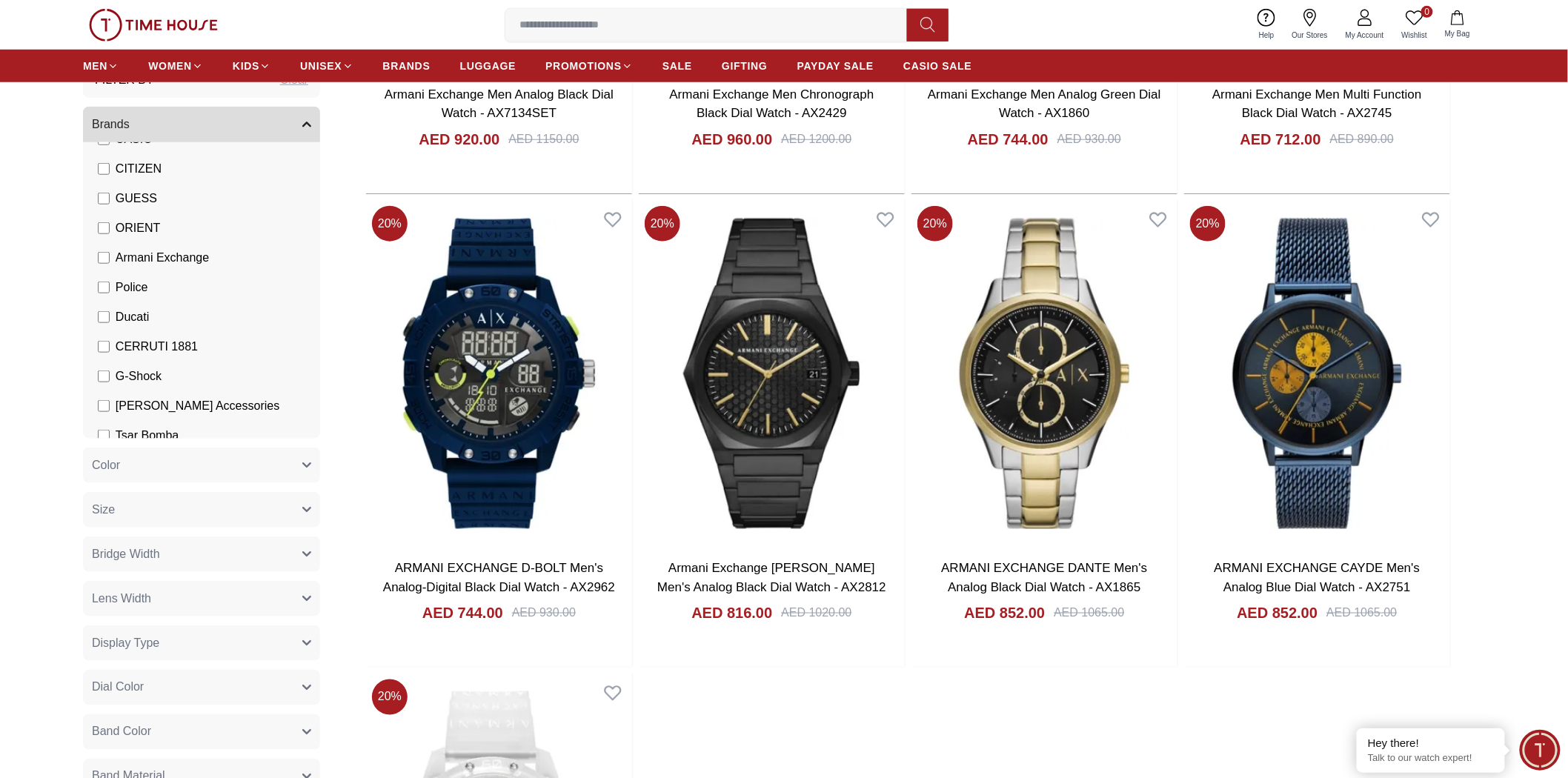
scroll to position [247, 0]
click at [120, 226] on span "Armani Exchange" at bounding box center [162, 228] width 93 height 18
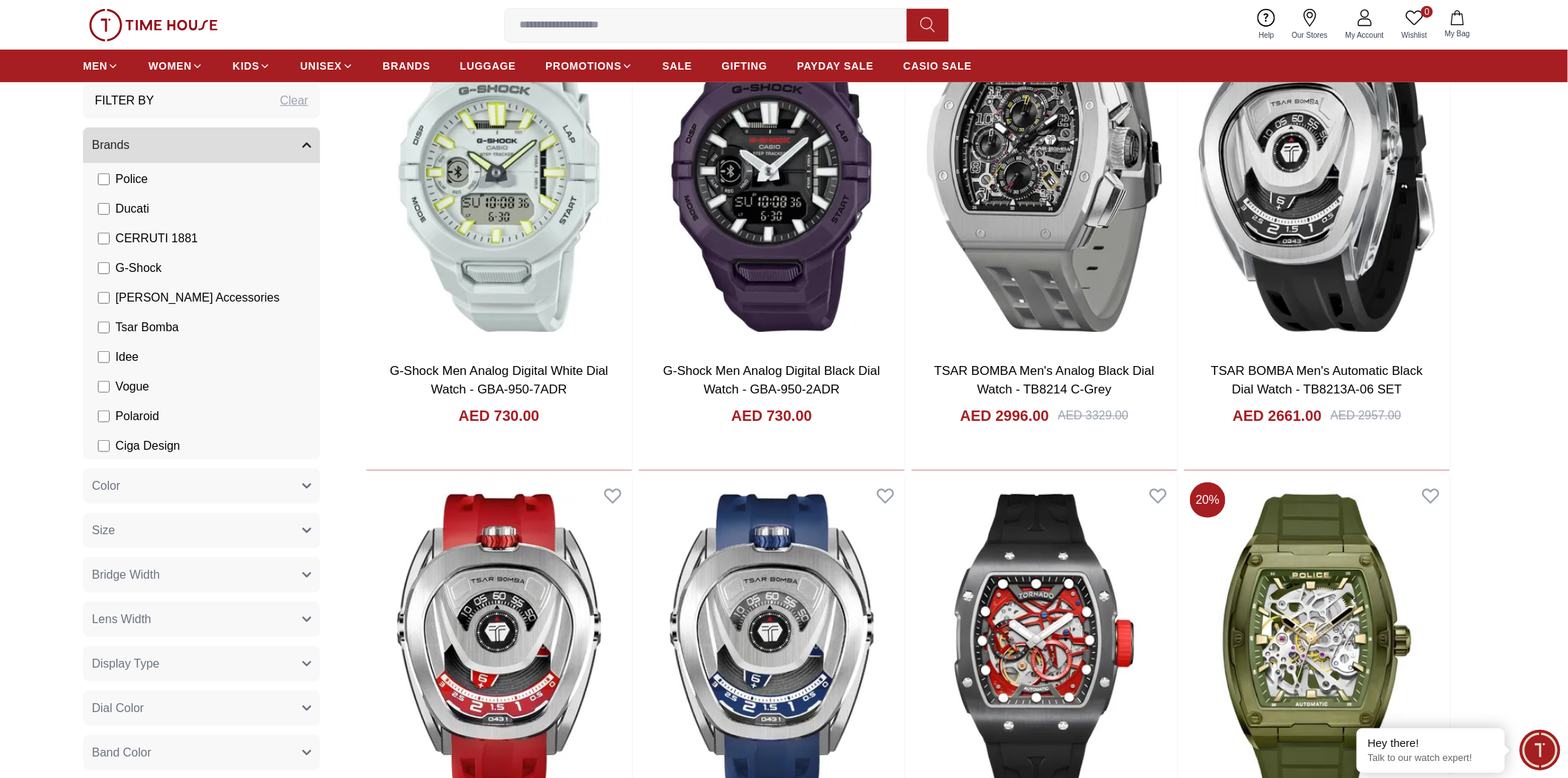
scroll to position [247, 0]
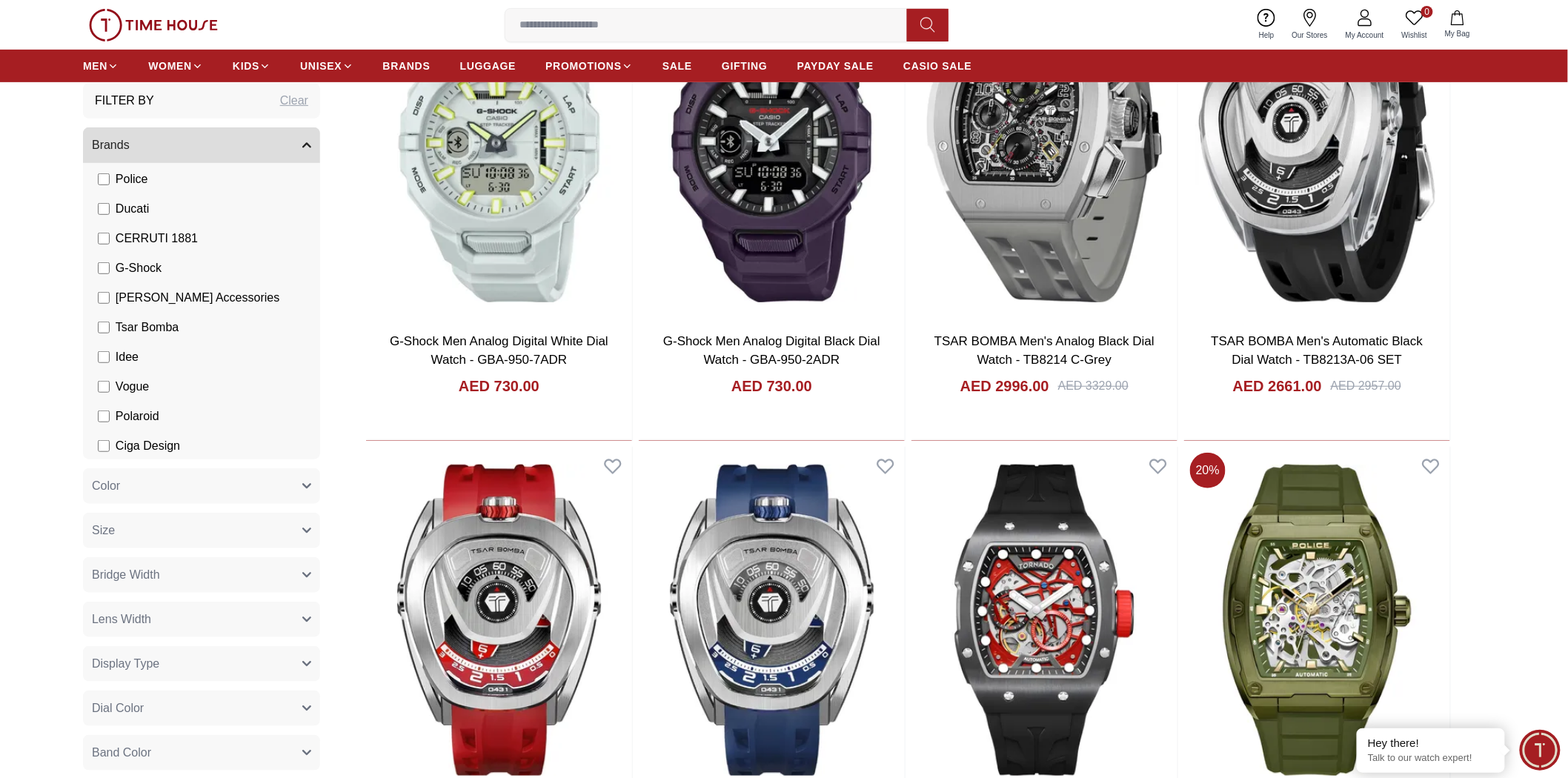
click at [132, 386] on span "Vogue" at bounding box center [132, 386] width 34 height 18
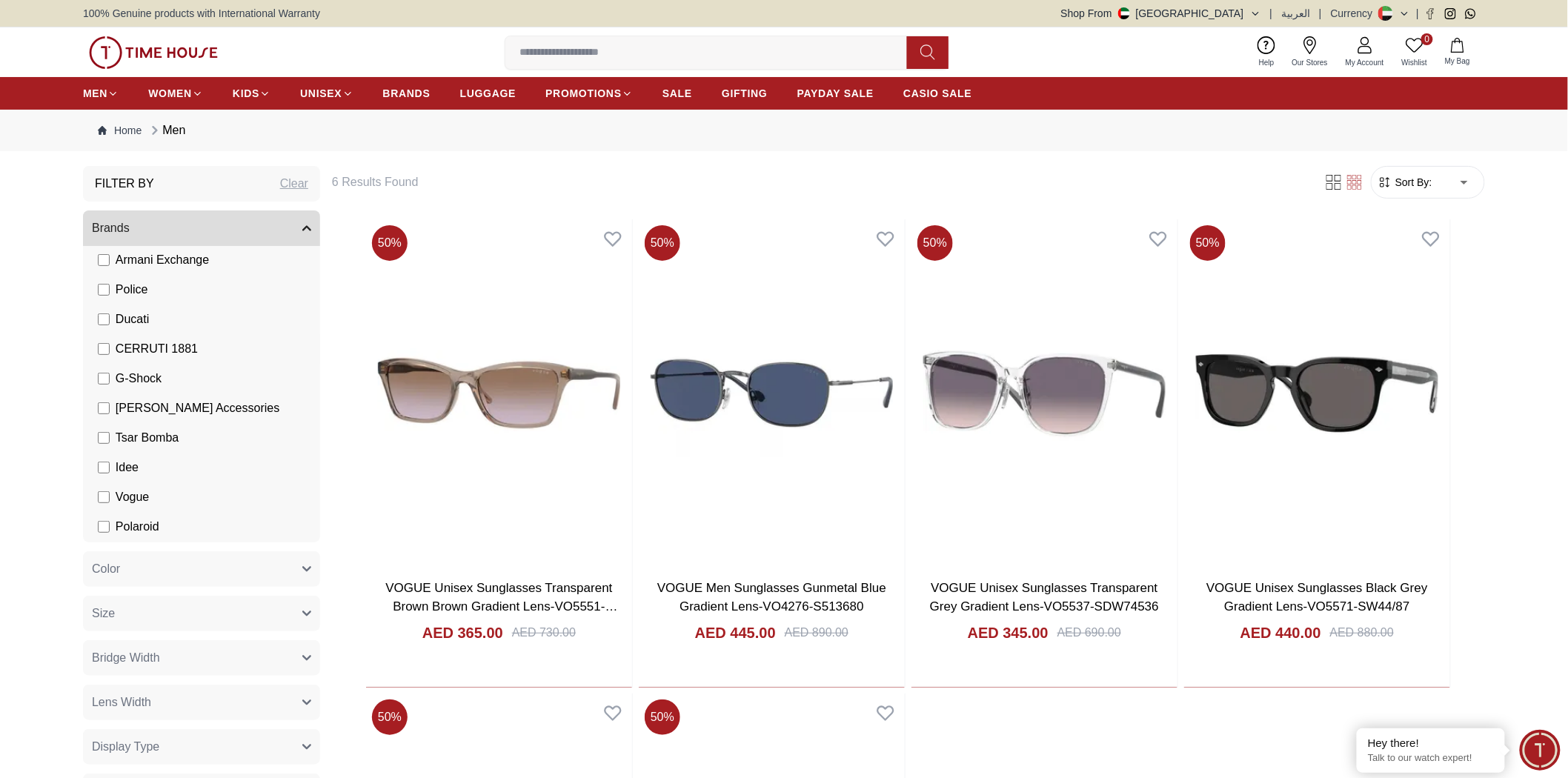
scroll to position [329, 0]
click at [133, 486] on span "Vogue" at bounding box center [132, 487] width 34 height 18
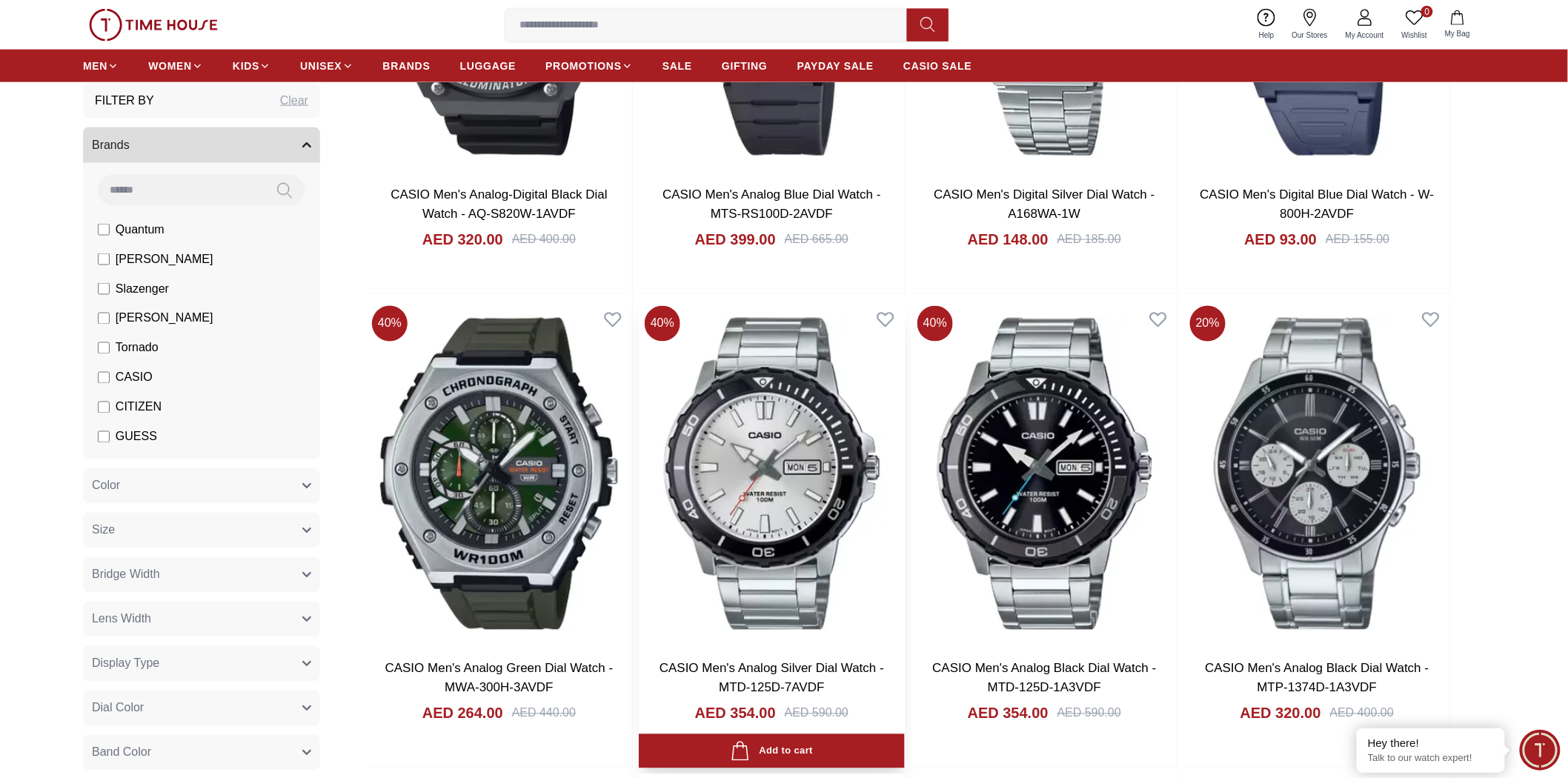
scroll to position [905, 0]
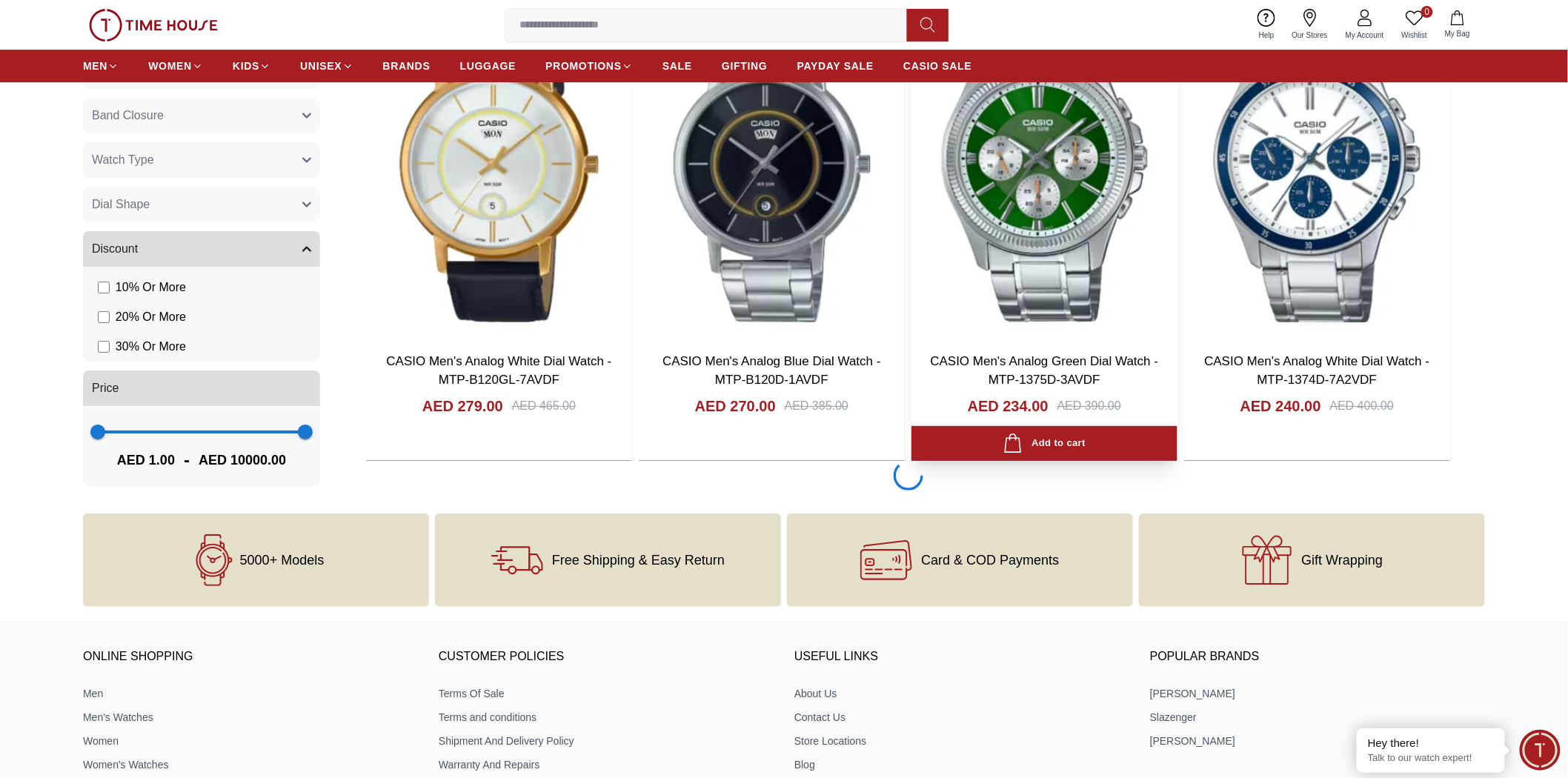
scroll to position [9302, 0]
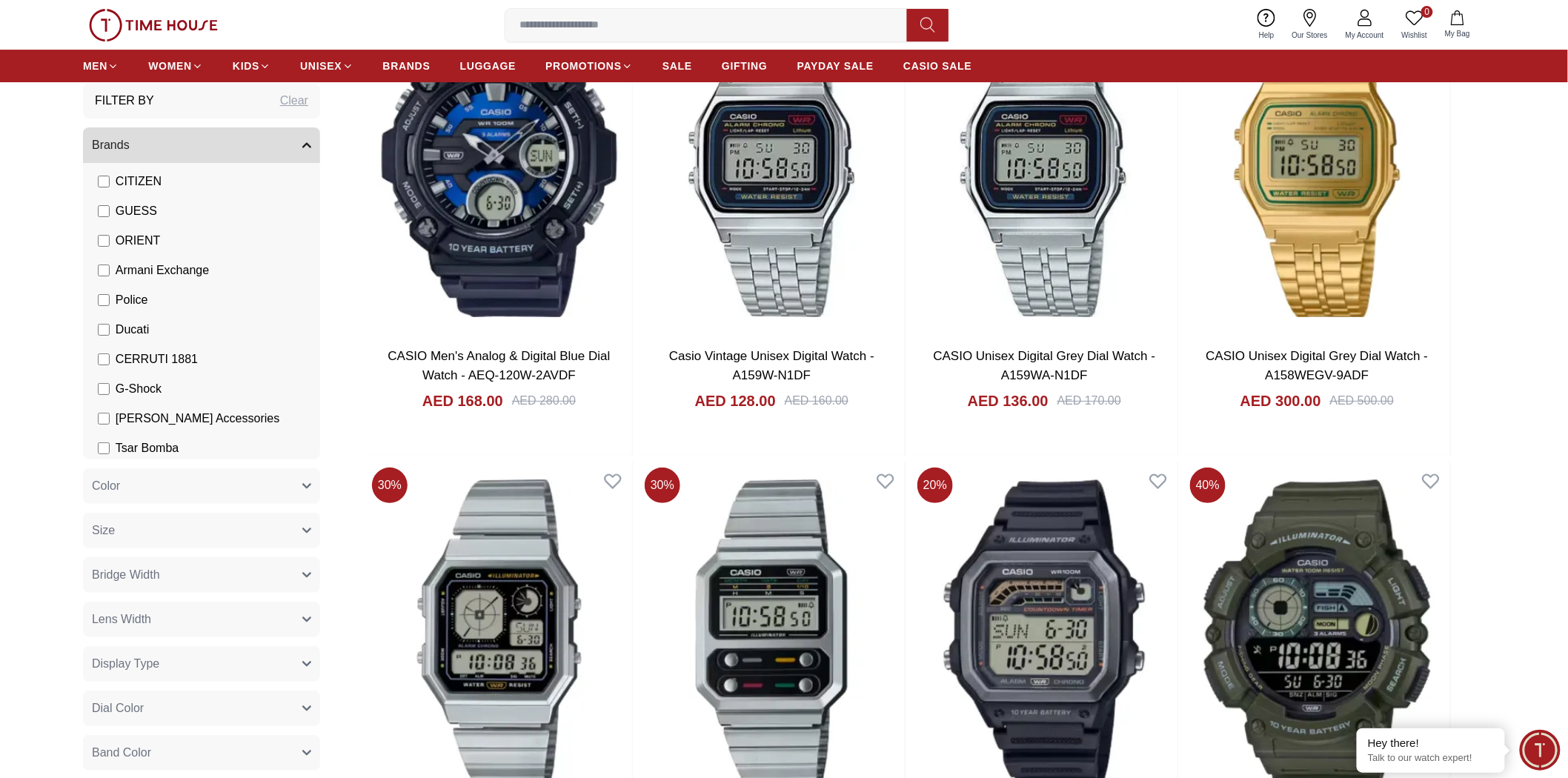
scroll to position [349, 0]
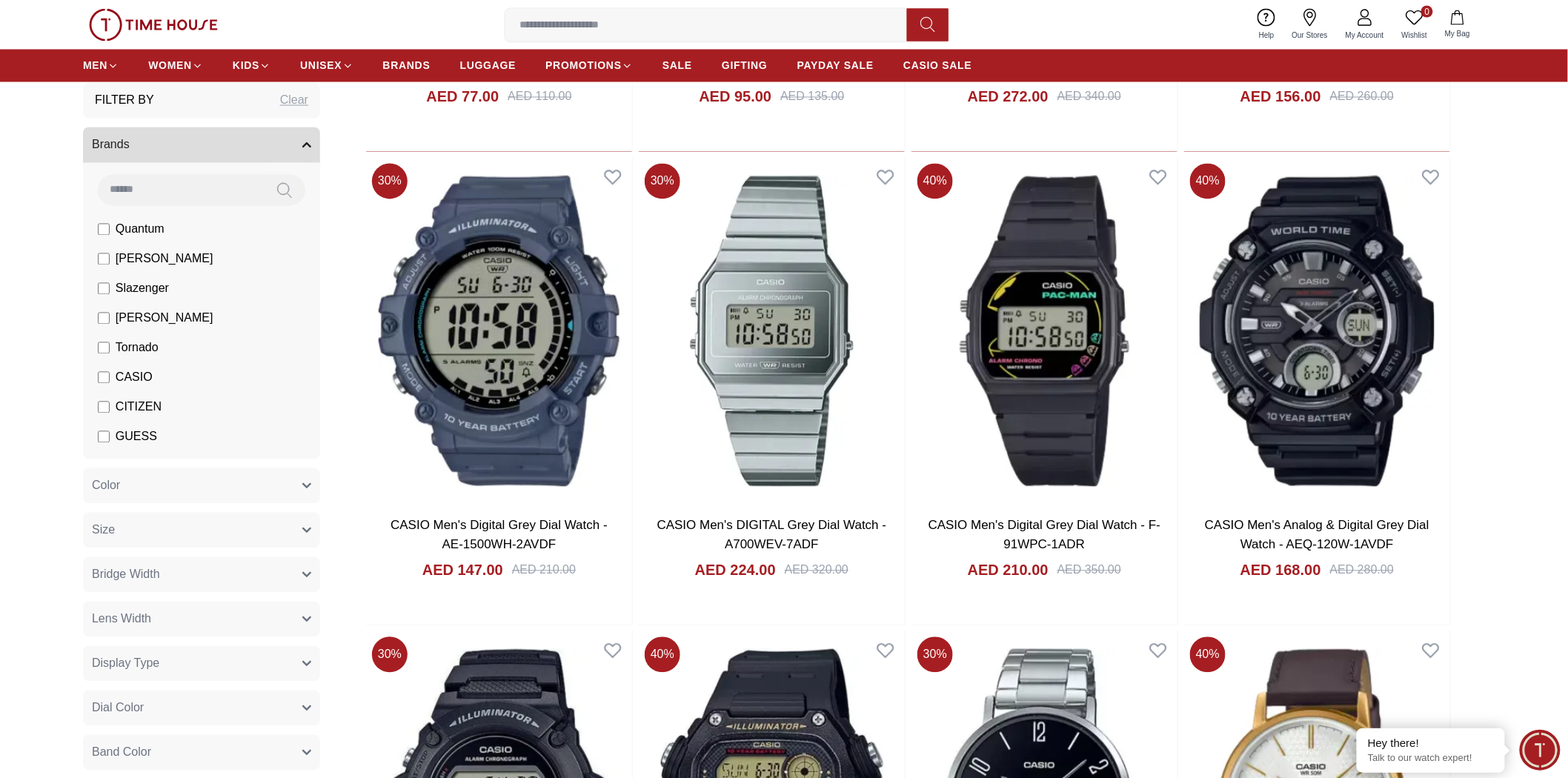
click at [309, 145] on icon "button" at bounding box center [307, 146] width 8 height 3
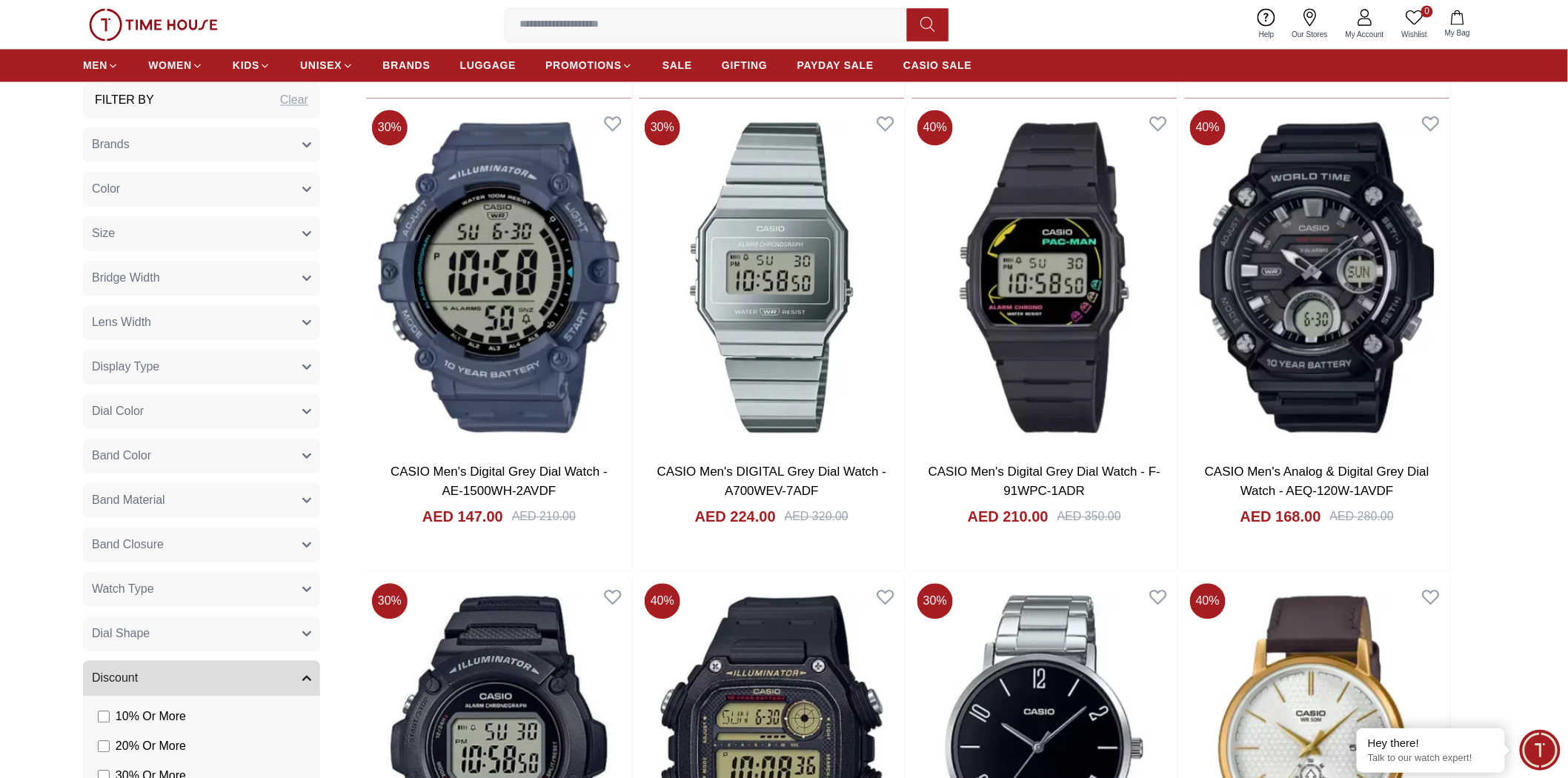
scroll to position [15312, 0]
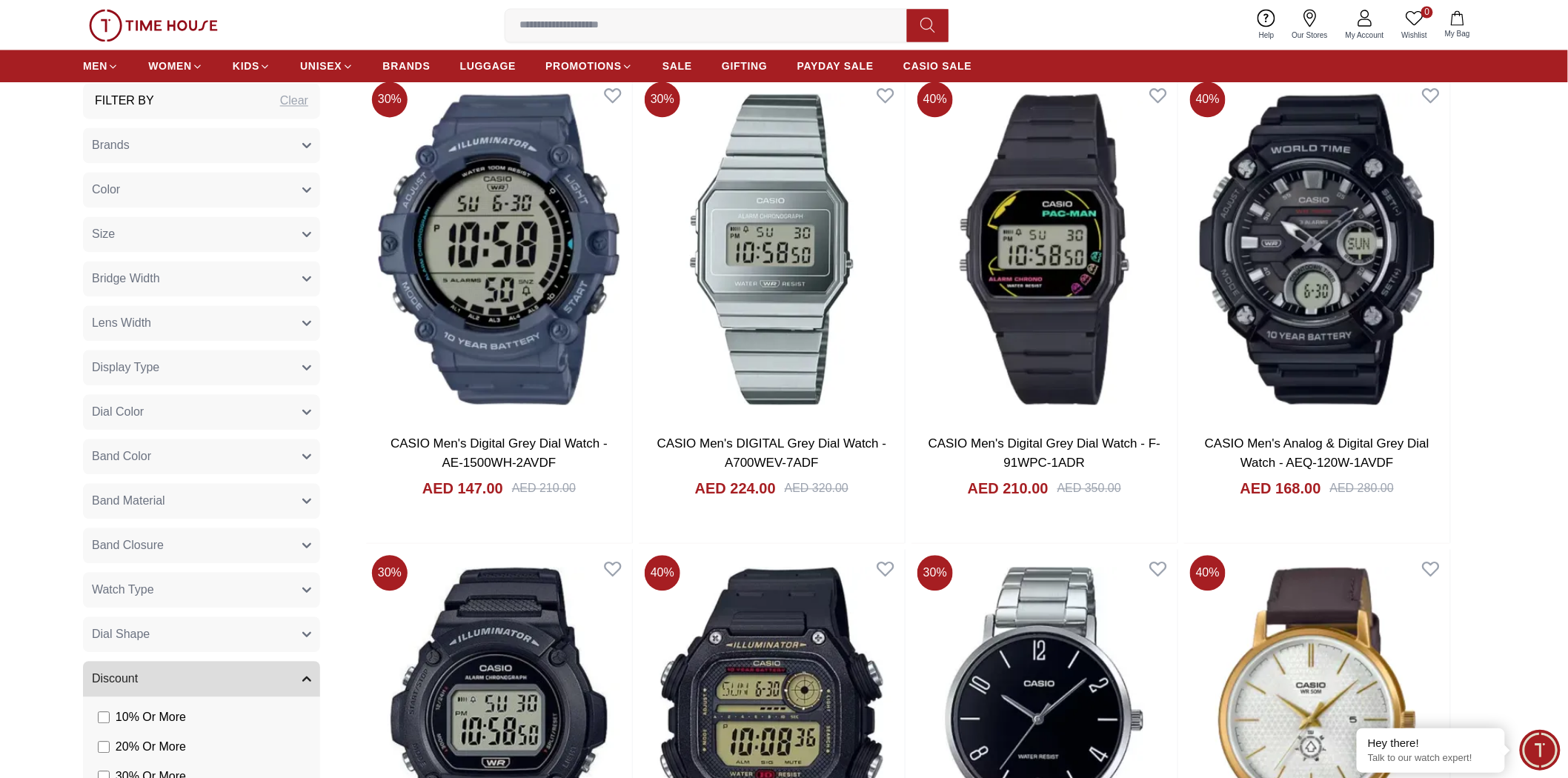
click at [307, 677] on icon "button" at bounding box center [307, 679] width 9 height 9
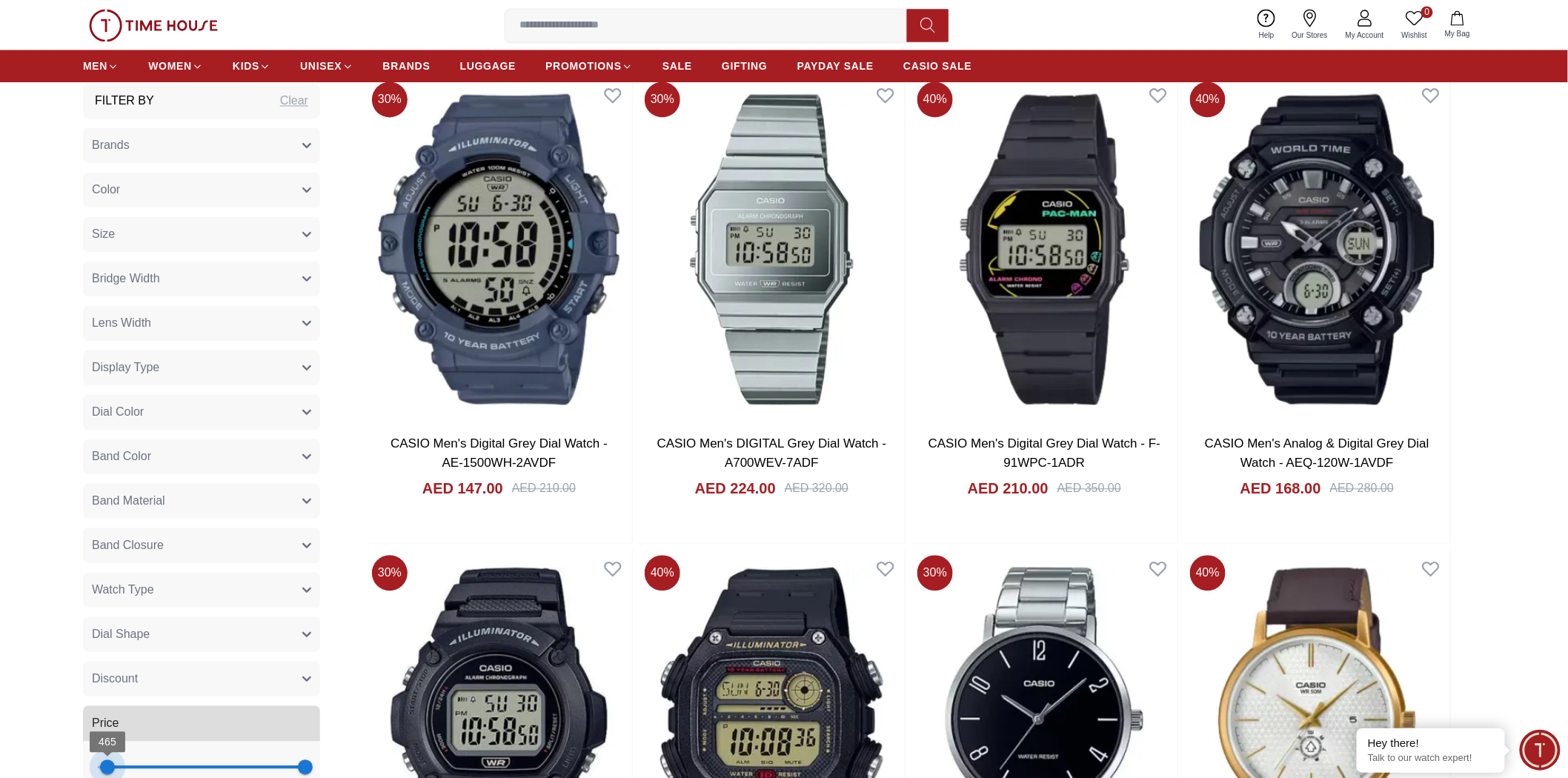
drag, startPoint x: 98, startPoint y: 762, endPoint x: 108, endPoint y: 763, distance: 10.0
click at [108, 679] on span "465" at bounding box center [108, 767] width 15 height 15
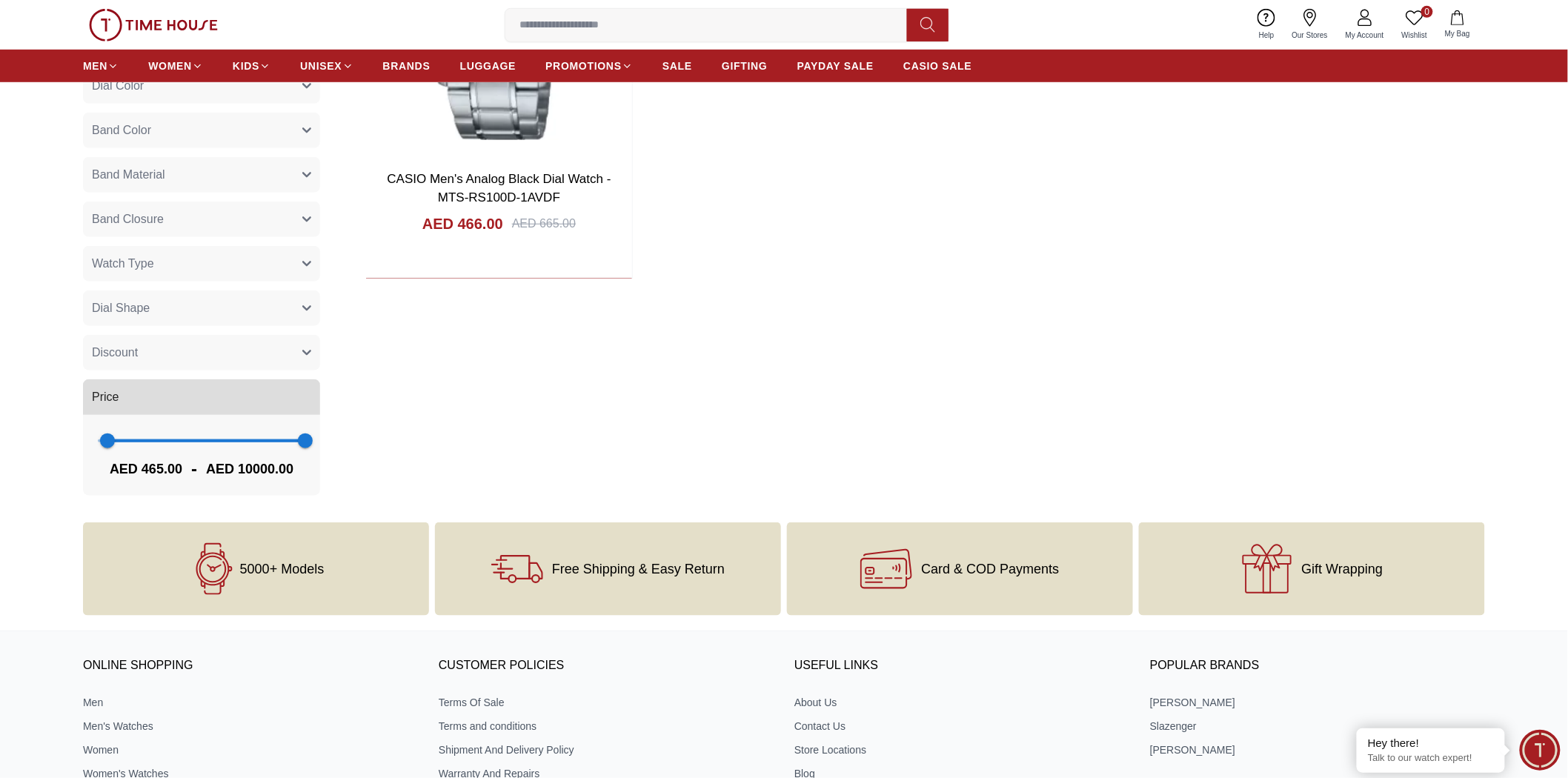
scroll to position [164, 0]
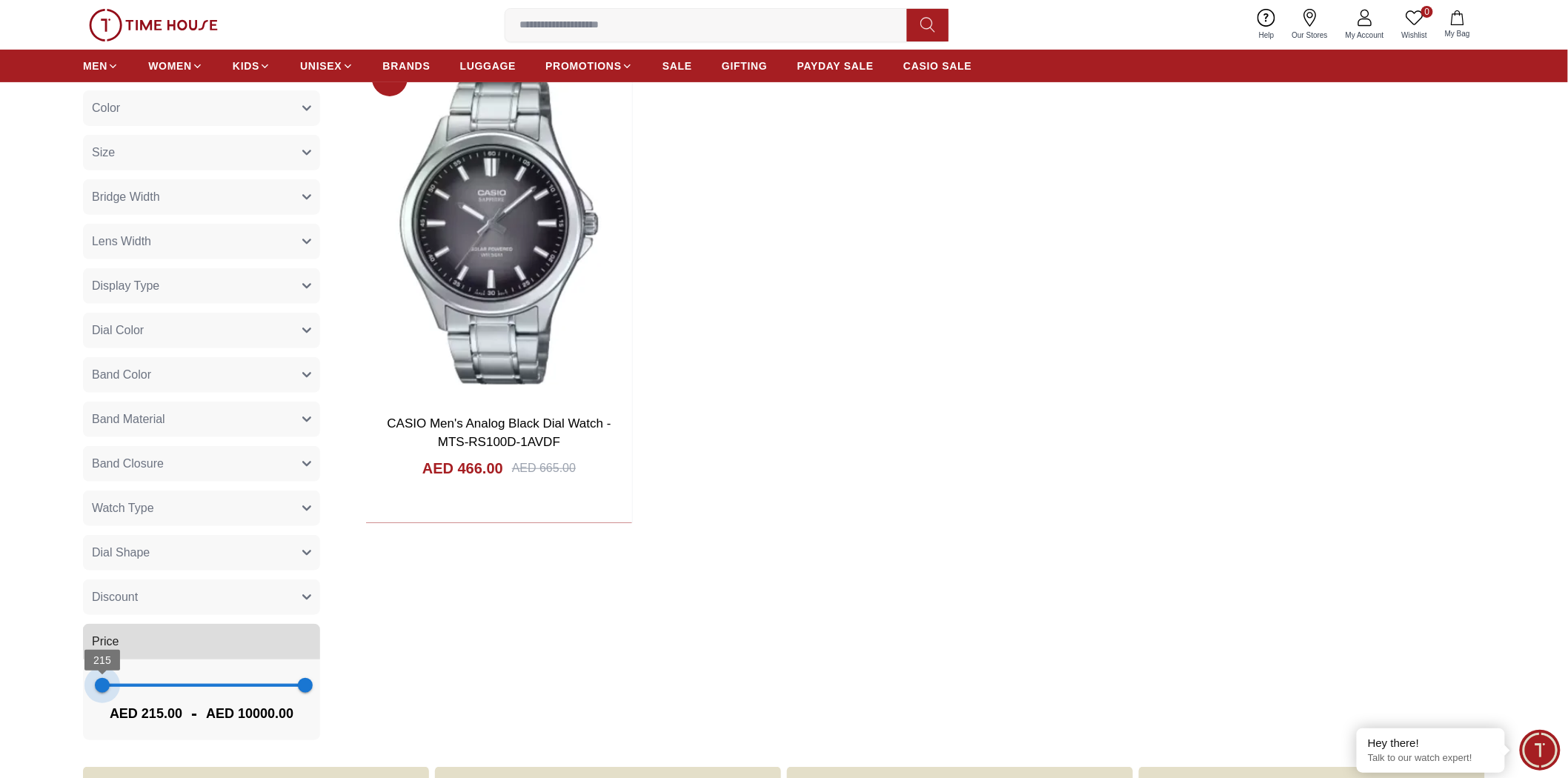
type input "***"
drag, startPoint x: 109, startPoint y: 686, endPoint x: 102, endPoint y: 685, distance: 7.1
click at [102, 679] on span "180" at bounding box center [102, 685] width 15 height 15
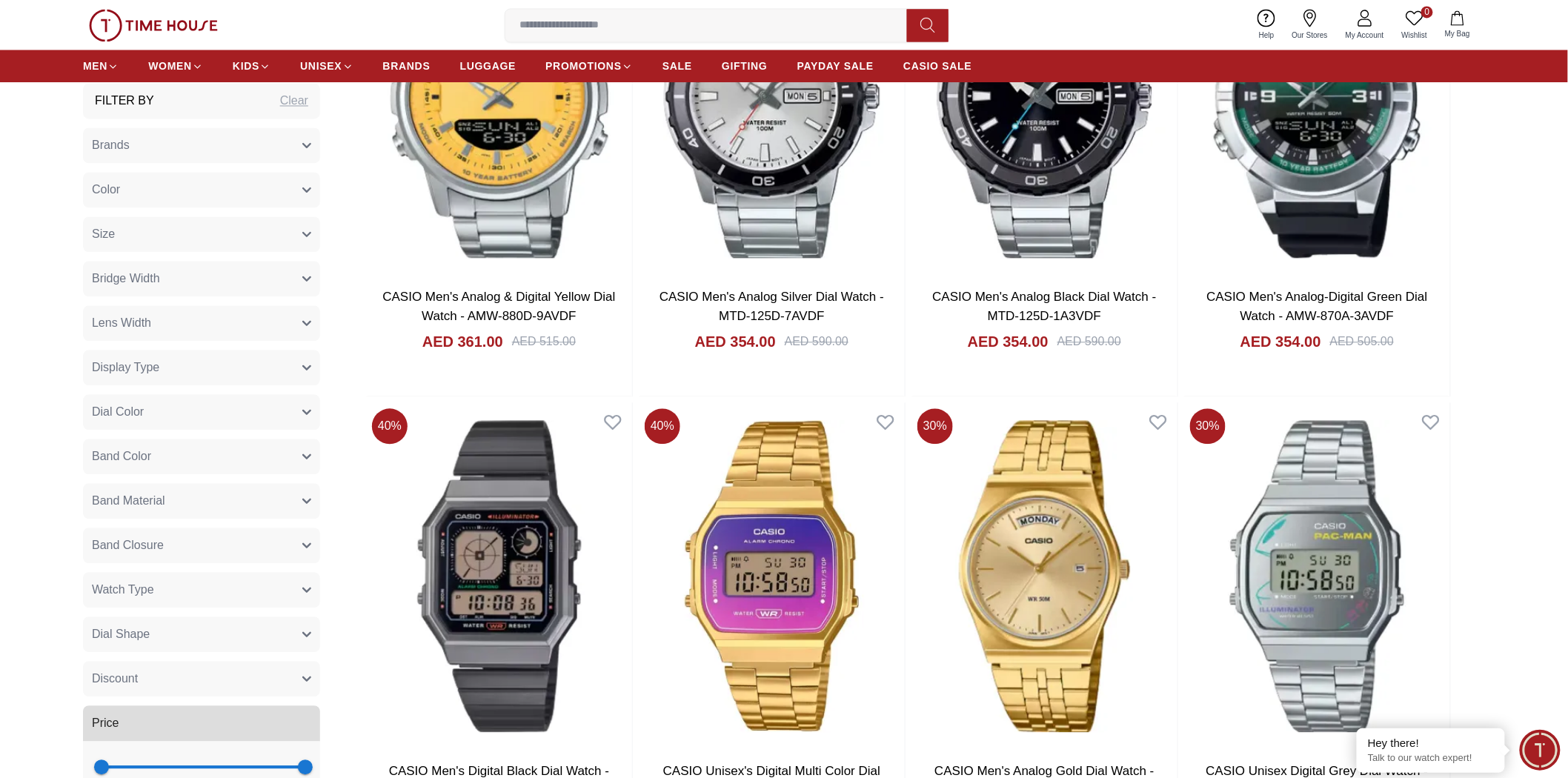
scroll to position [988, 0]
